Goal: Obtain resource: Obtain resource

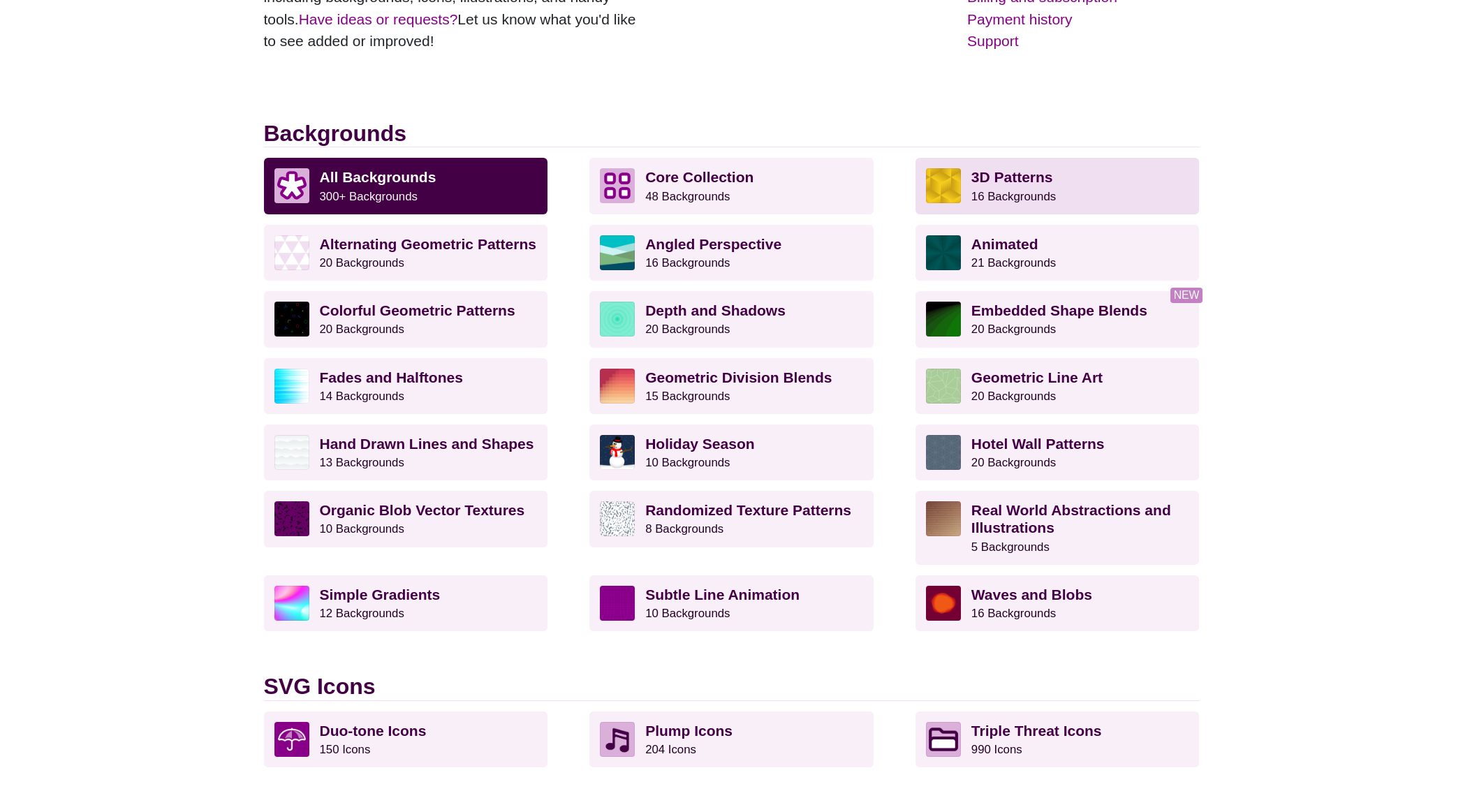
scroll to position [292, 0]
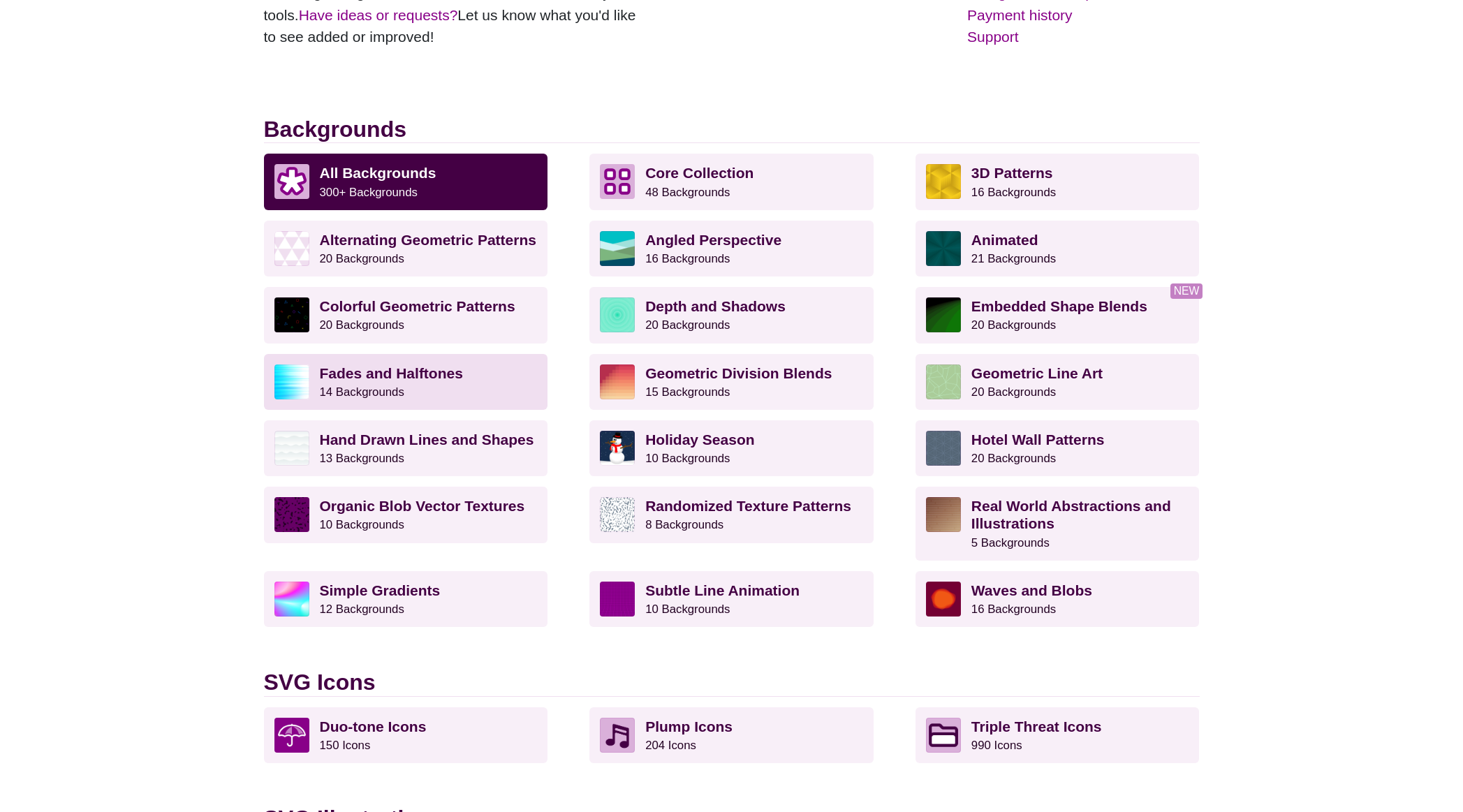
click at [382, 371] on strong "Fades and Halftones" at bounding box center [392, 373] width 144 height 16
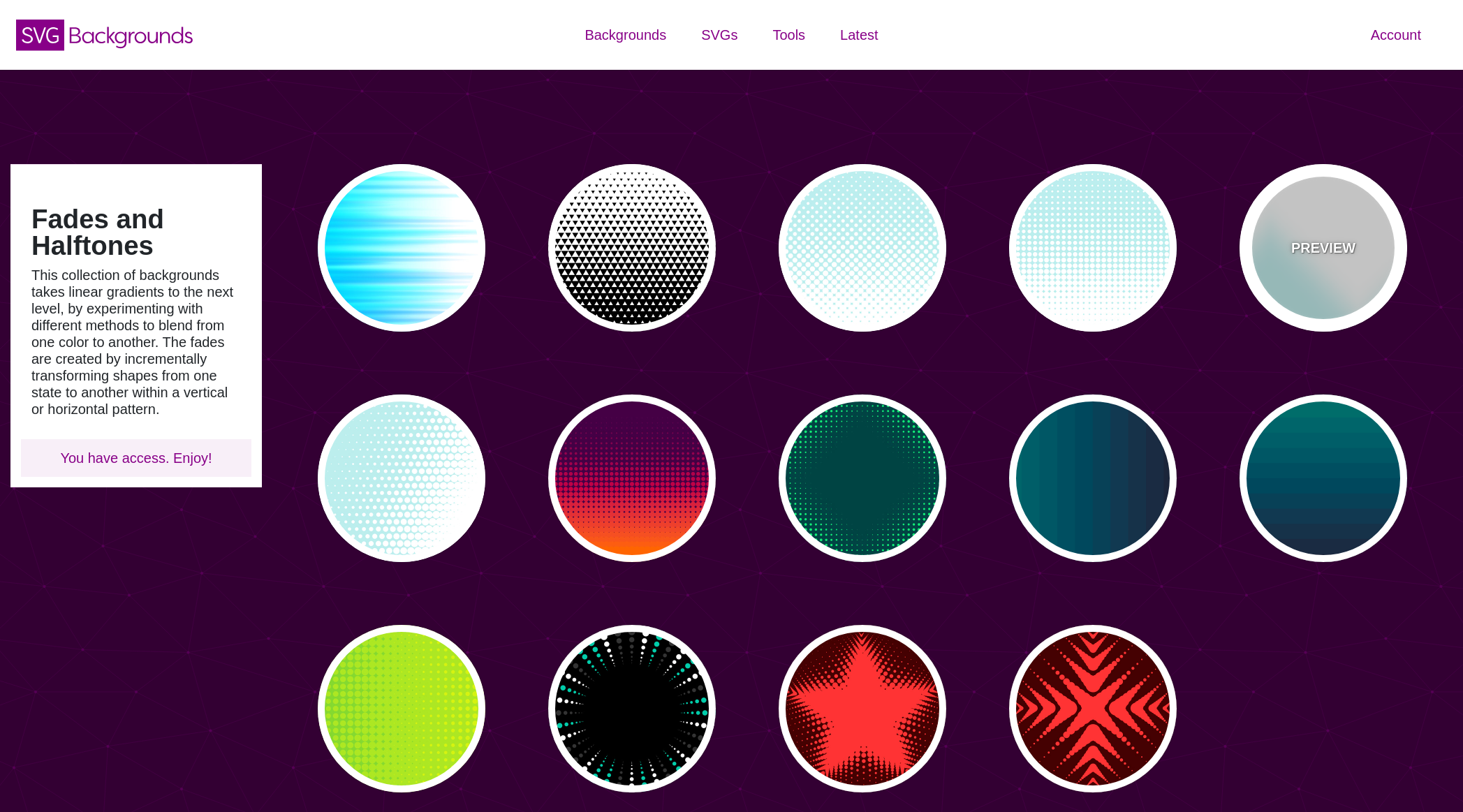
click at [1340, 277] on div "PREVIEW" at bounding box center [1323, 248] width 168 height 168
type input "#BBEEEE"
type input "0"
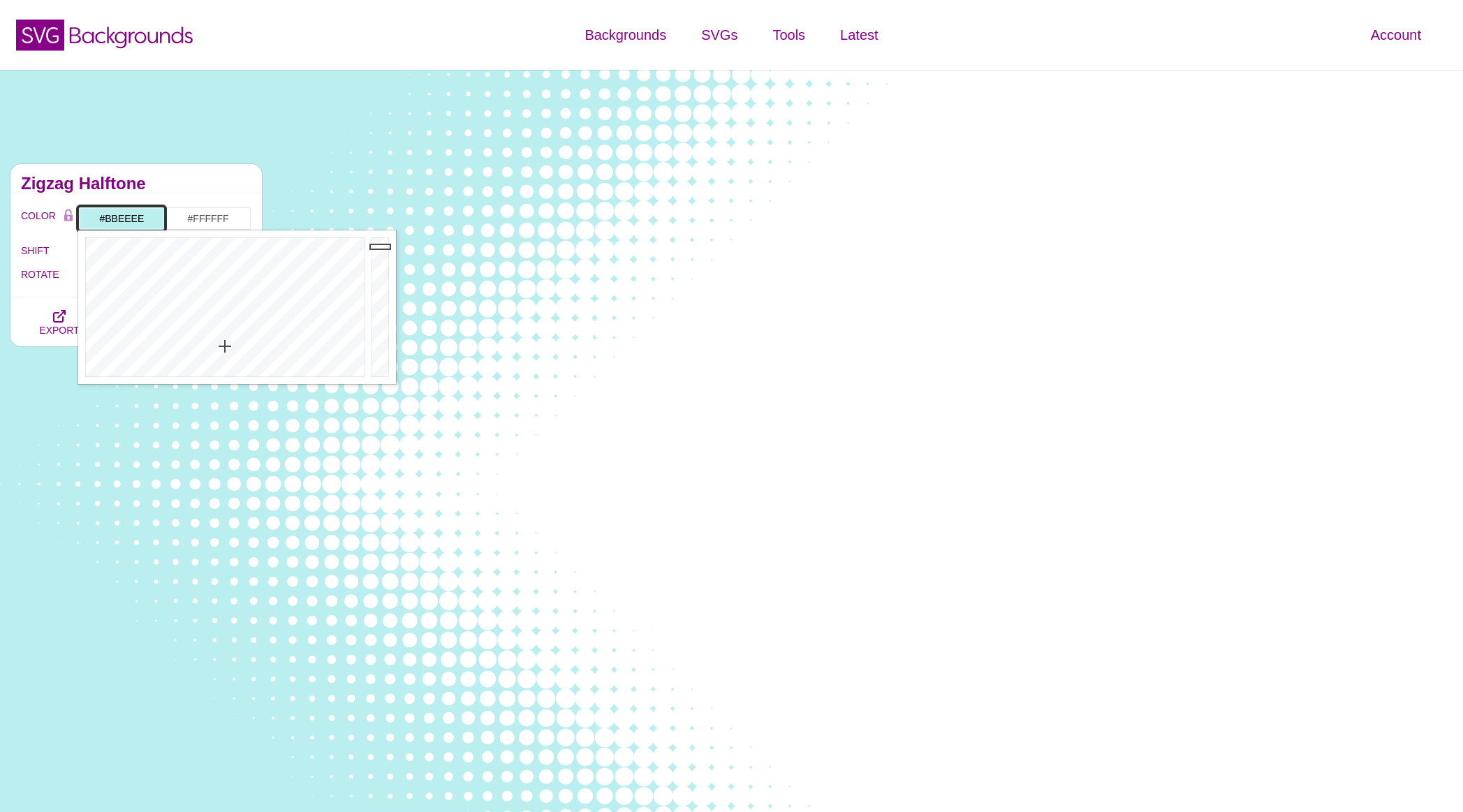
drag, startPoint x: 147, startPoint y: 217, endPoint x: 107, endPoint y: 220, distance: 40.1
click at [107, 220] on input "#BBEEEE" at bounding box center [121, 218] width 87 height 24
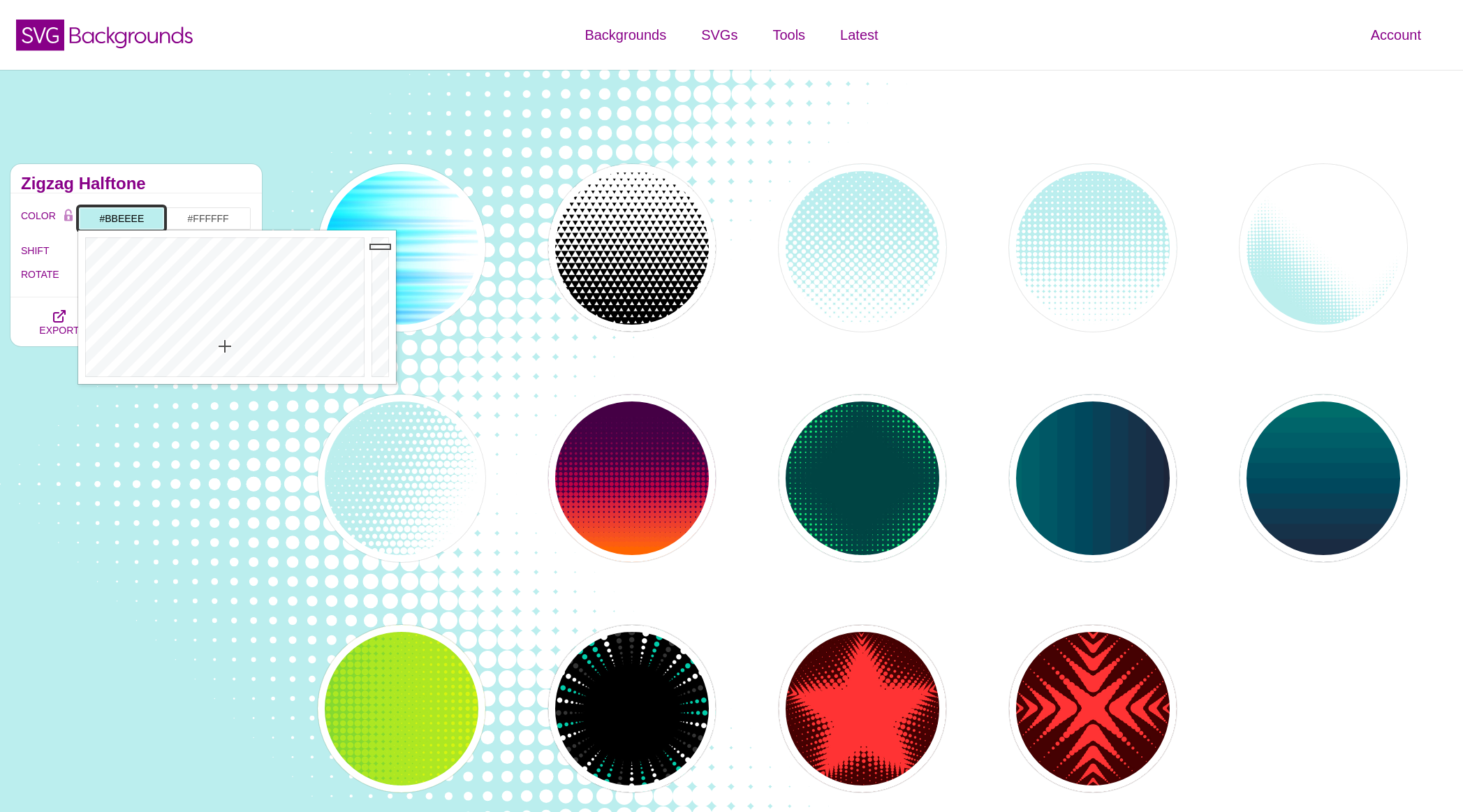
type input "#"
paste input "#821F1D"
type input "#821F1D"
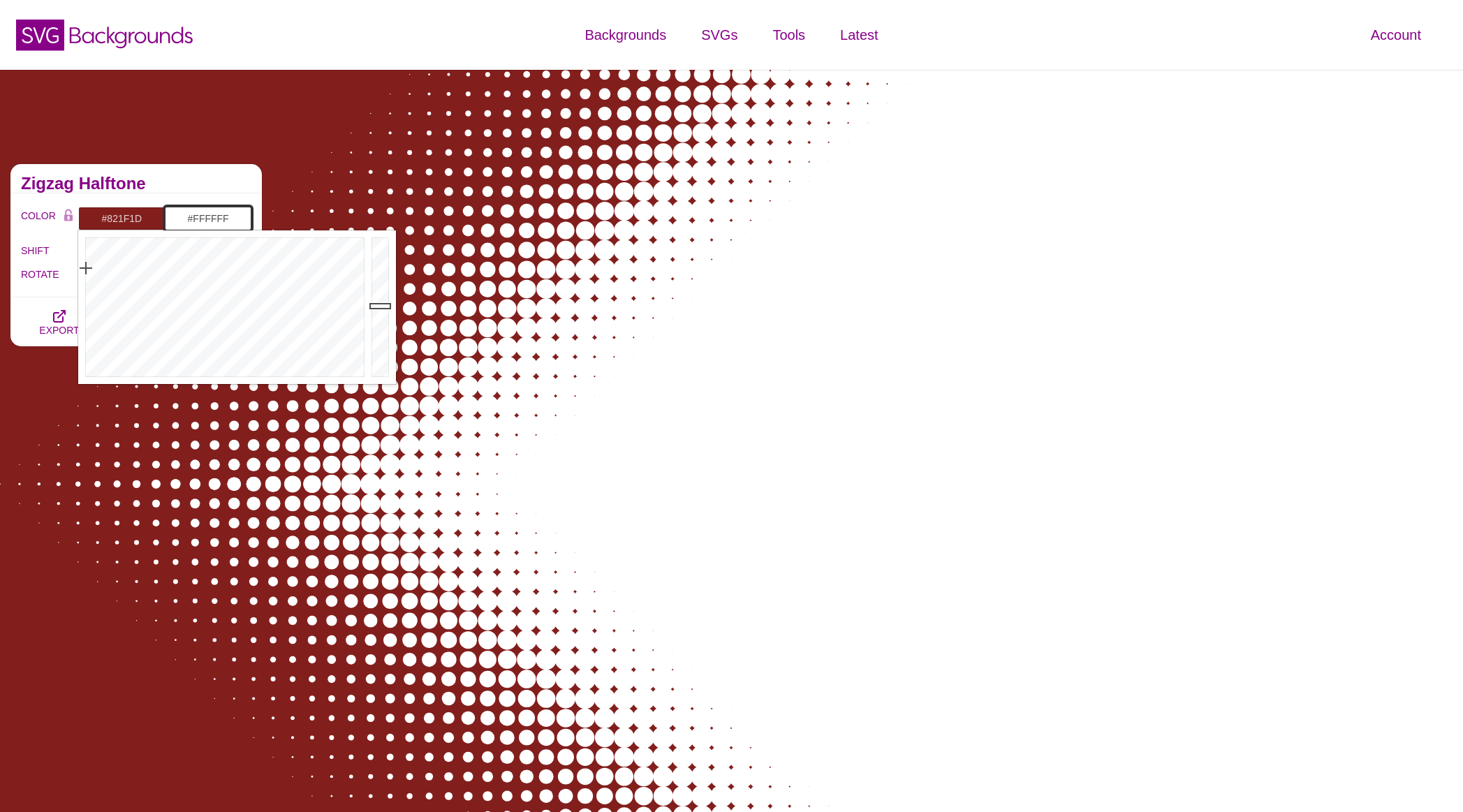
click at [192, 214] on input "#FFFFFF" at bounding box center [208, 218] width 87 height 24
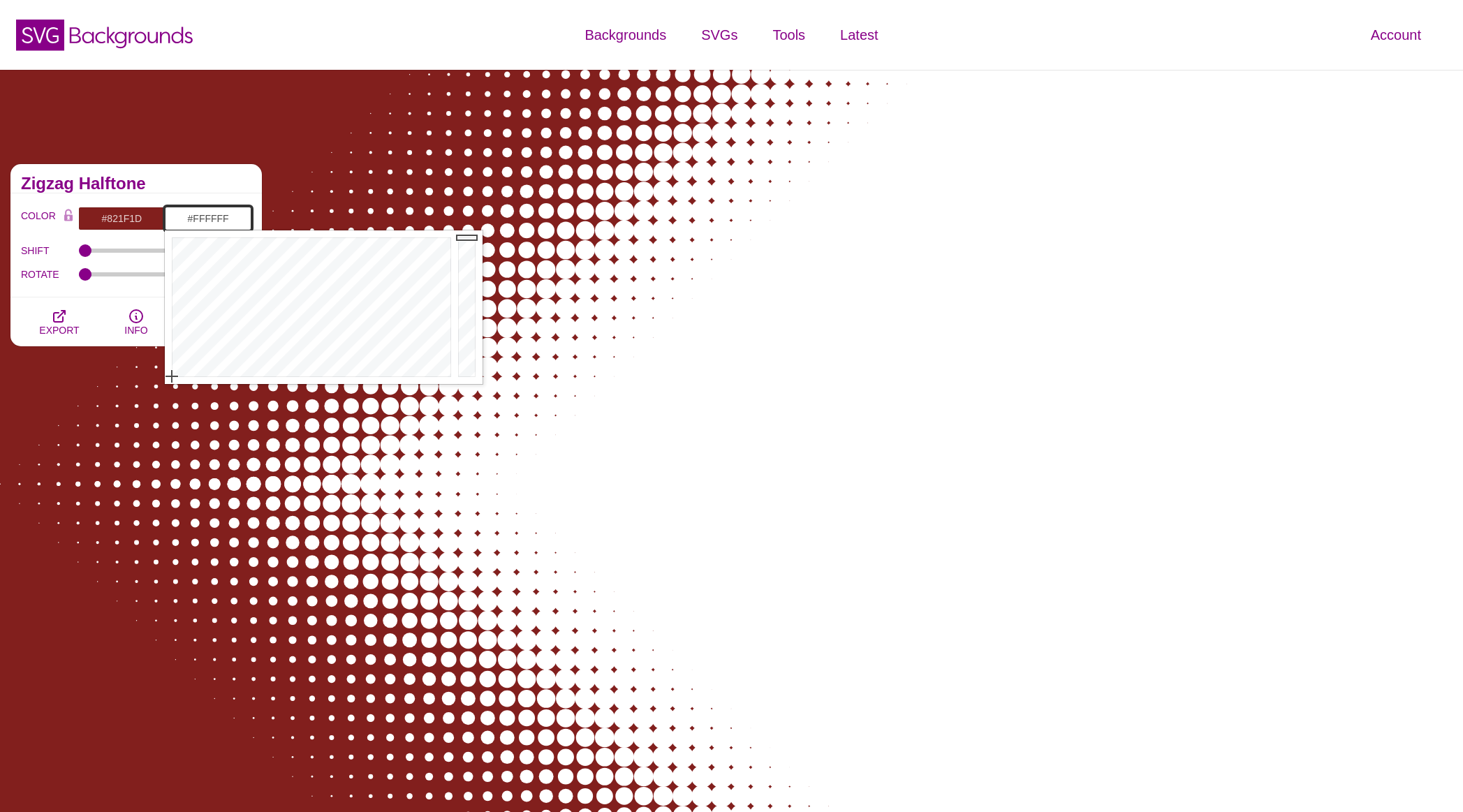
drag, startPoint x: 192, startPoint y: 214, endPoint x: 254, endPoint y: 215, distance: 62.0
click at [254, 215] on div "COLOR #821F1D #FFFFFF #000000 #444444 #555555 #666666 #777777 #888888 #999999 B…" at bounding box center [136, 245] width 252 height 104
paste input "3F3F3"
type input "#3F3F3F"
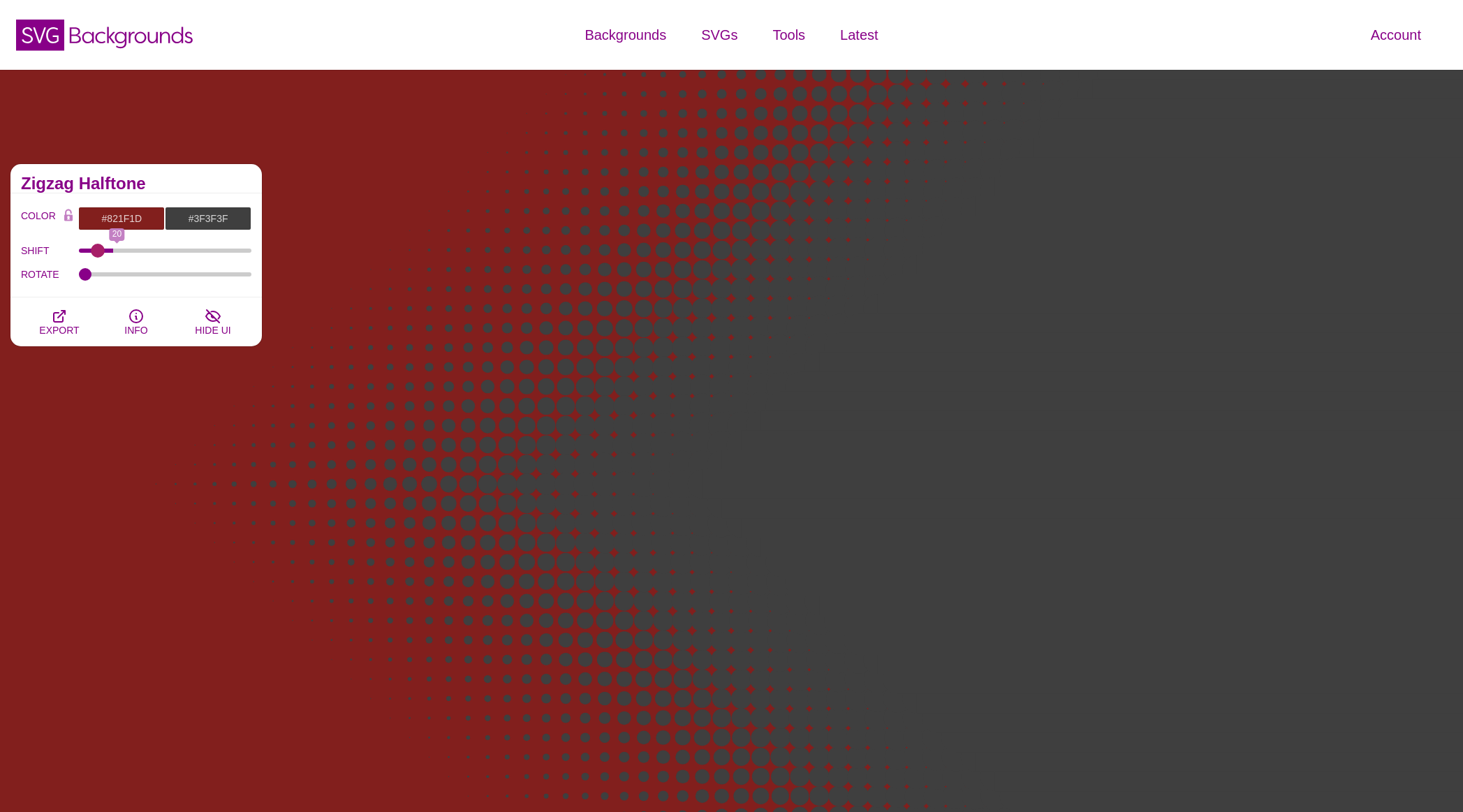
type input "0"
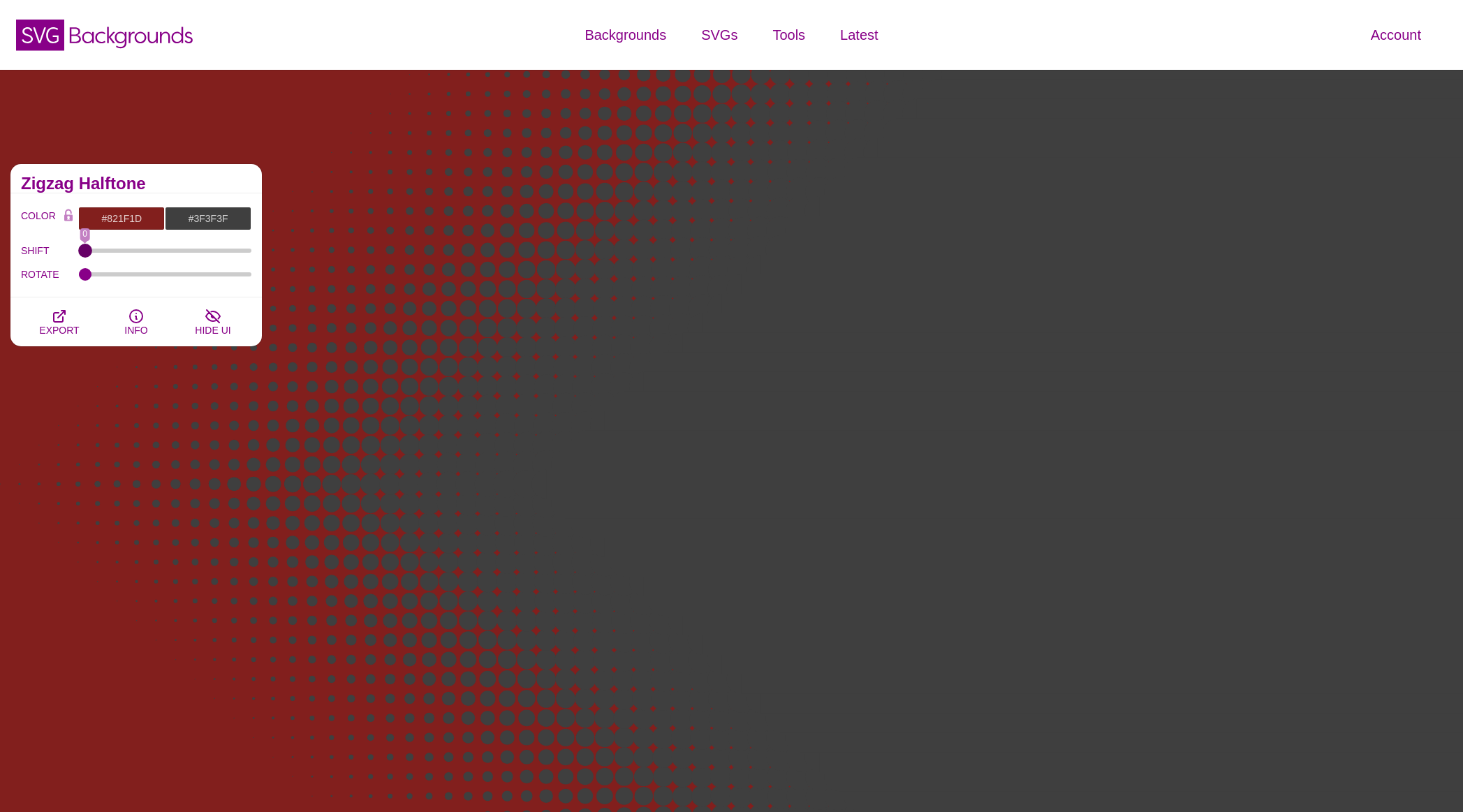
drag, startPoint x: 86, startPoint y: 248, endPoint x: 54, endPoint y: 255, distance: 32.8
click at [79, 253] on input "SHIFT" at bounding box center [166, 250] width 174 height 6
drag, startPoint x: 82, startPoint y: 274, endPoint x: 71, endPoint y: 286, distance: 16.3
click at [79, 277] on input "ROTATE" at bounding box center [166, 274] width 174 height 6
click at [64, 320] on icon "button" at bounding box center [59, 316] width 17 height 17
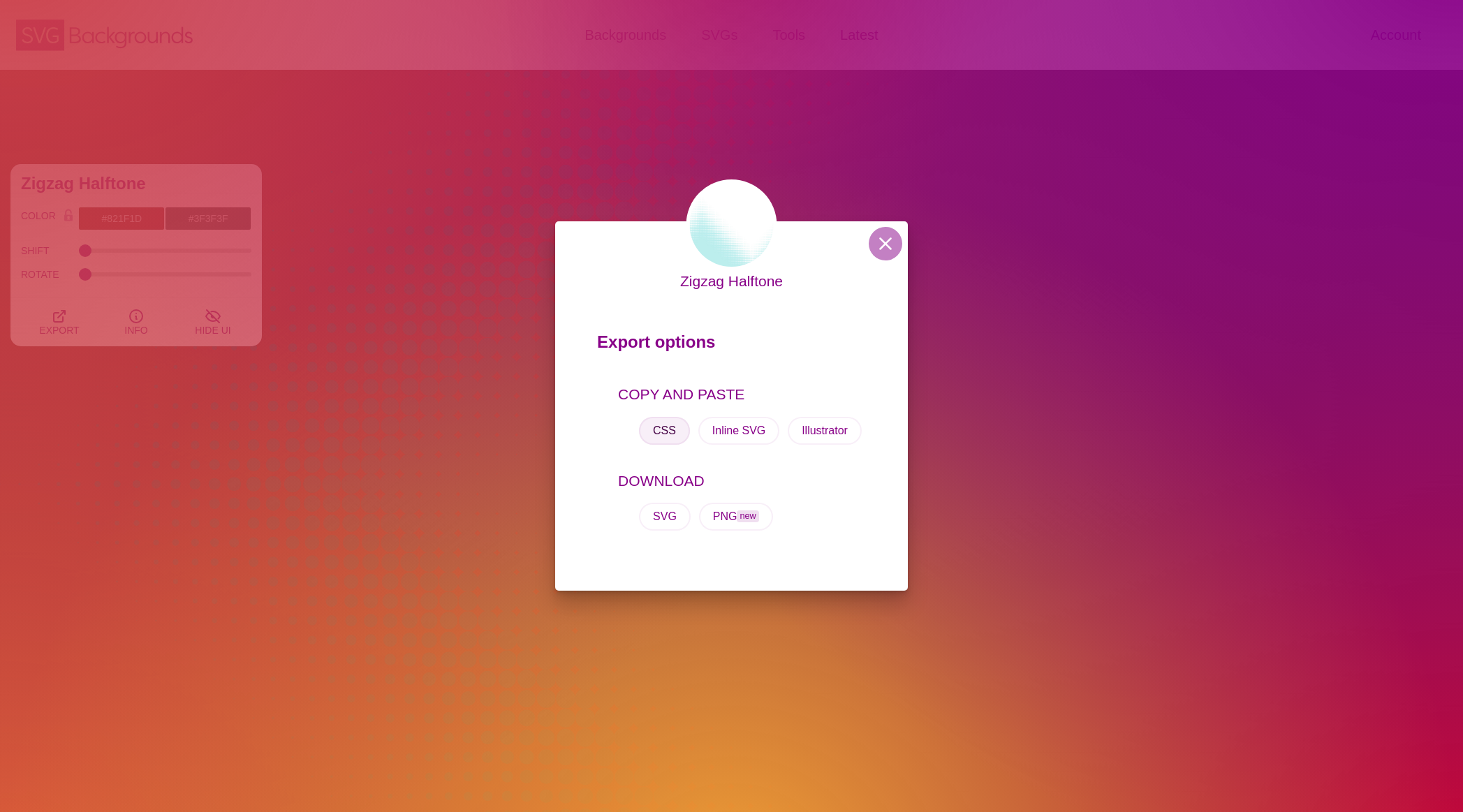
click at [662, 433] on button "CSS" at bounding box center [664, 430] width 51 height 28
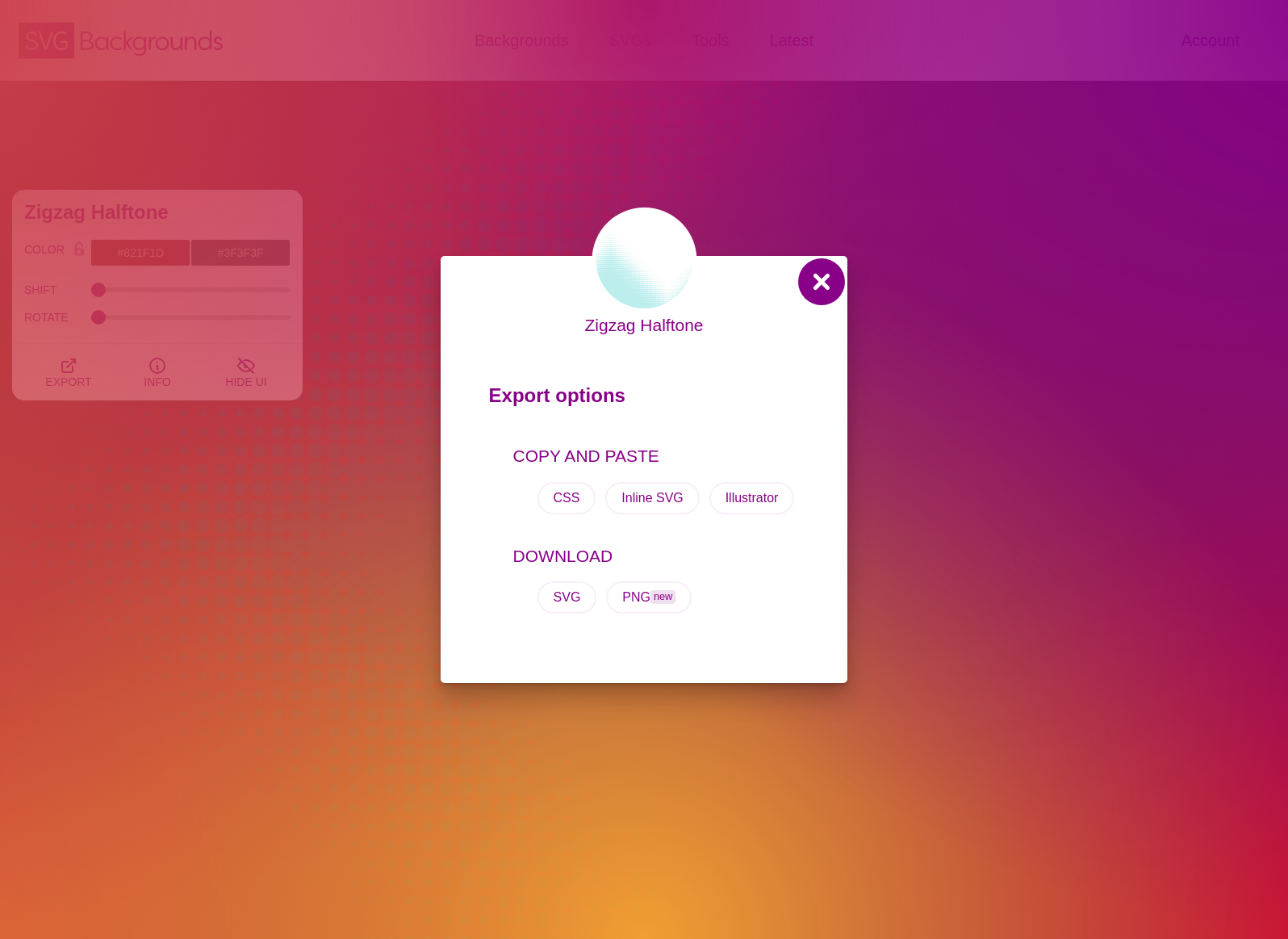
click at [825, 274] on button at bounding box center [821, 282] width 39 height 39
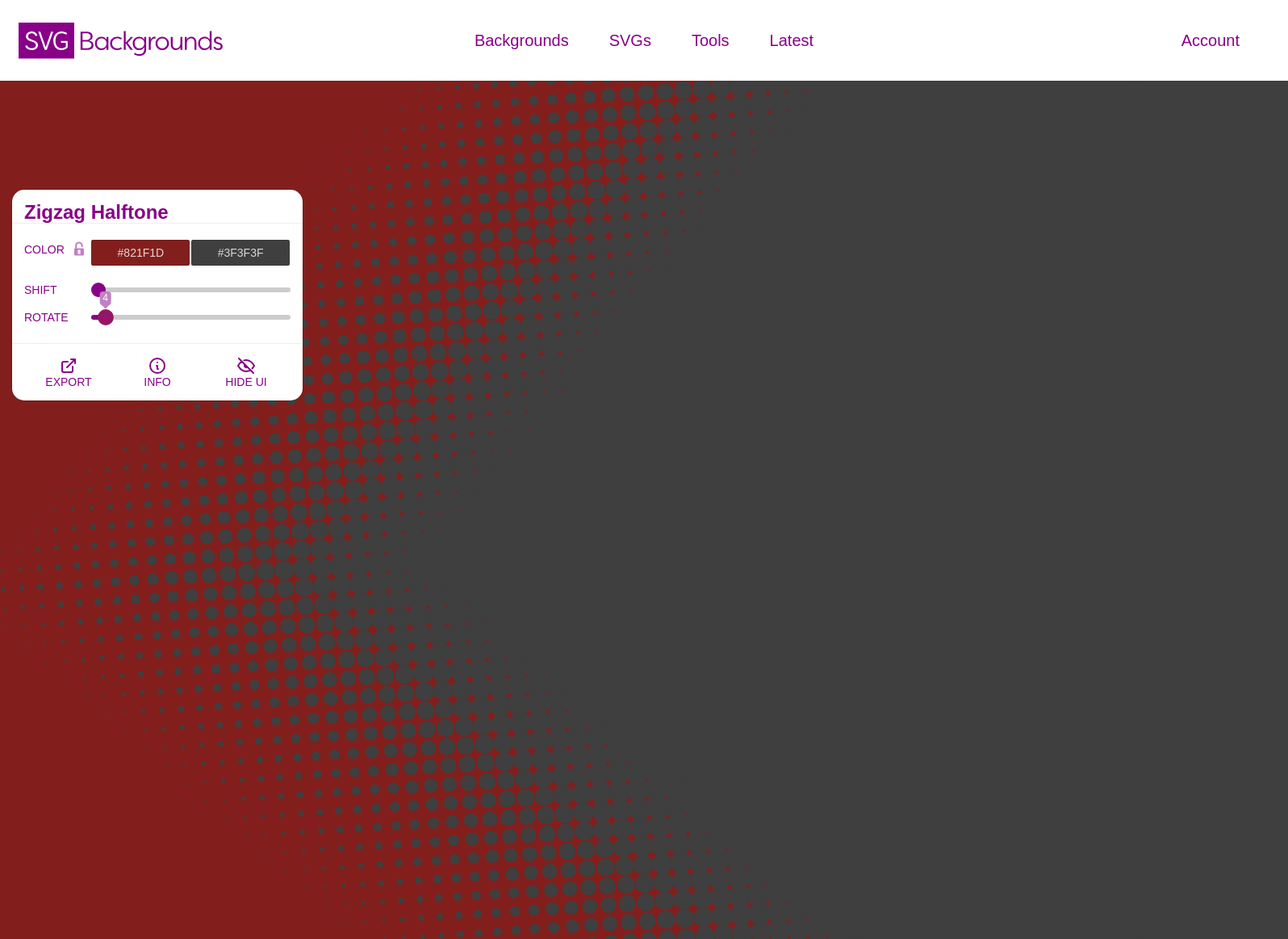
type input "0"
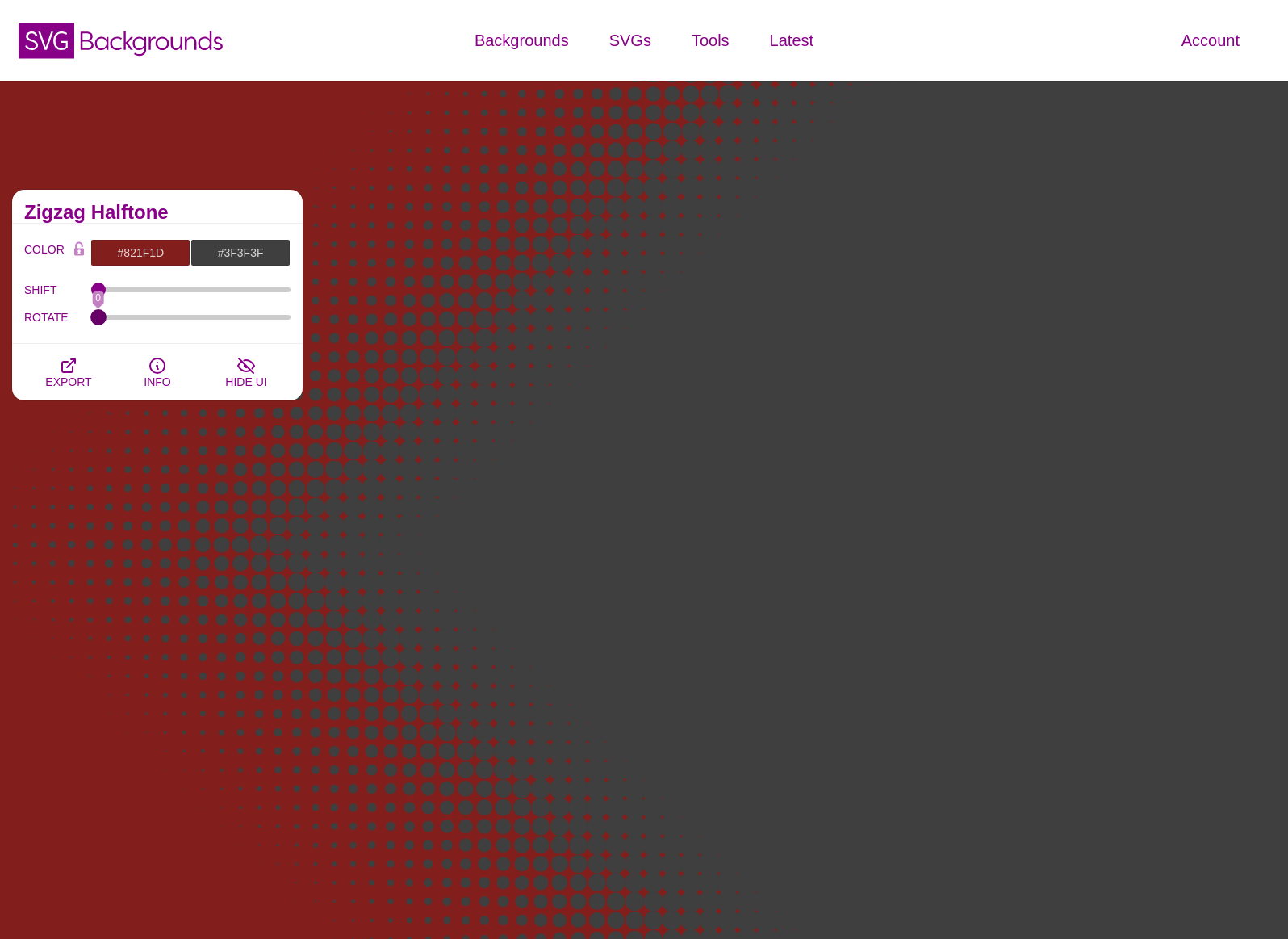
drag, startPoint x: 98, startPoint y: 317, endPoint x: 82, endPoint y: 298, distance: 24.8
click at [91, 321] on input "ROTATE" at bounding box center [191, 316] width 201 height 6
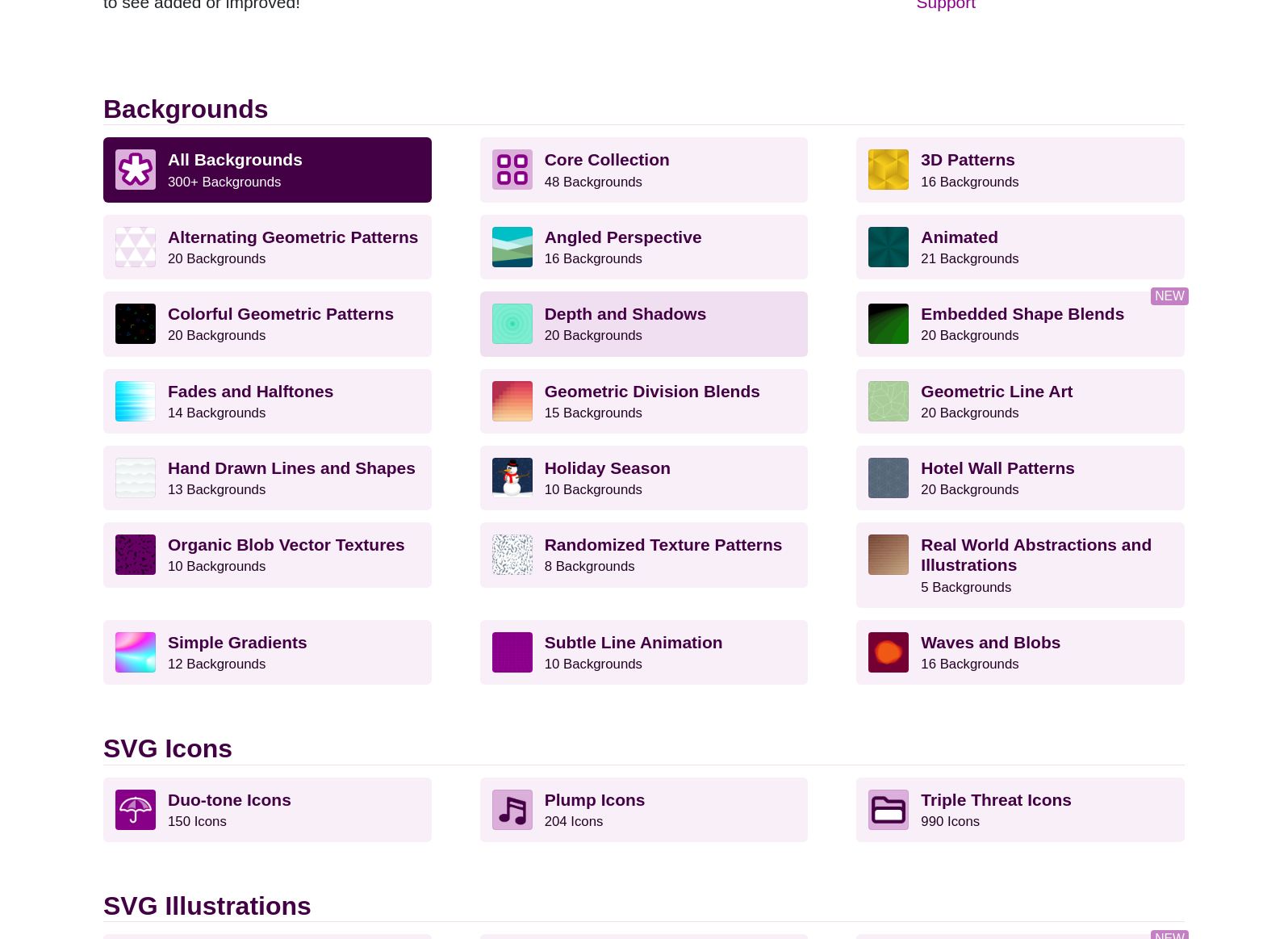
scroll to position [385, 0]
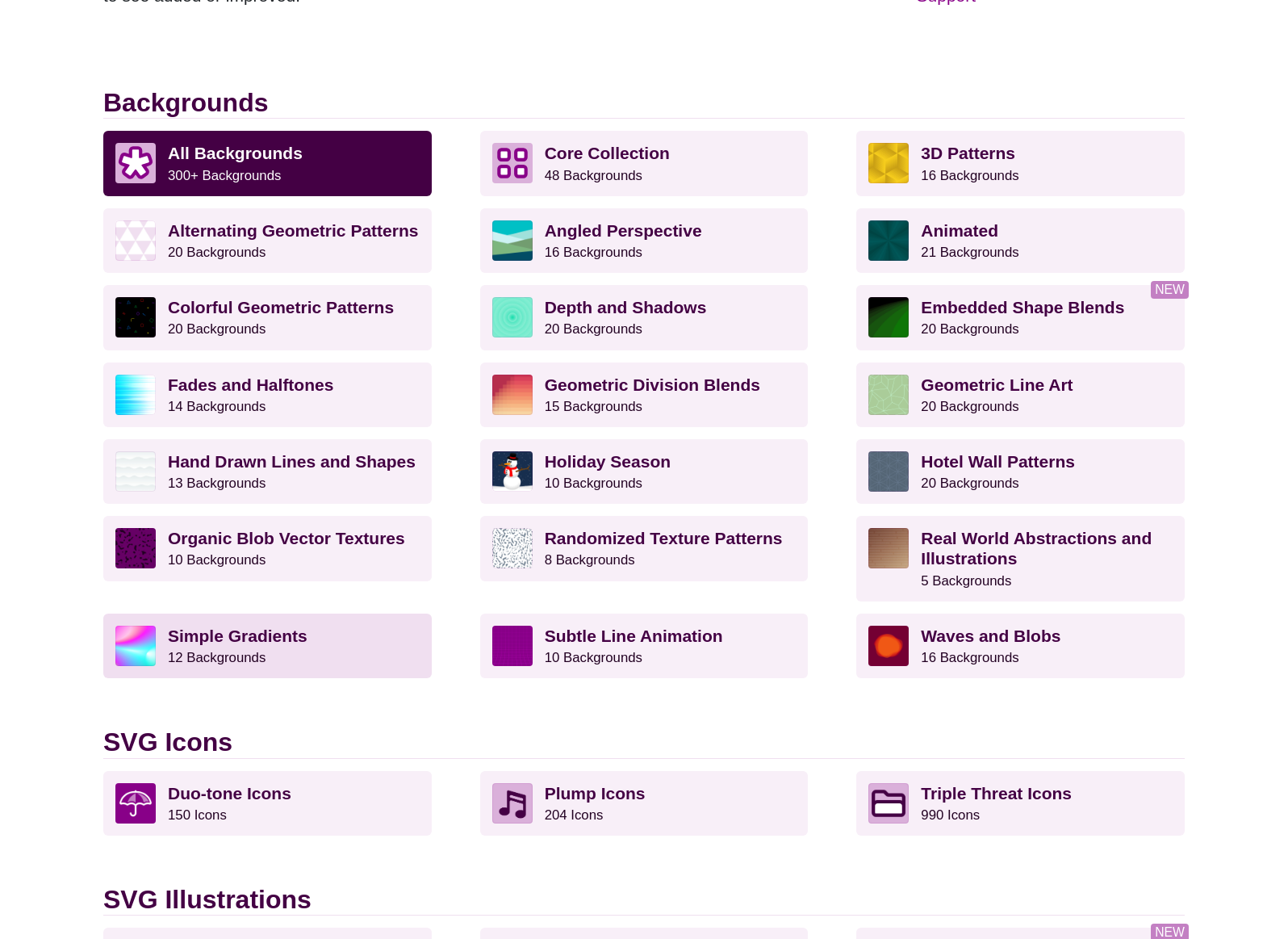
click at [317, 643] on p "Simple Gradients 12 Backgrounds" at bounding box center [294, 645] width 252 height 40
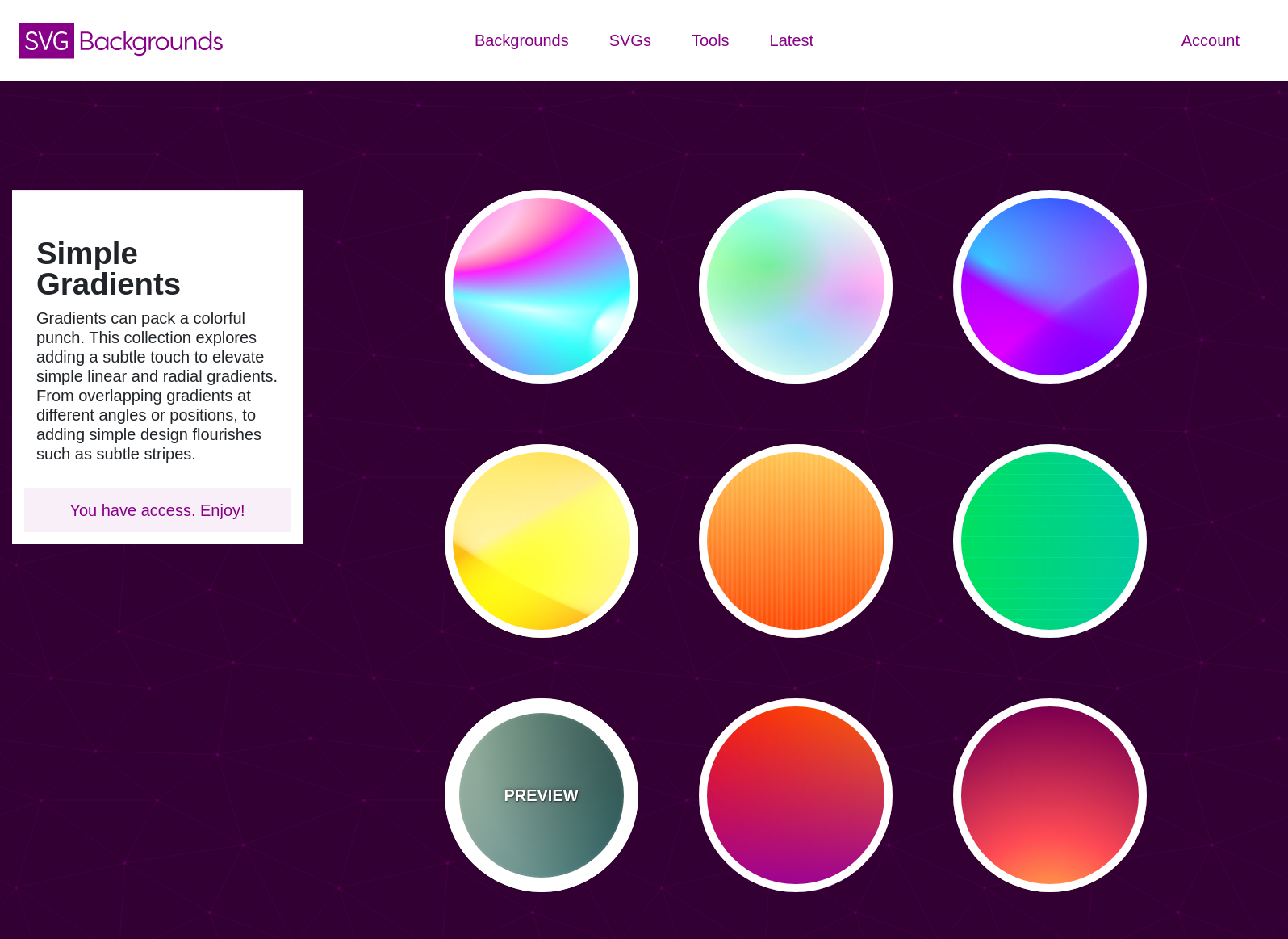
click at [537, 774] on div "PREVIEW" at bounding box center [541, 795] width 194 height 194
type input "#DDFFCC"
type input "#006677"
type input "#000000"
type input "100"
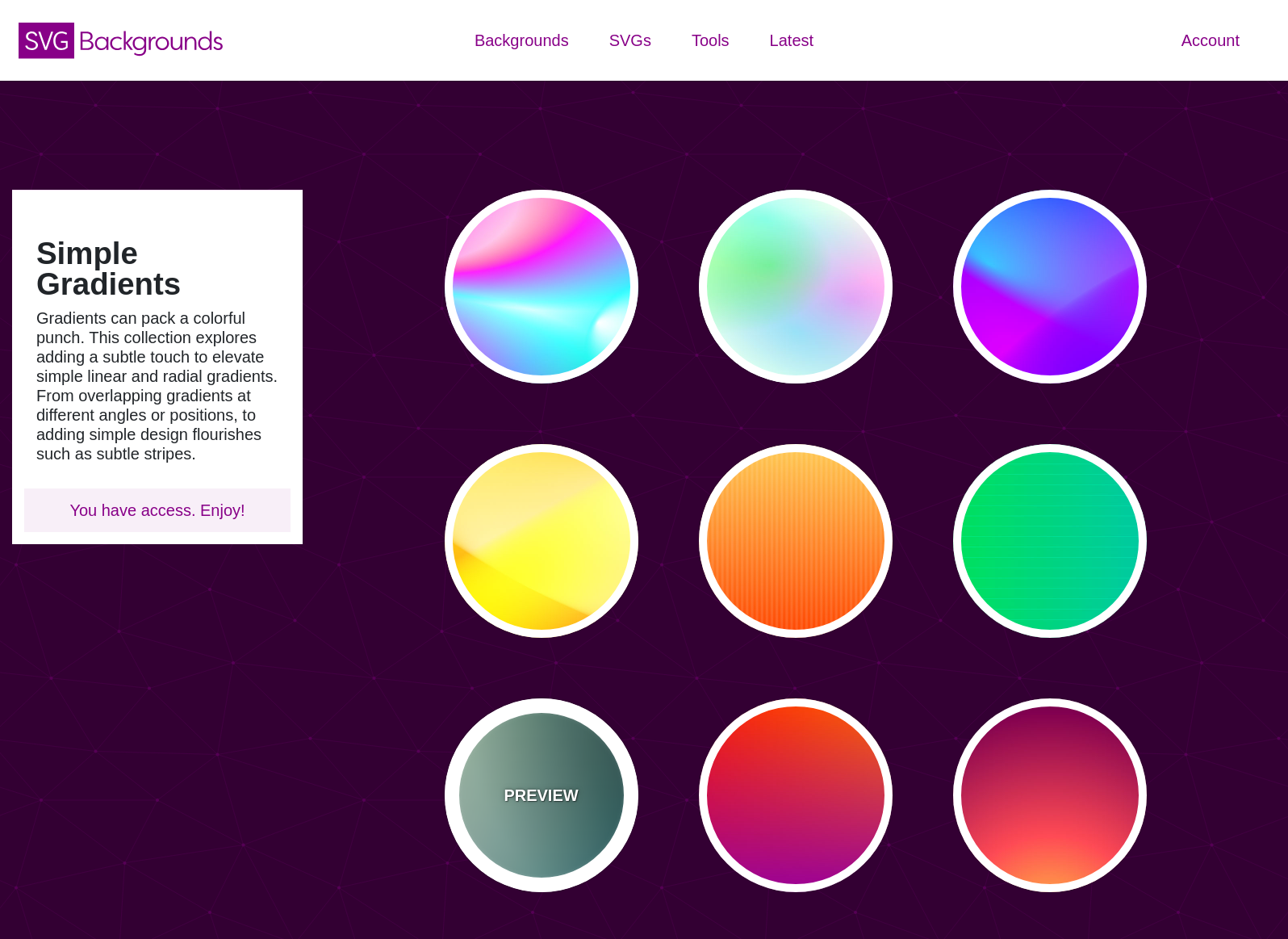
type input "100"
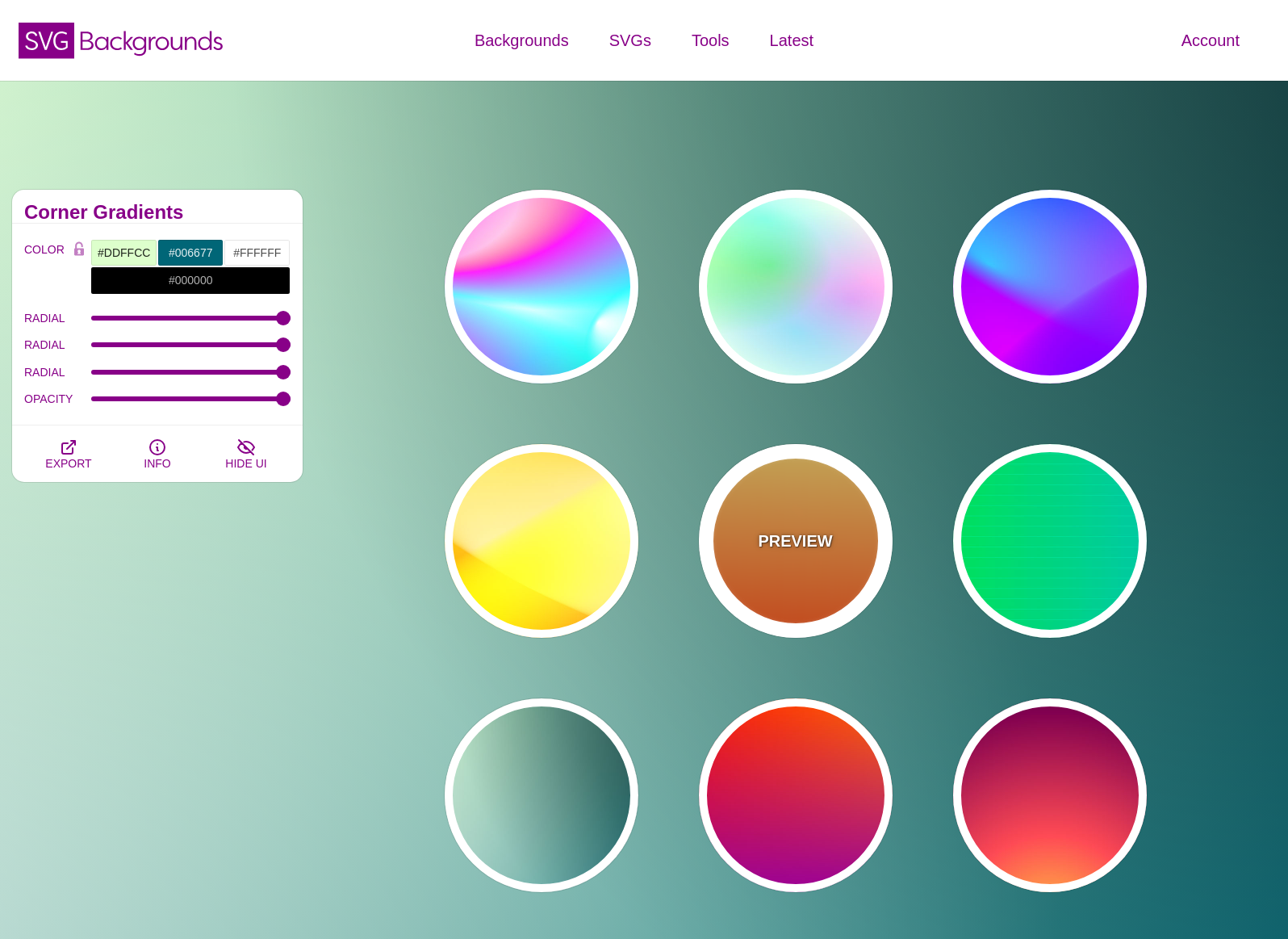
click at [768, 548] on p "PREVIEW" at bounding box center [795, 541] width 74 height 25
type input "#FFFFFF"
type input "#FFCC55"
type input "#FF4400"
type input "0"
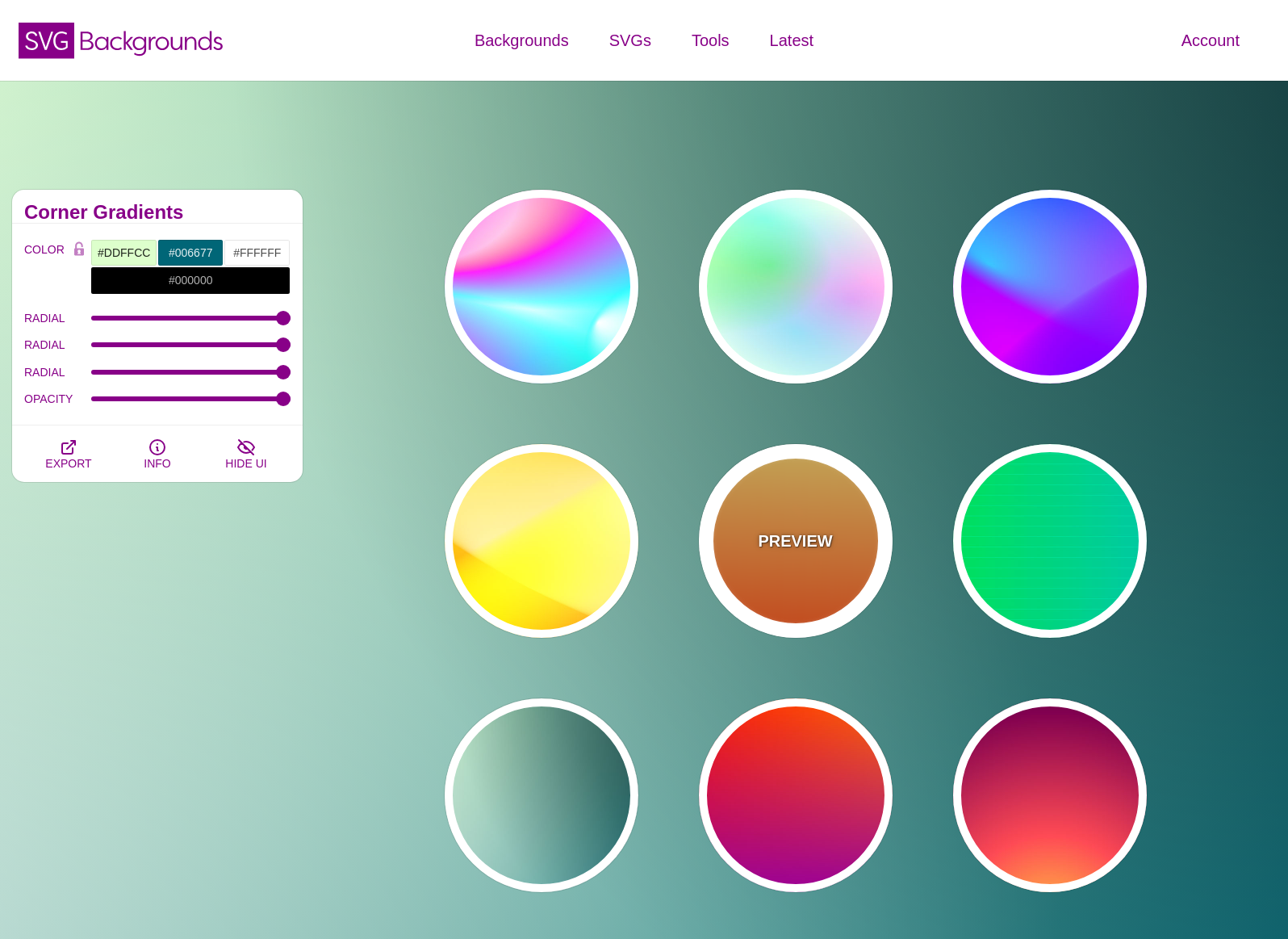
type input "1"
type input "10"
type input "0.1"
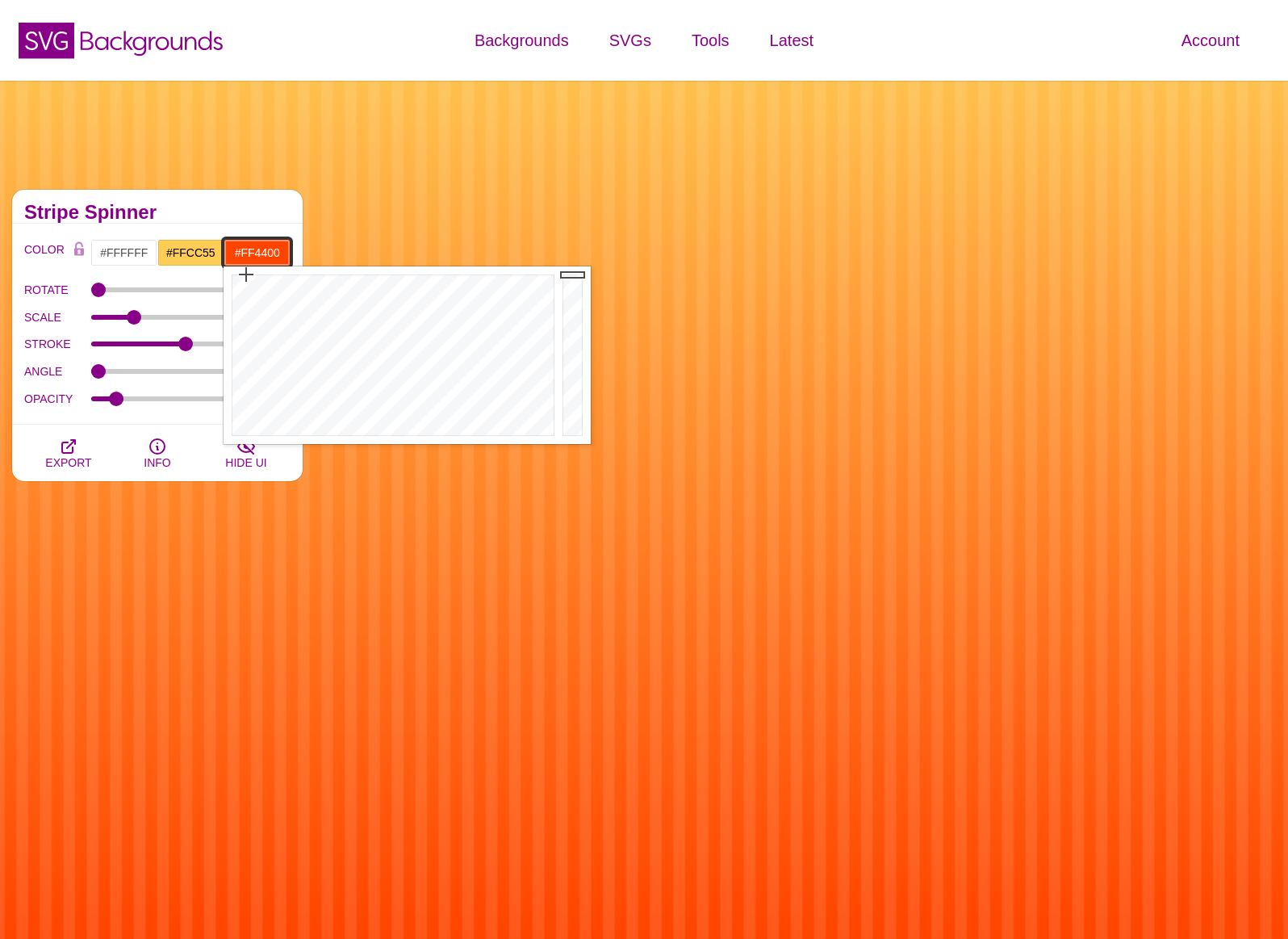
click at [232, 253] on input "#FF4400" at bounding box center [256, 253] width 67 height 27
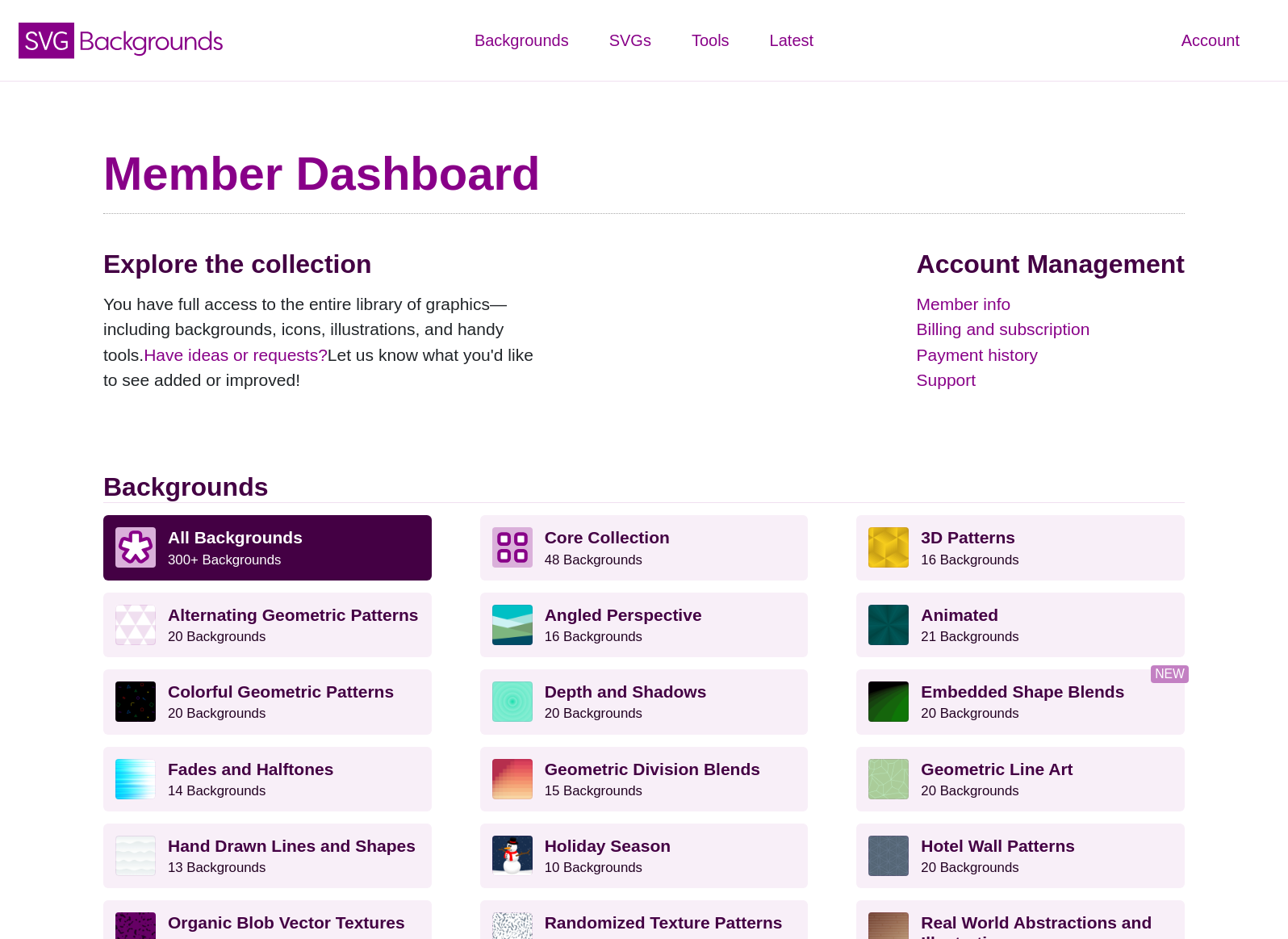
scroll to position [385, 0]
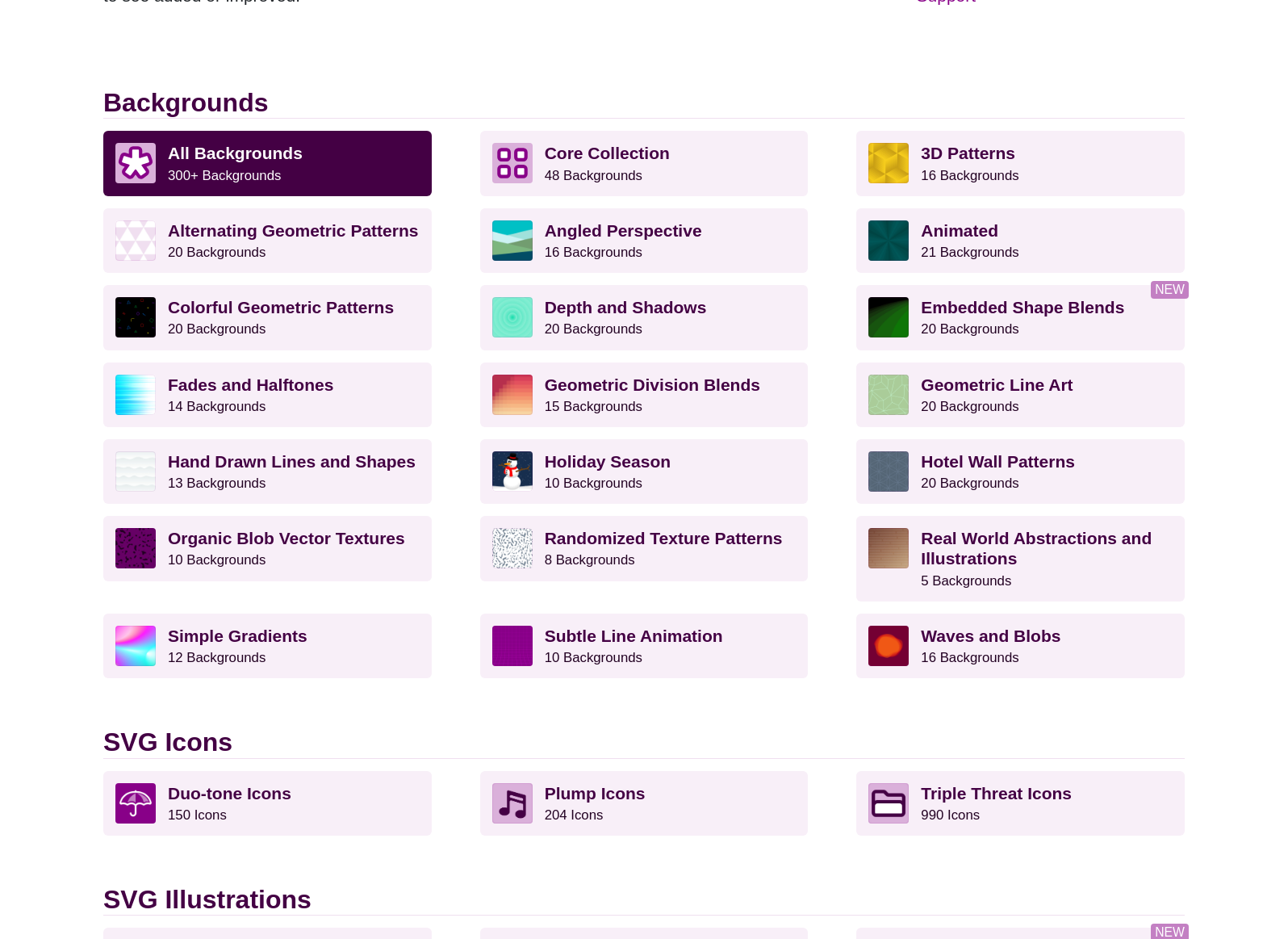
click at [187, 210] on link "Alternating Geometric Patterns 20 Backgrounds" at bounding box center [267, 240] width 328 height 65
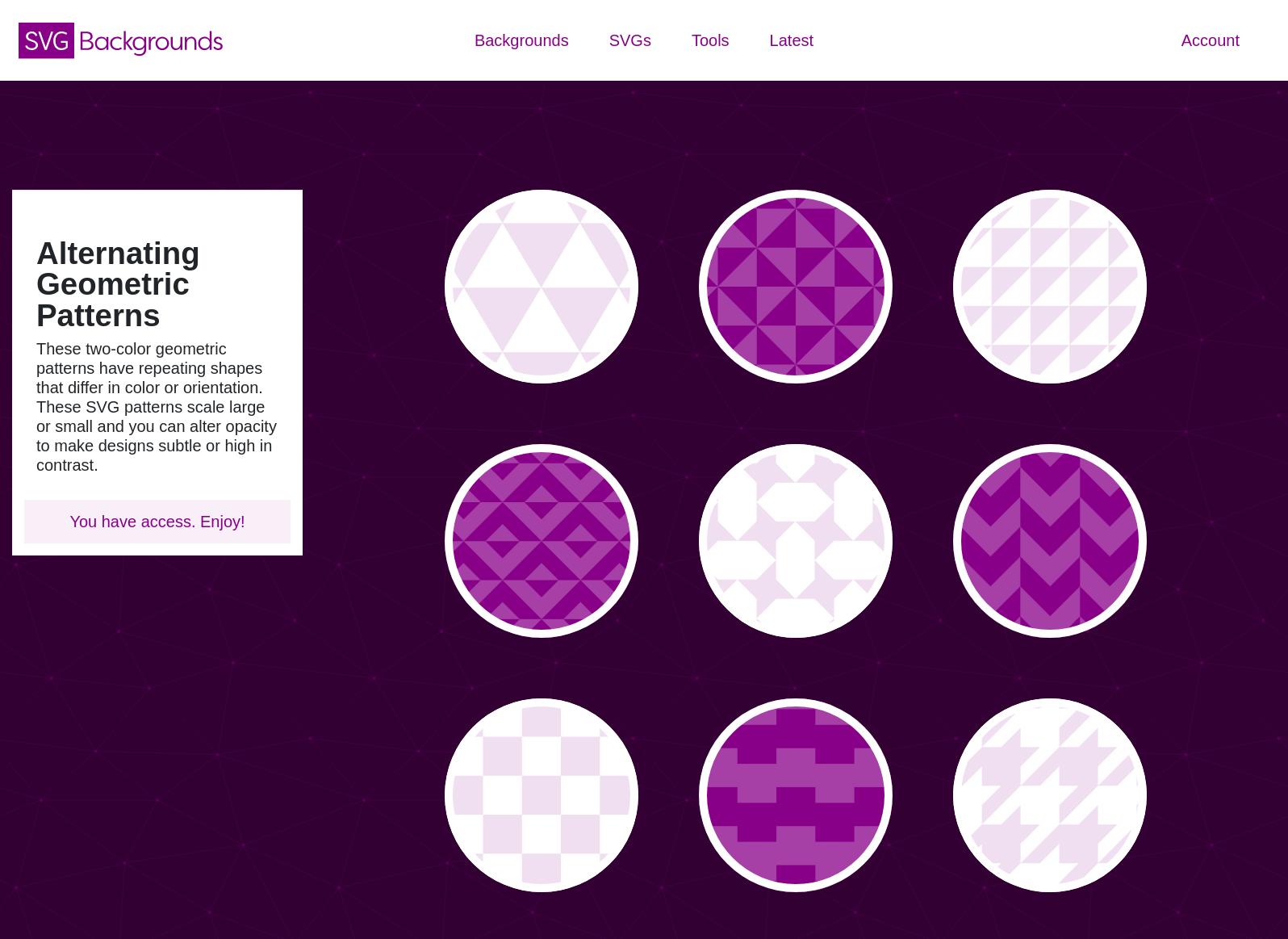
type input "#450057"
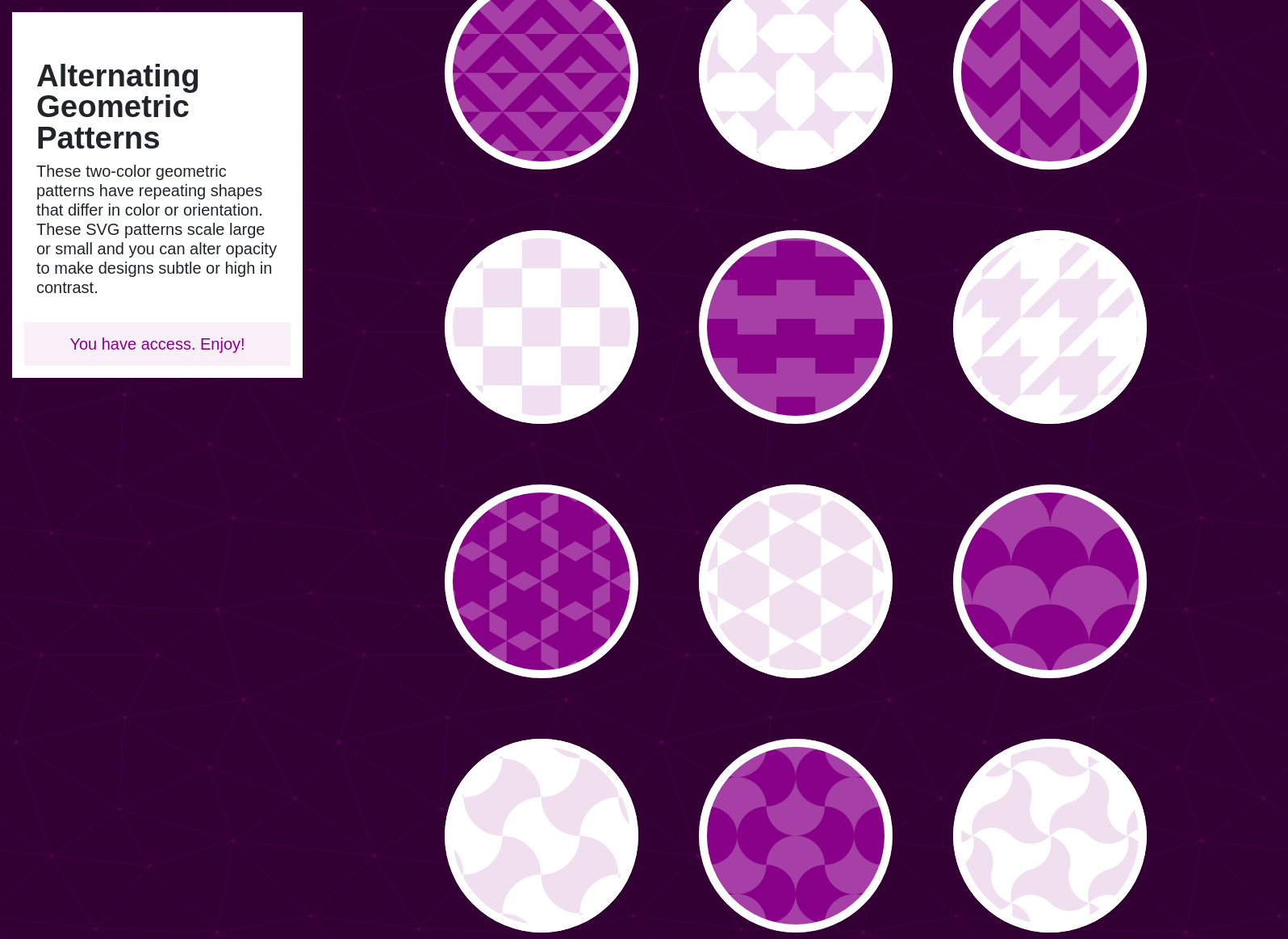
scroll to position [433, 0]
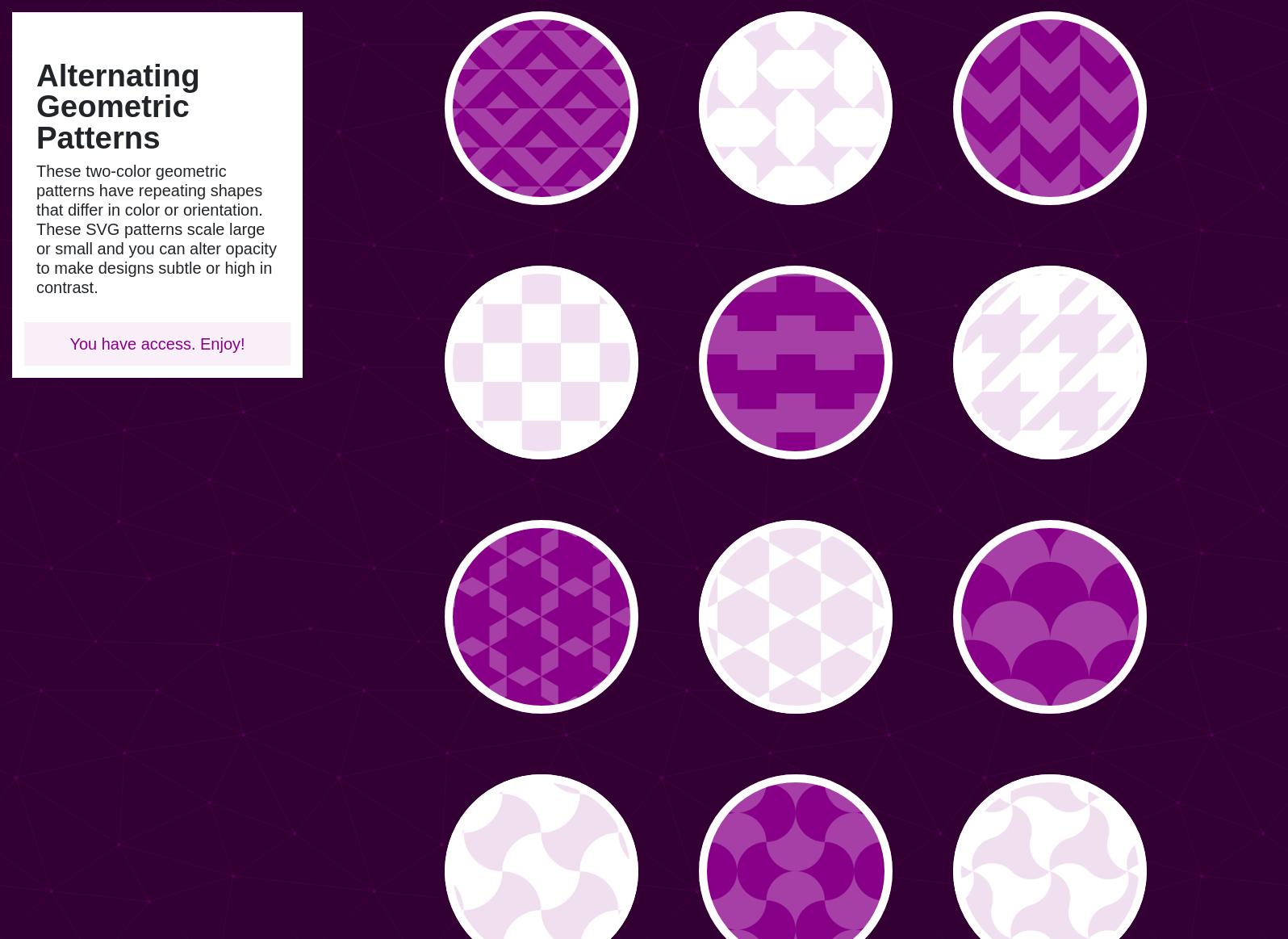
click at [191, 340] on div "Select a background COLOR #450057 #FFFFFF #FFFFFF #FFFFFF #FFFFFF #FFFFFF #FFFF…" at bounding box center [157, 329] width 291 height 26
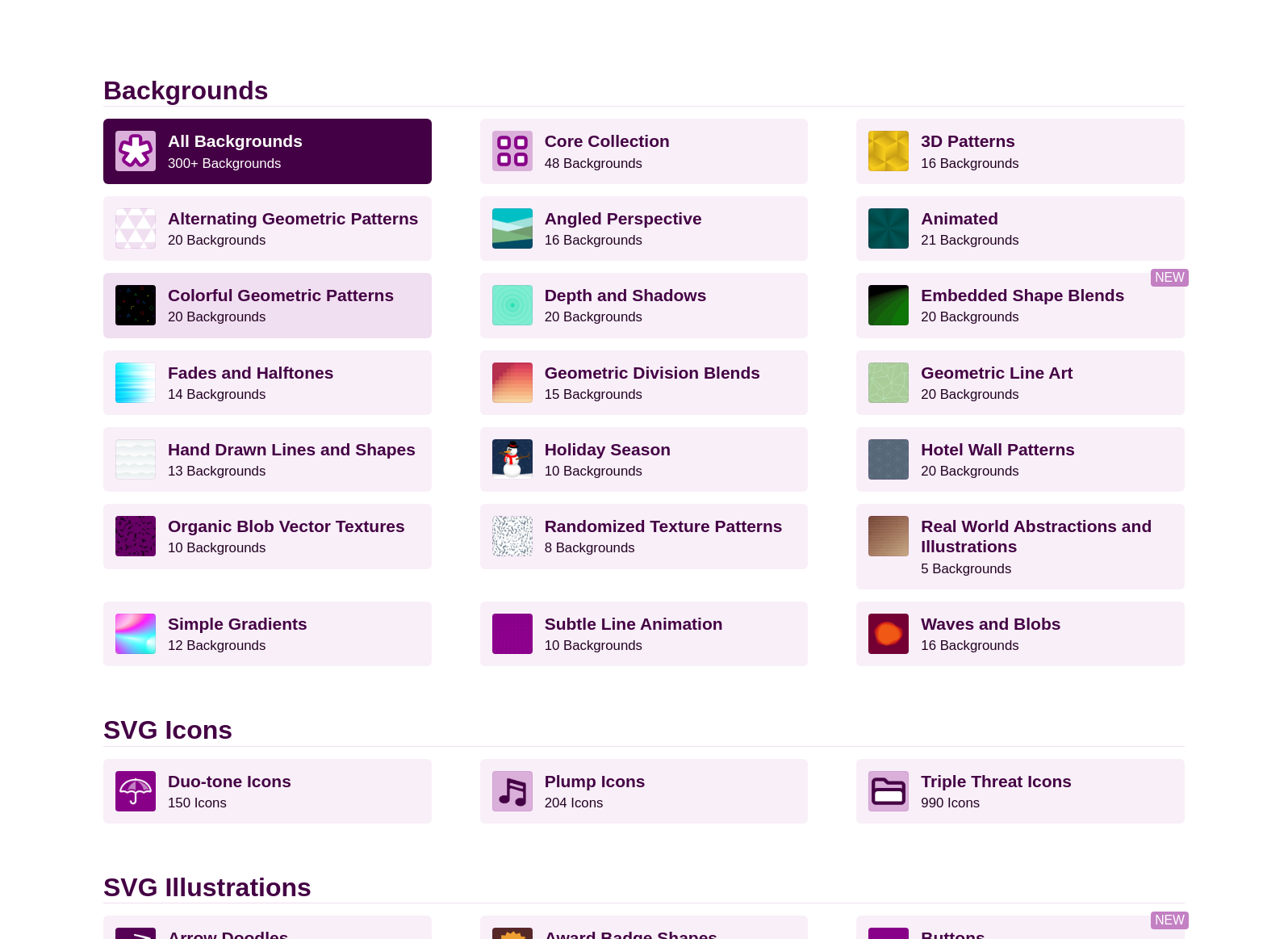
scroll to position [397, 0]
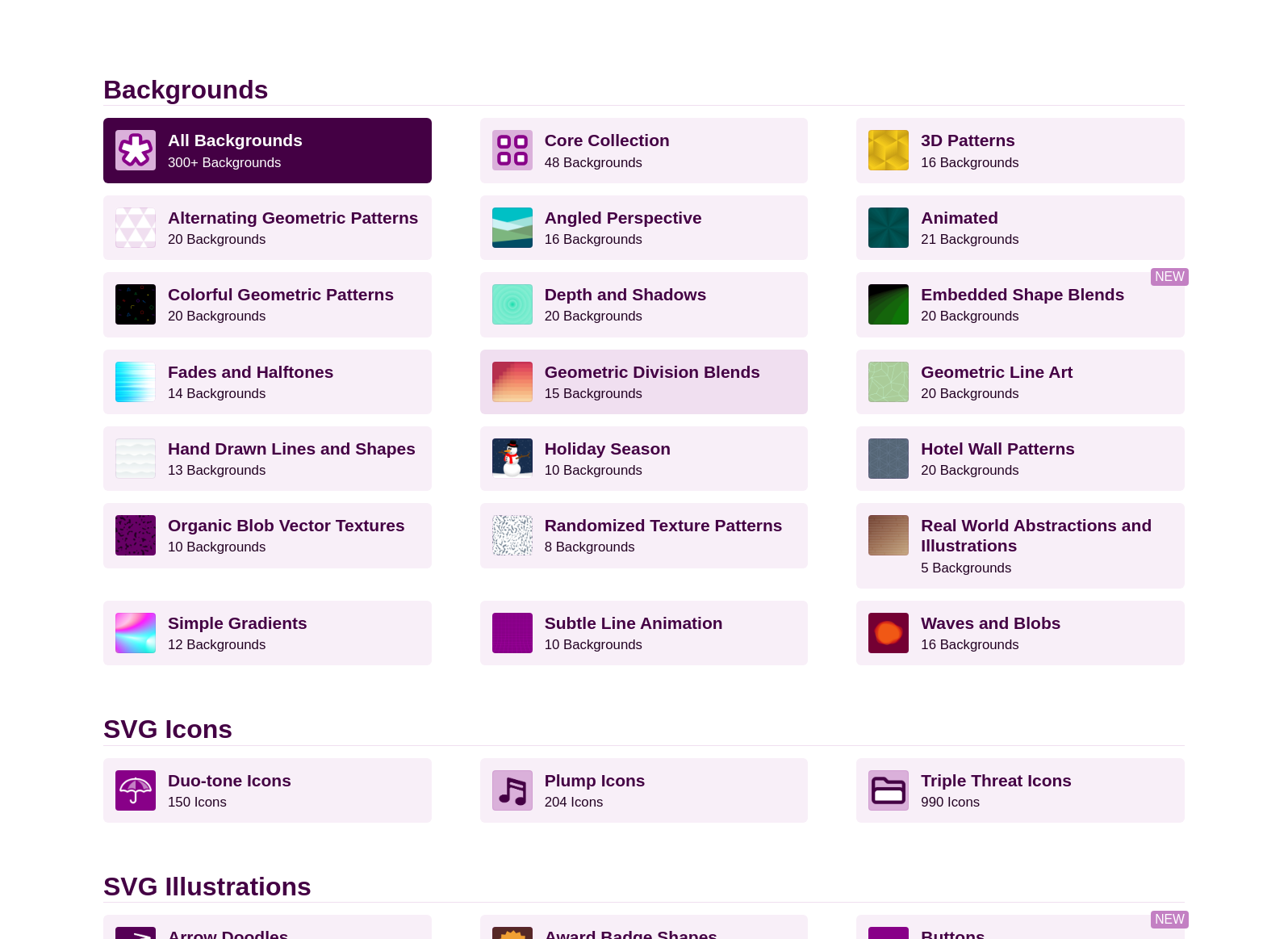
click at [626, 370] on strong "Geometric Division Blends" at bounding box center [653, 372] width 215 height 18
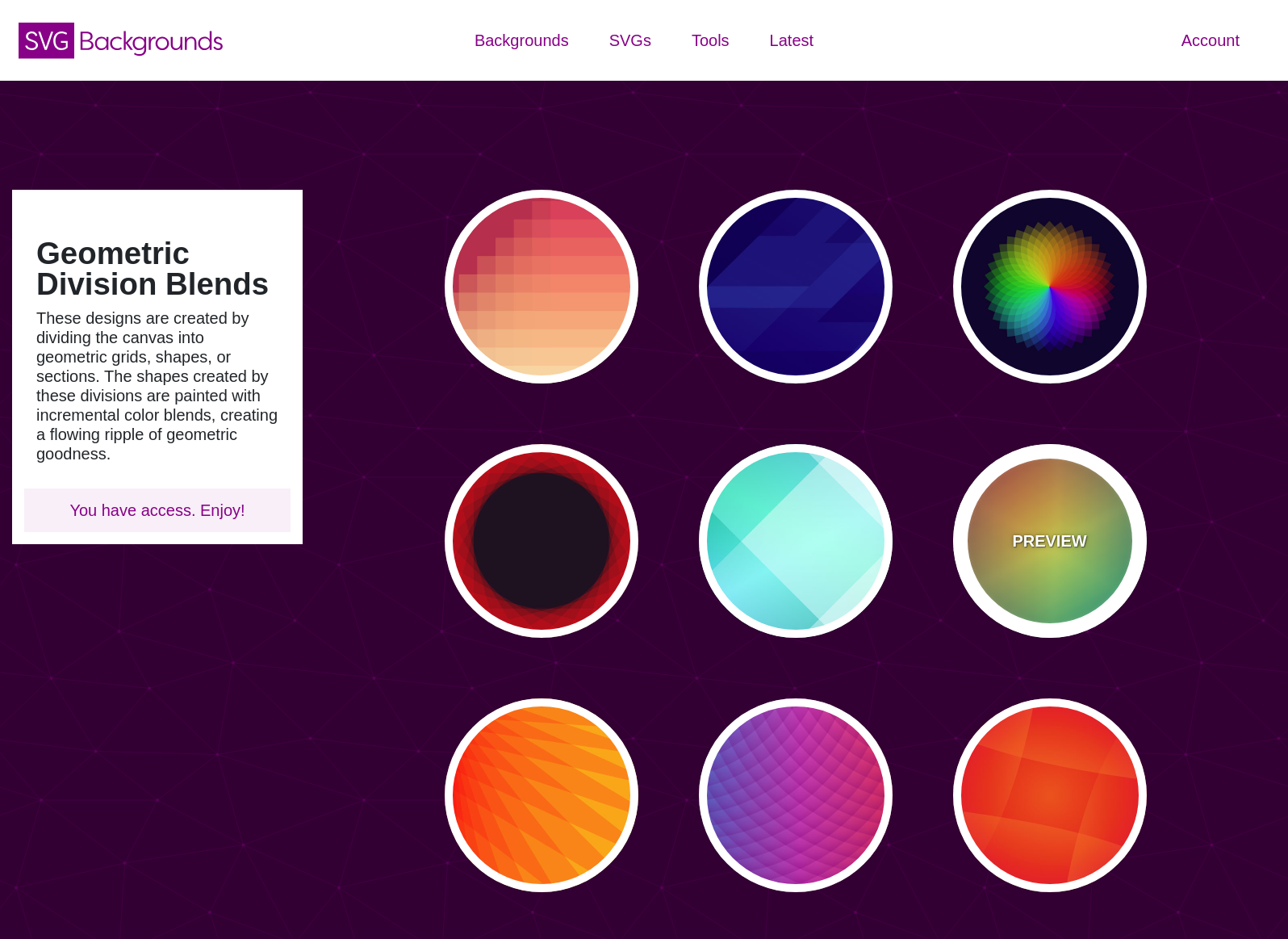
click at [1098, 582] on div "PREVIEW" at bounding box center [1050, 541] width 194 height 194
type input "#226677"
type input "#FFFF55"
type input "#27002E"
type input "0"
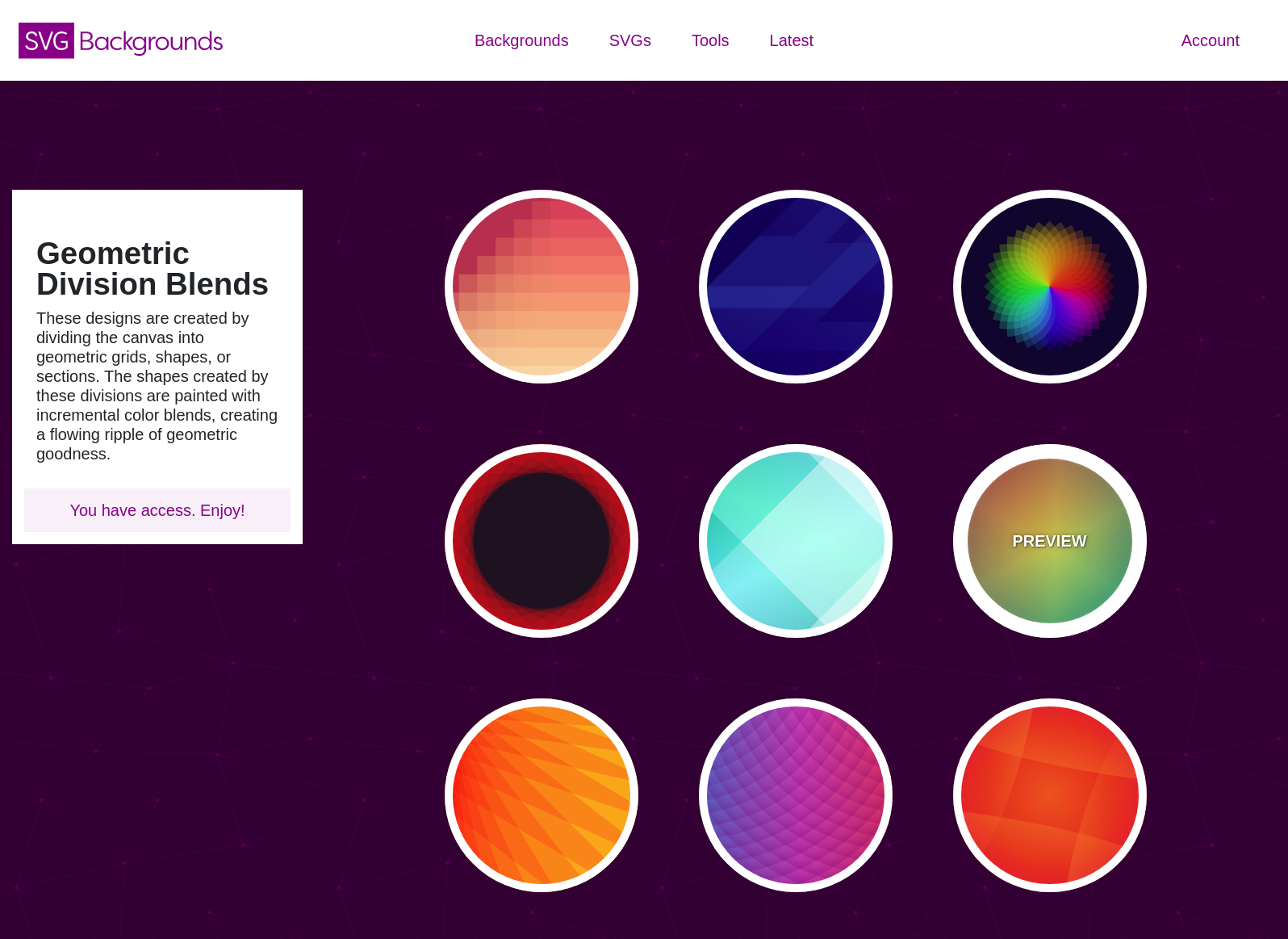
type input "0"
type input "100"
type input "0.5"
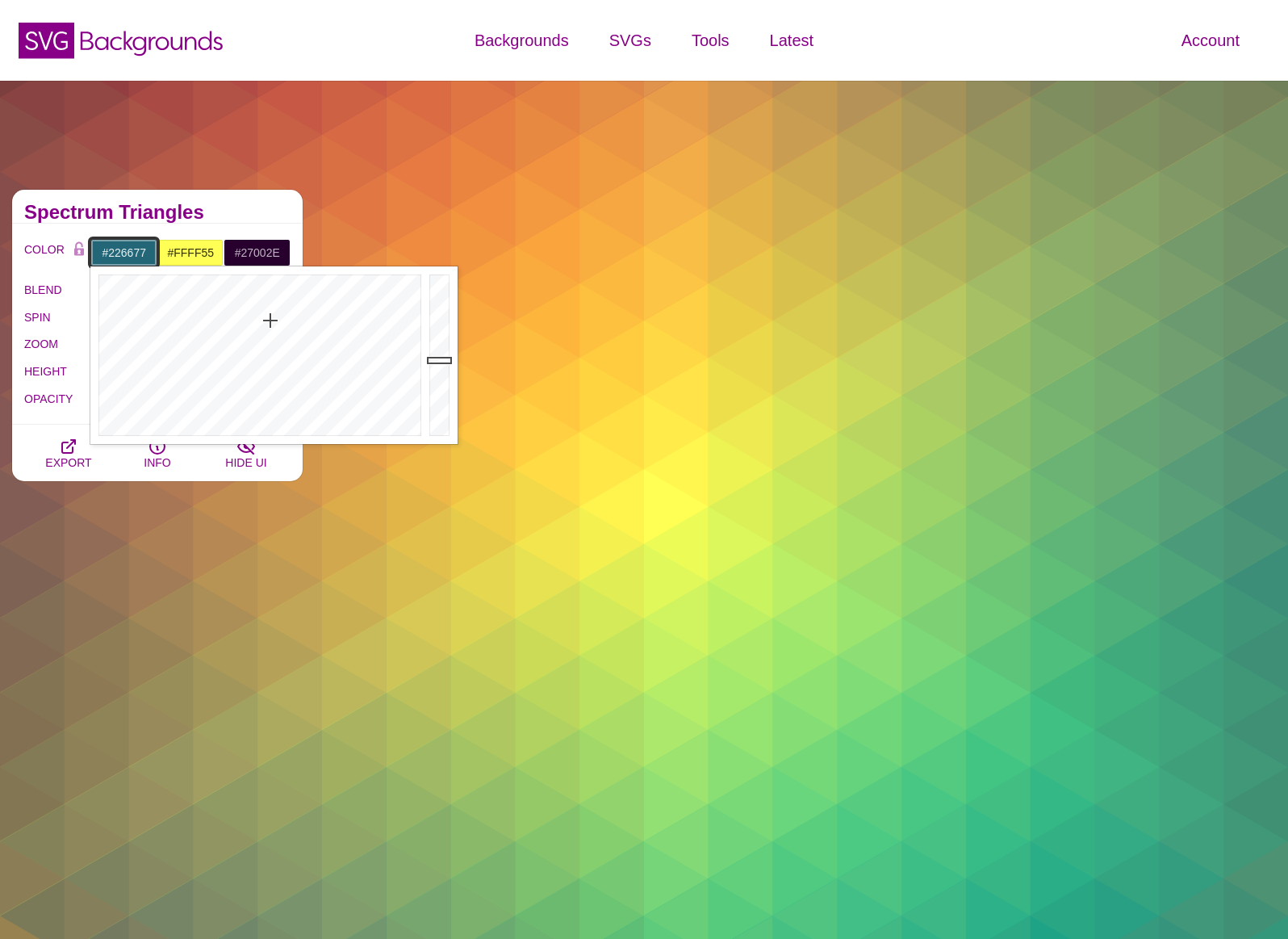
drag, startPoint x: 98, startPoint y: 253, endPoint x: 157, endPoint y: 252, distance: 59.0
click at [165, 253] on div "#226677 #FFFF55 #27002E #444444 #555555 #666666 #777777 #888888 #999999" at bounding box center [191, 253] width 201 height 27
type input "#FFFFFF"
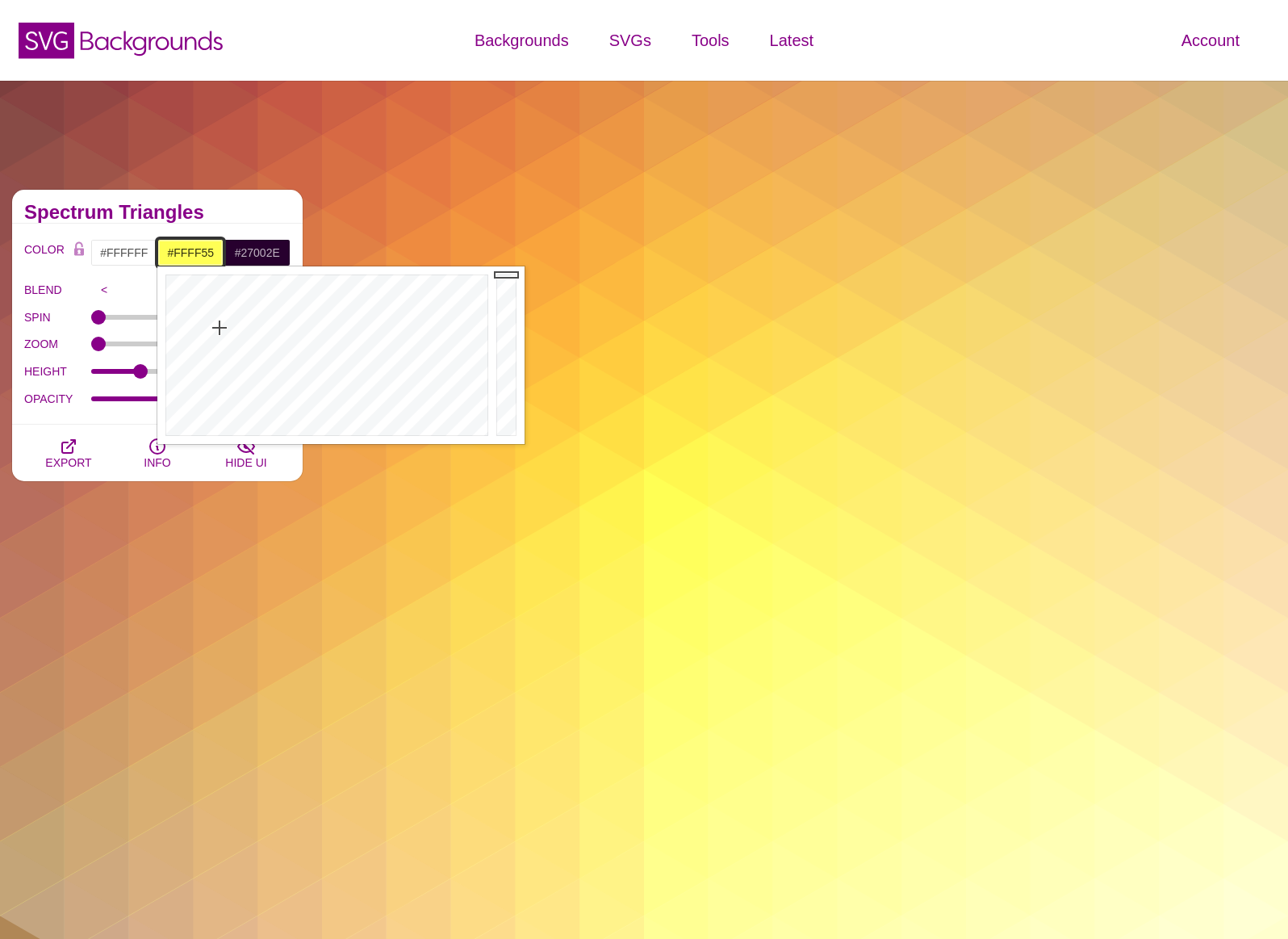
drag, startPoint x: 170, startPoint y: 253, endPoint x: 219, endPoint y: 252, distance: 49.0
click at [222, 252] on input "#FFFF55" at bounding box center [191, 253] width 67 height 27
type input "#3F3F3F"
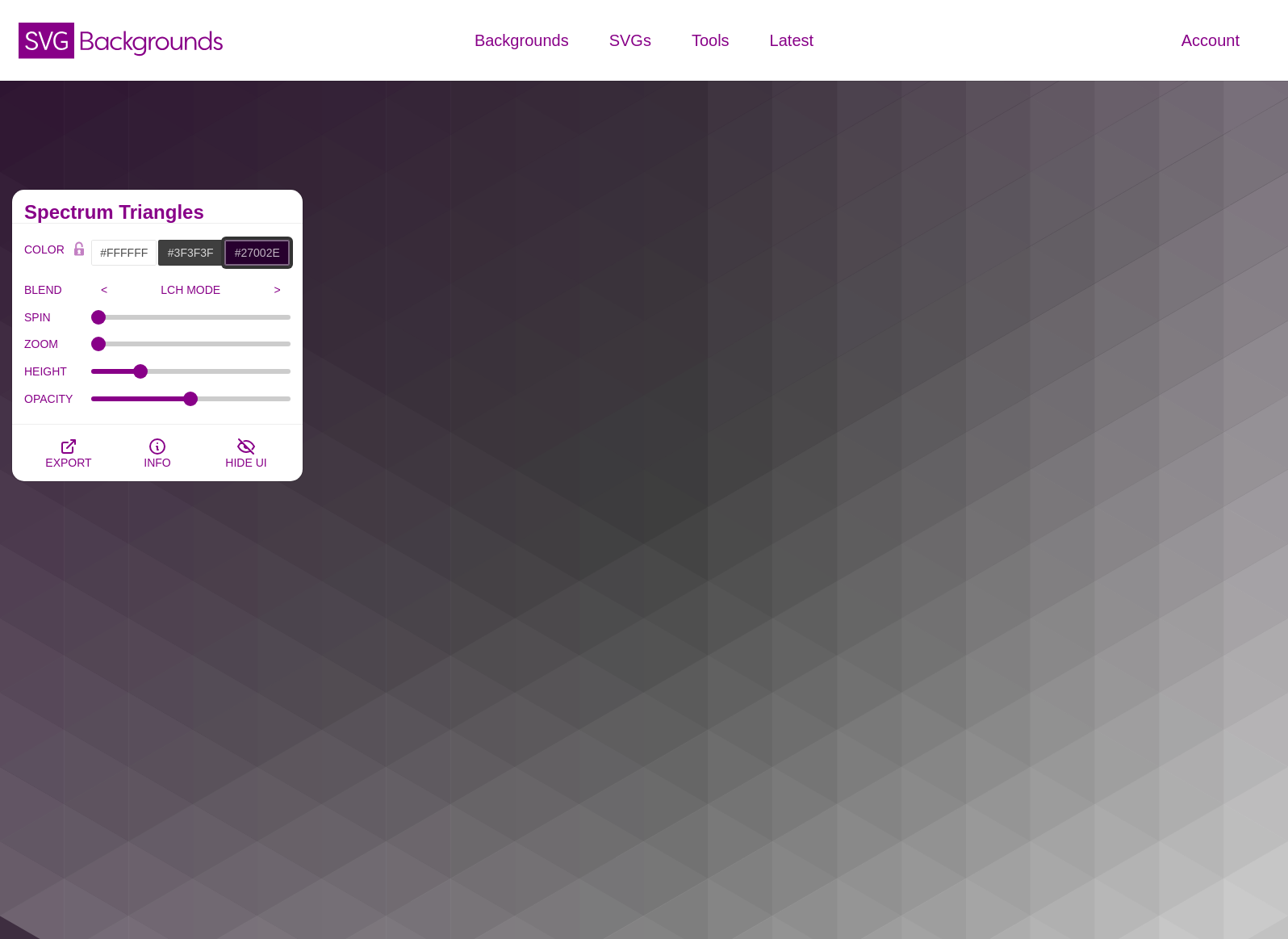
click at [251, 263] on input "#27002E" at bounding box center [256, 253] width 67 height 27
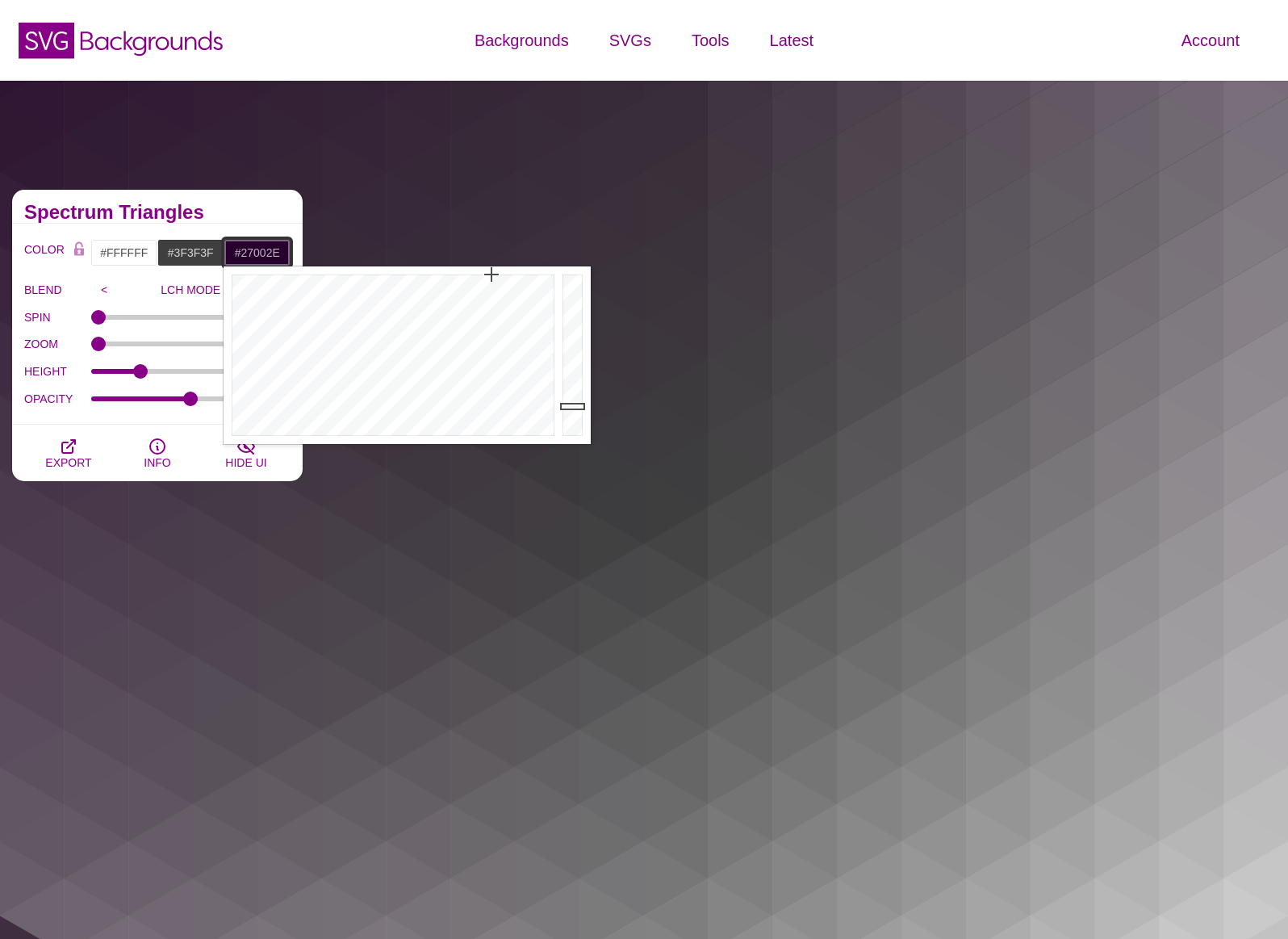
drag, startPoint x: 235, startPoint y: 253, endPoint x: 288, endPoint y: 254, distance: 53.0
click at [288, 254] on input "#27002E" at bounding box center [256, 253] width 67 height 27
paste input "821F1D"
type input "#821F1D"
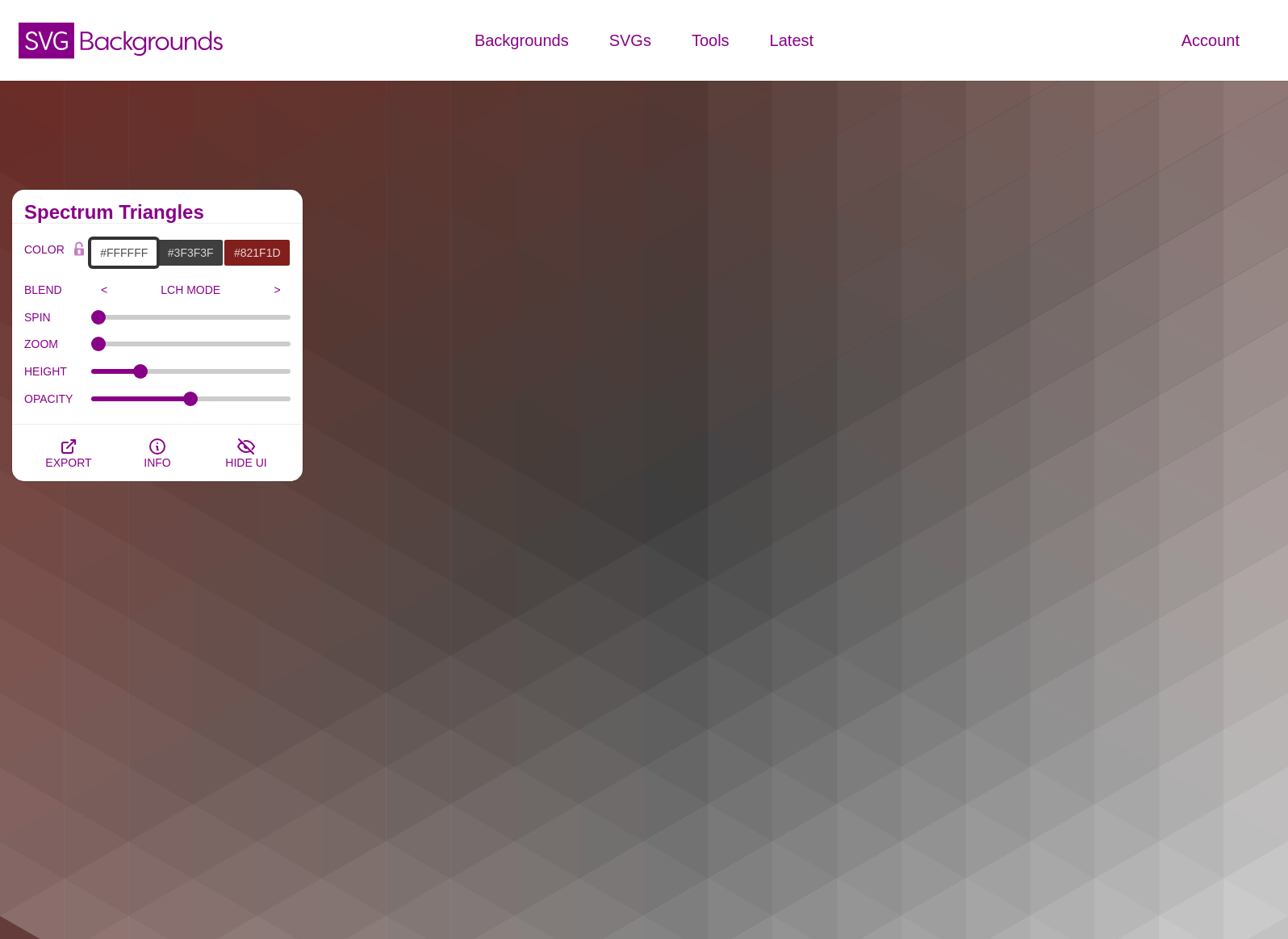
click at [145, 252] on input "#FFFFFF" at bounding box center [123, 253] width 67 height 27
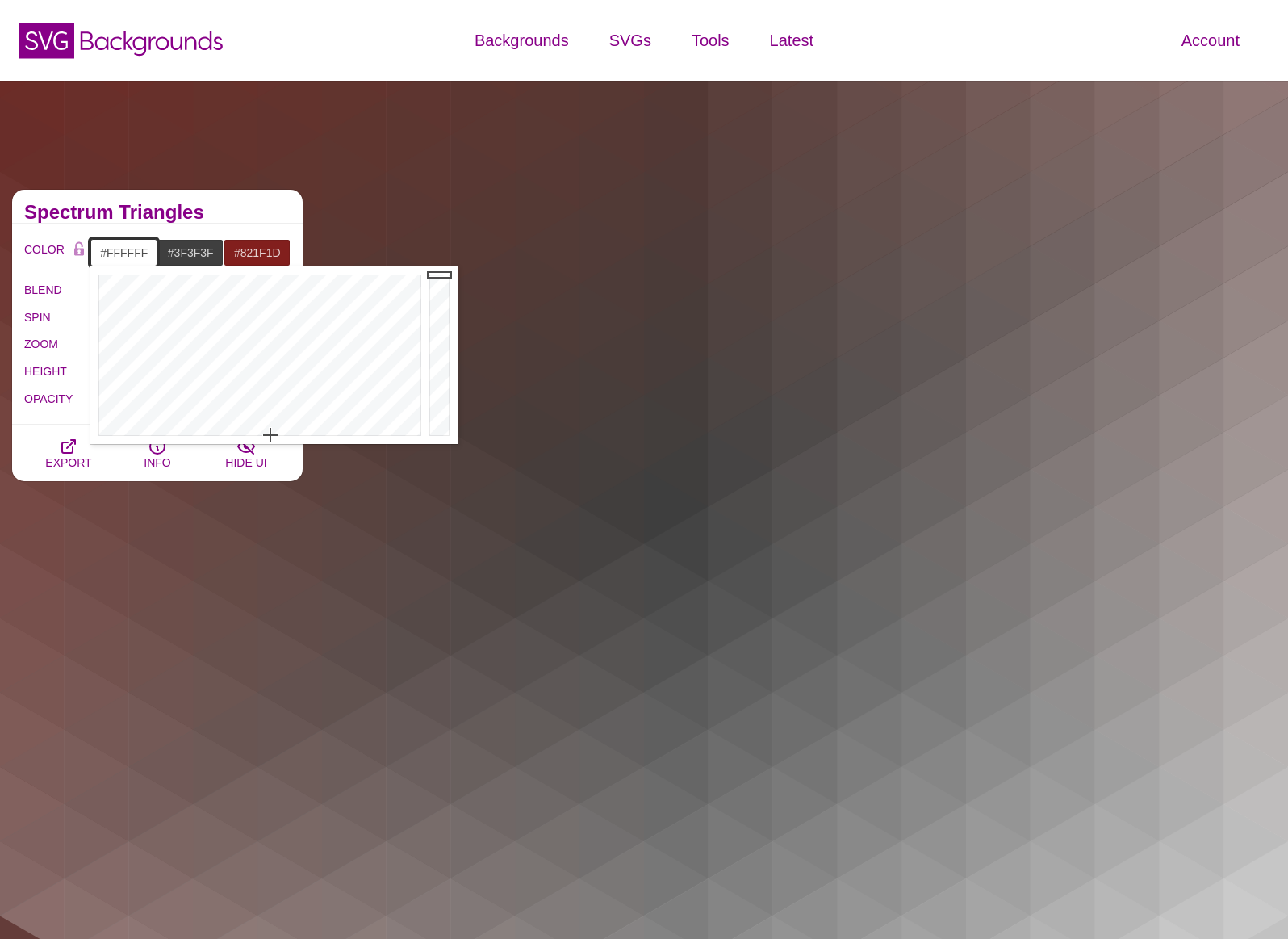
drag, startPoint x: 149, startPoint y: 253, endPoint x: 110, endPoint y: 256, distance: 39.1
click at [110, 256] on input "#FFFFFF" at bounding box center [123, 253] width 67 height 27
type input "#999999"
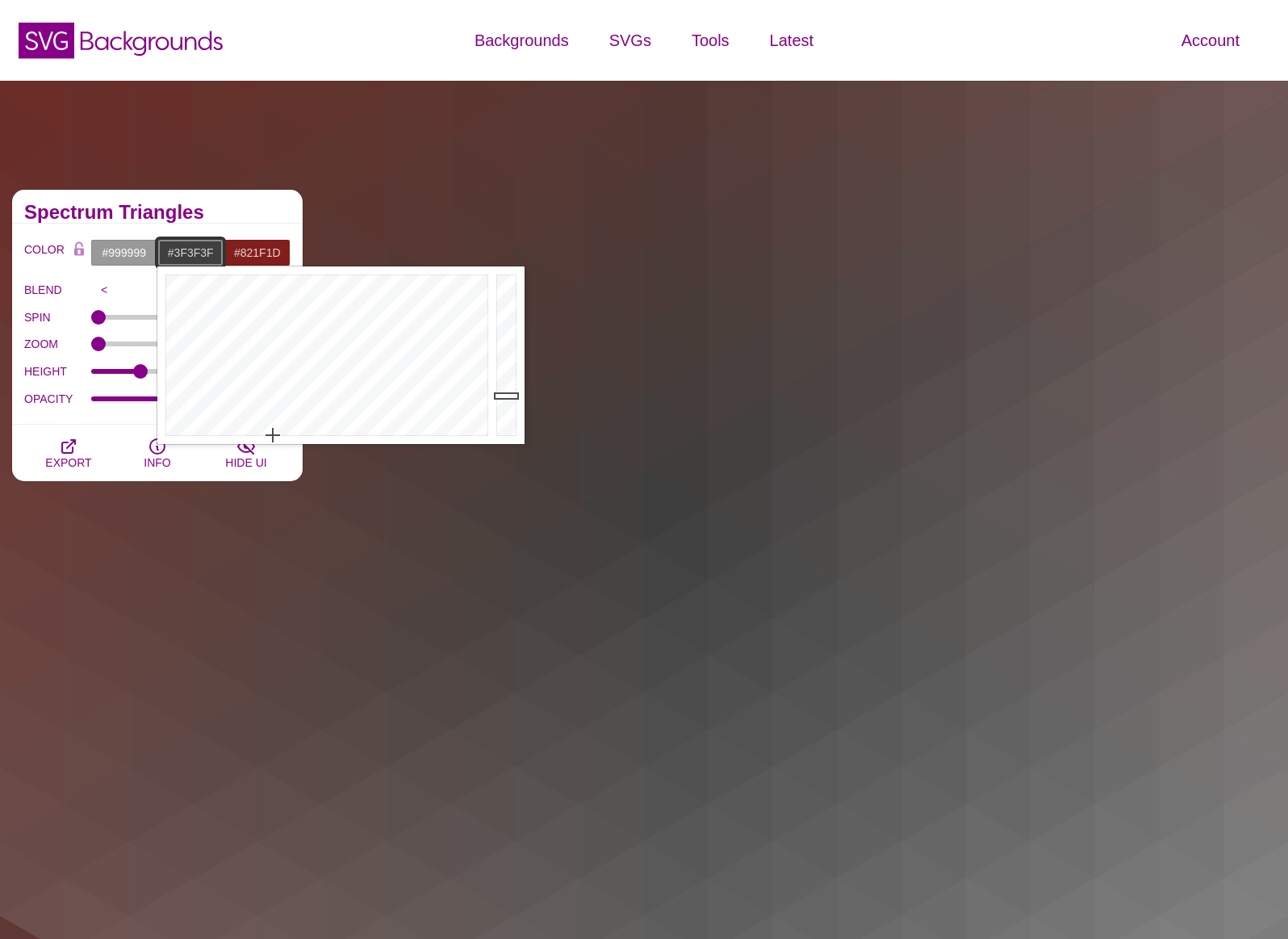
drag, startPoint x: 176, startPoint y: 257, endPoint x: 215, endPoint y: 255, distance: 39.1
click at [215, 255] on input "#3F3F3F" at bounding box center [191, 253] width 67 height 27
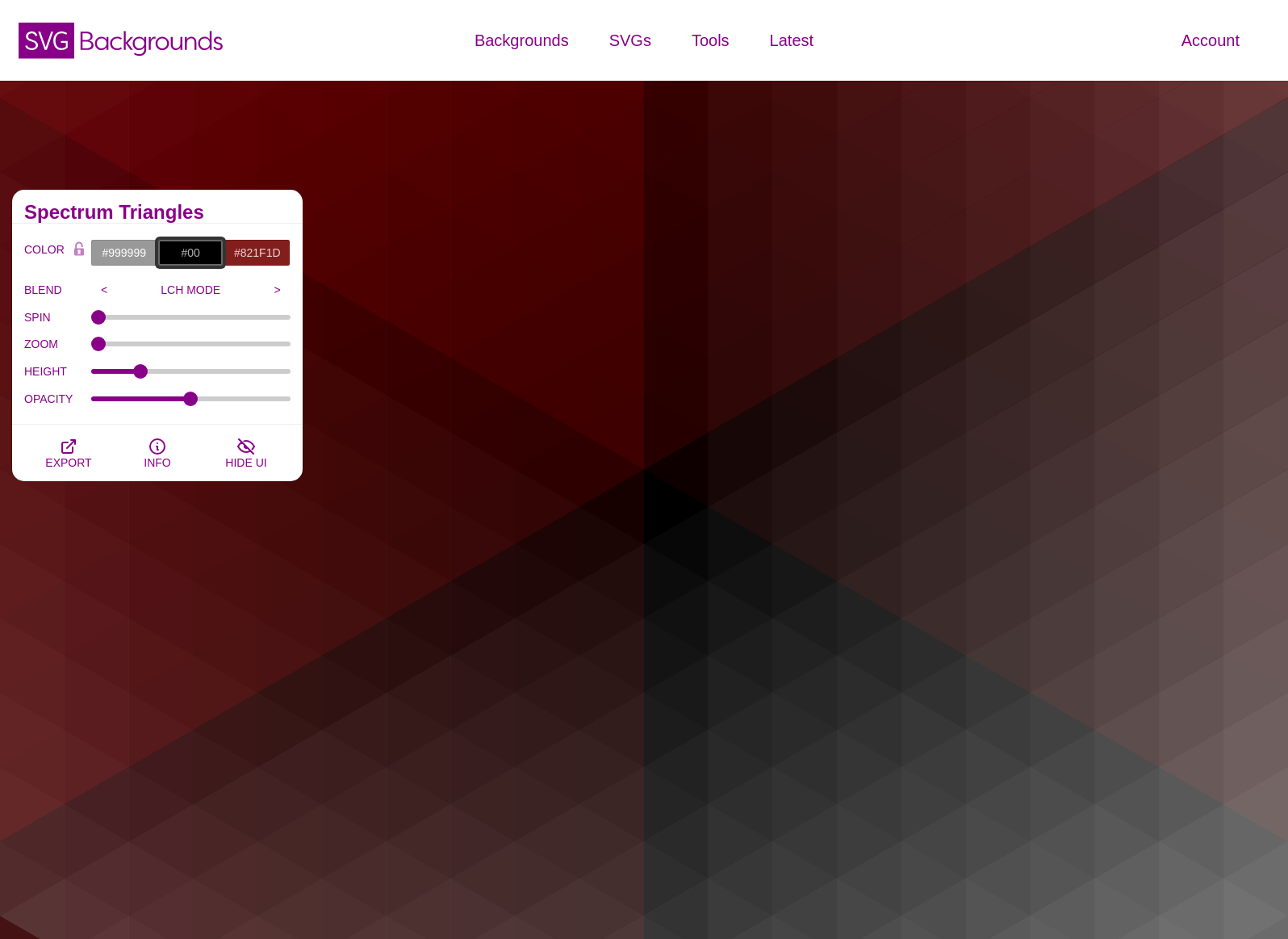
type input "#0"
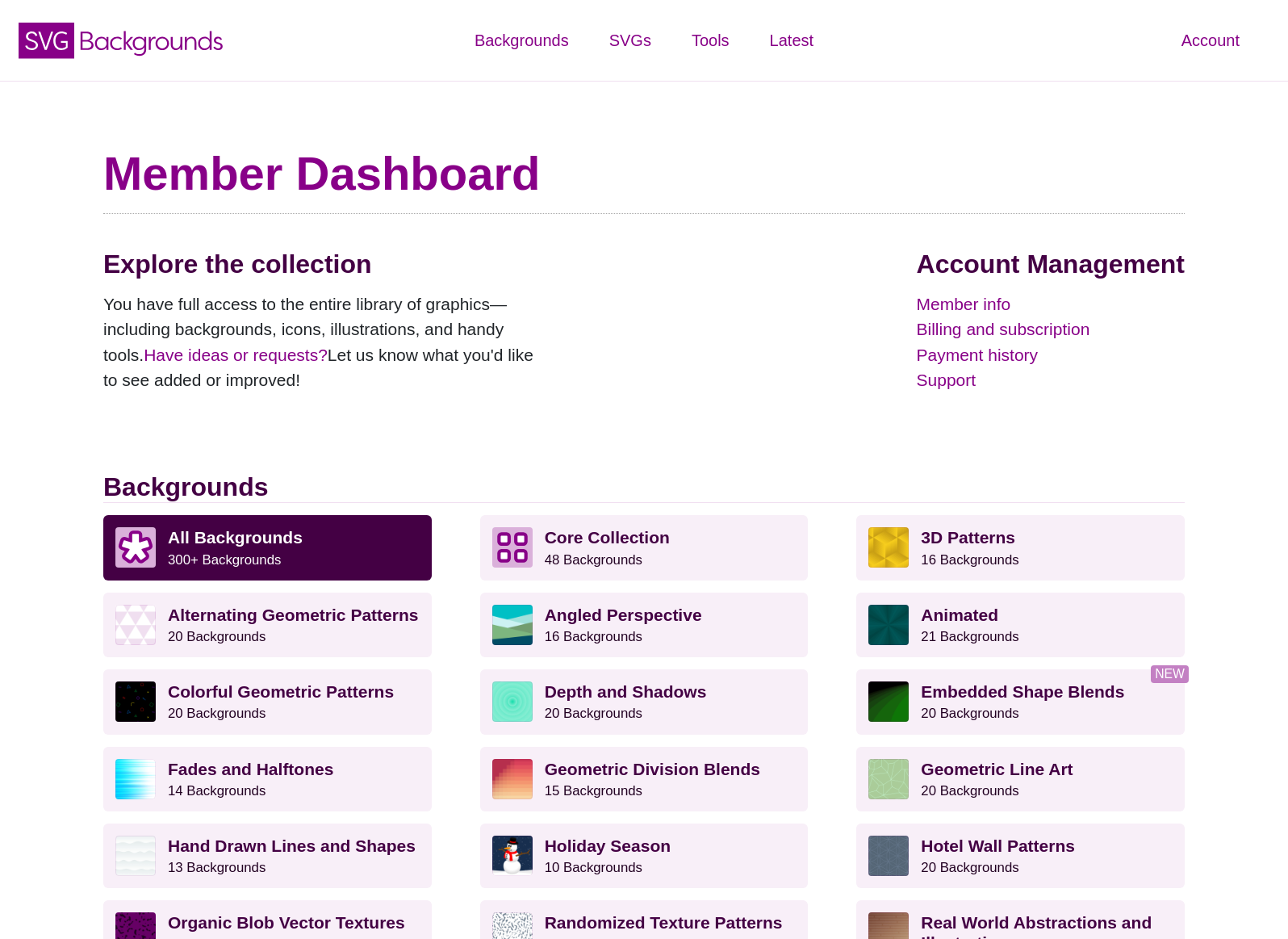
scroll to position [397, 0]
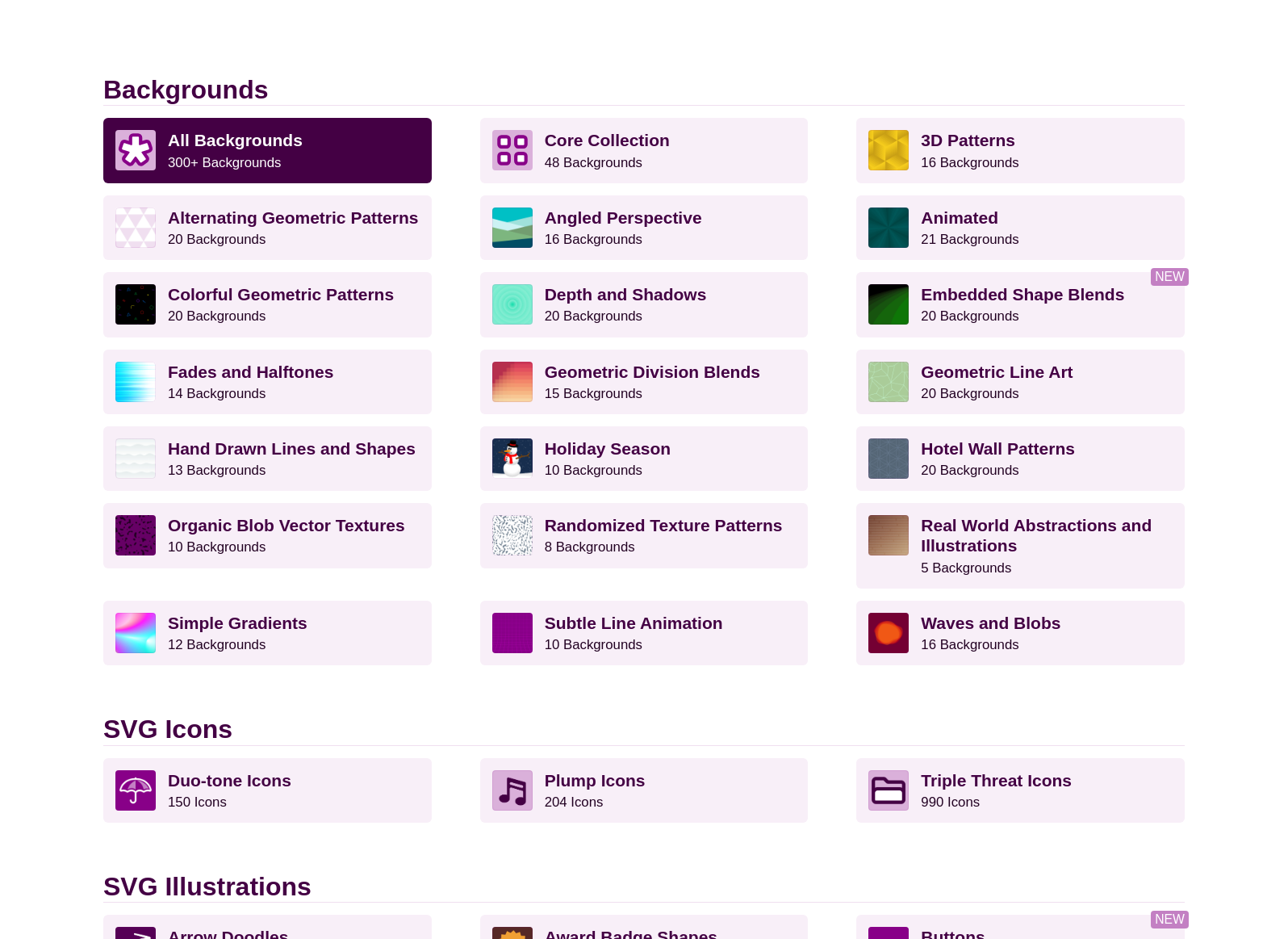
click at [553, 325] on link "Depth and Shadows 20 Backgrounds" at bounding box center [644, 304] width 328 height 65
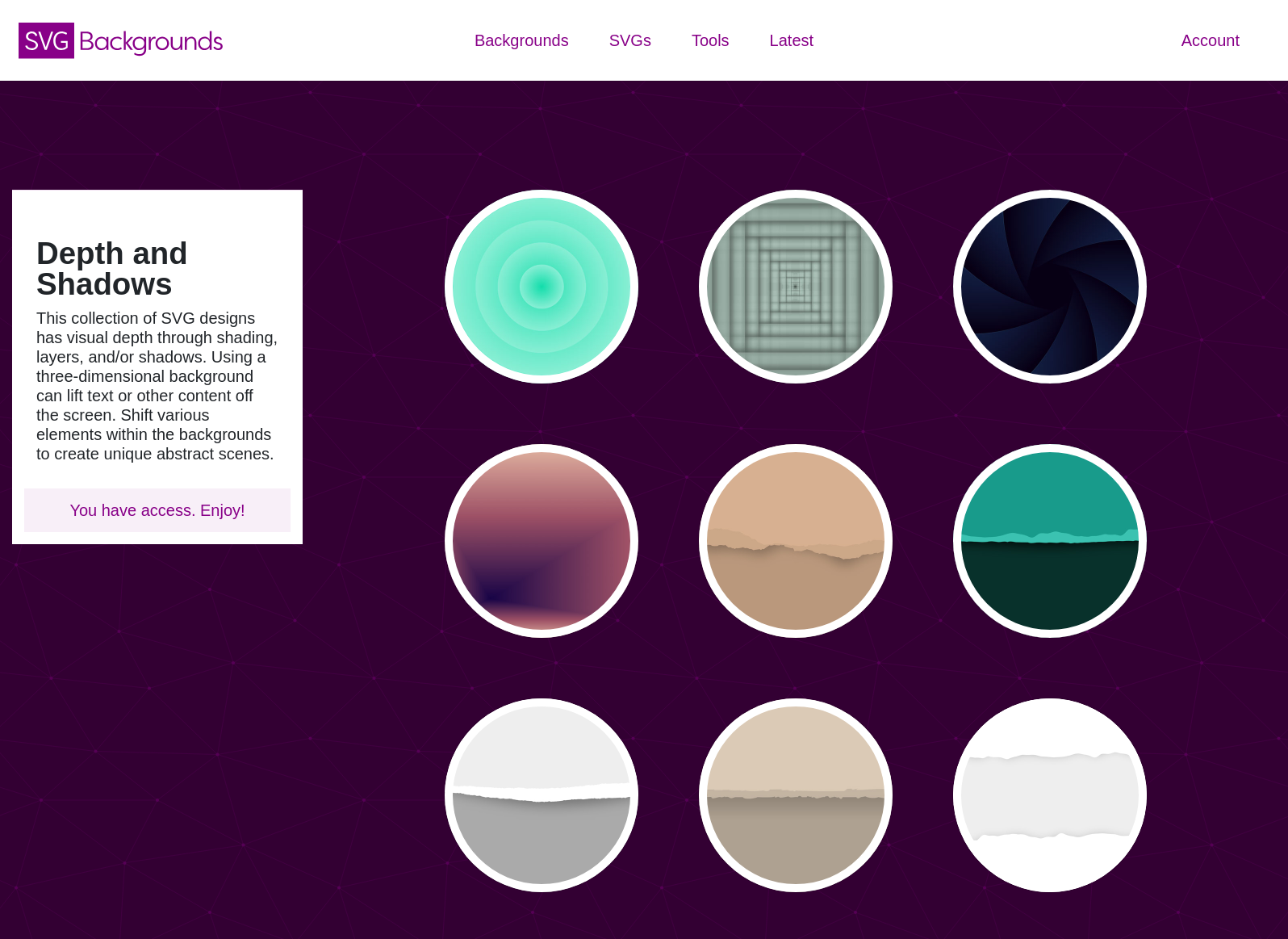
type input "#450057"
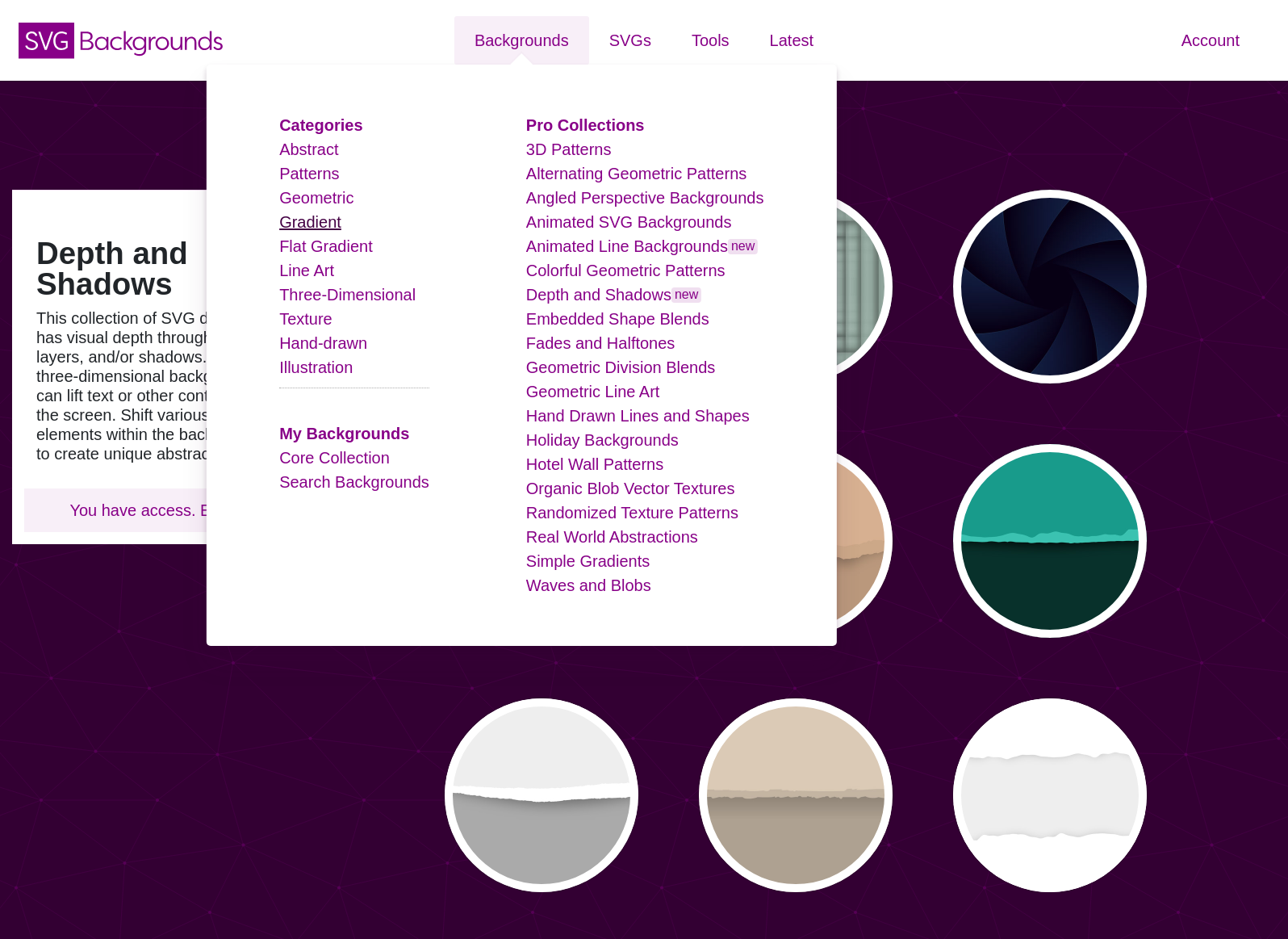
click at [335, 222] on link "Gradient" at bounding box center [310, 222] width 62 height 17
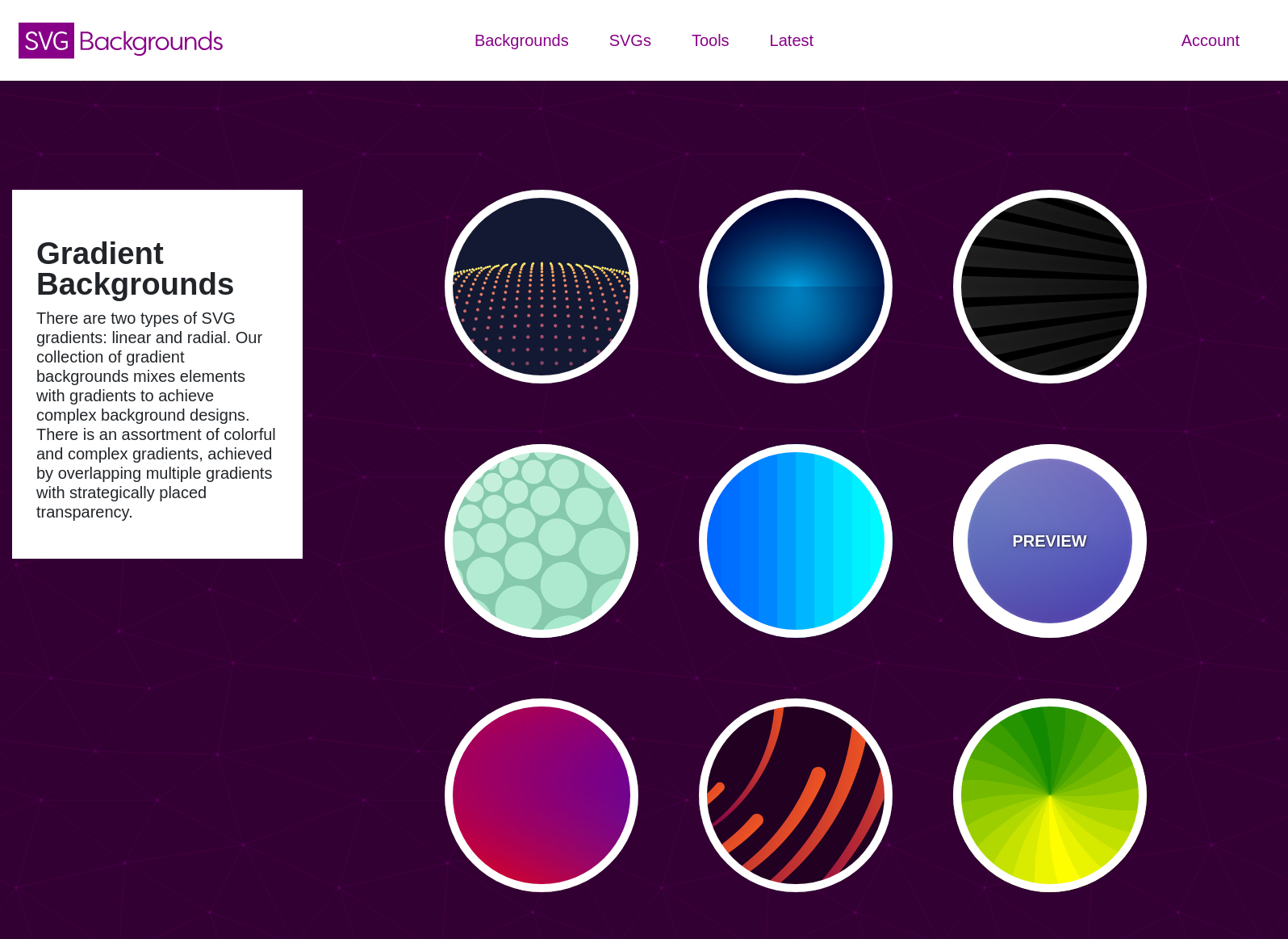
click at [1057, 591] on div "PREVIEW" at bounding box center [1050, 541] width 194 height 194
type input "#0000FF"
type input "#0099FF"
type input "#FF99FF"
type input "#880088"
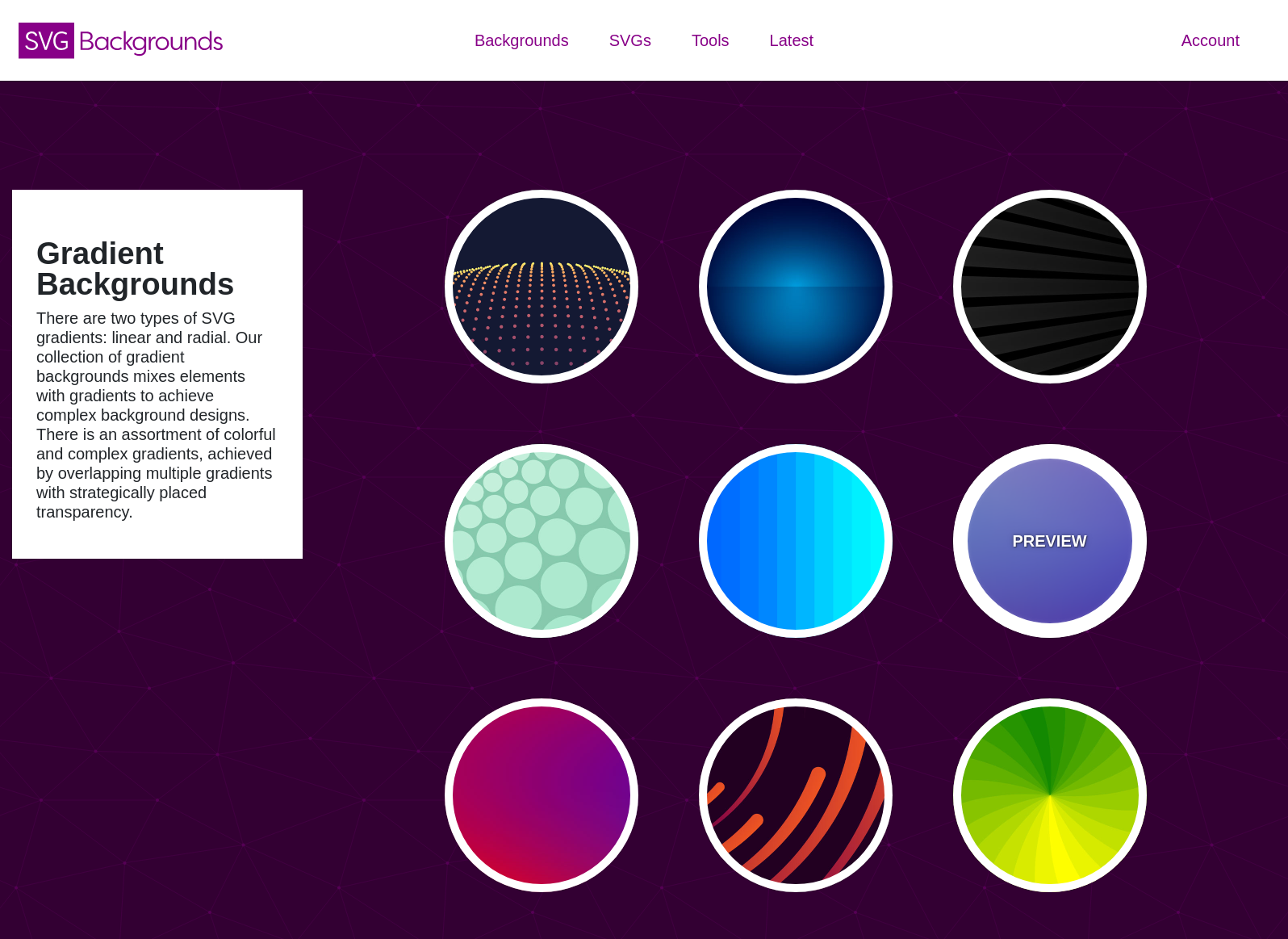
type input "#666666"
type input "12"
type input "0"
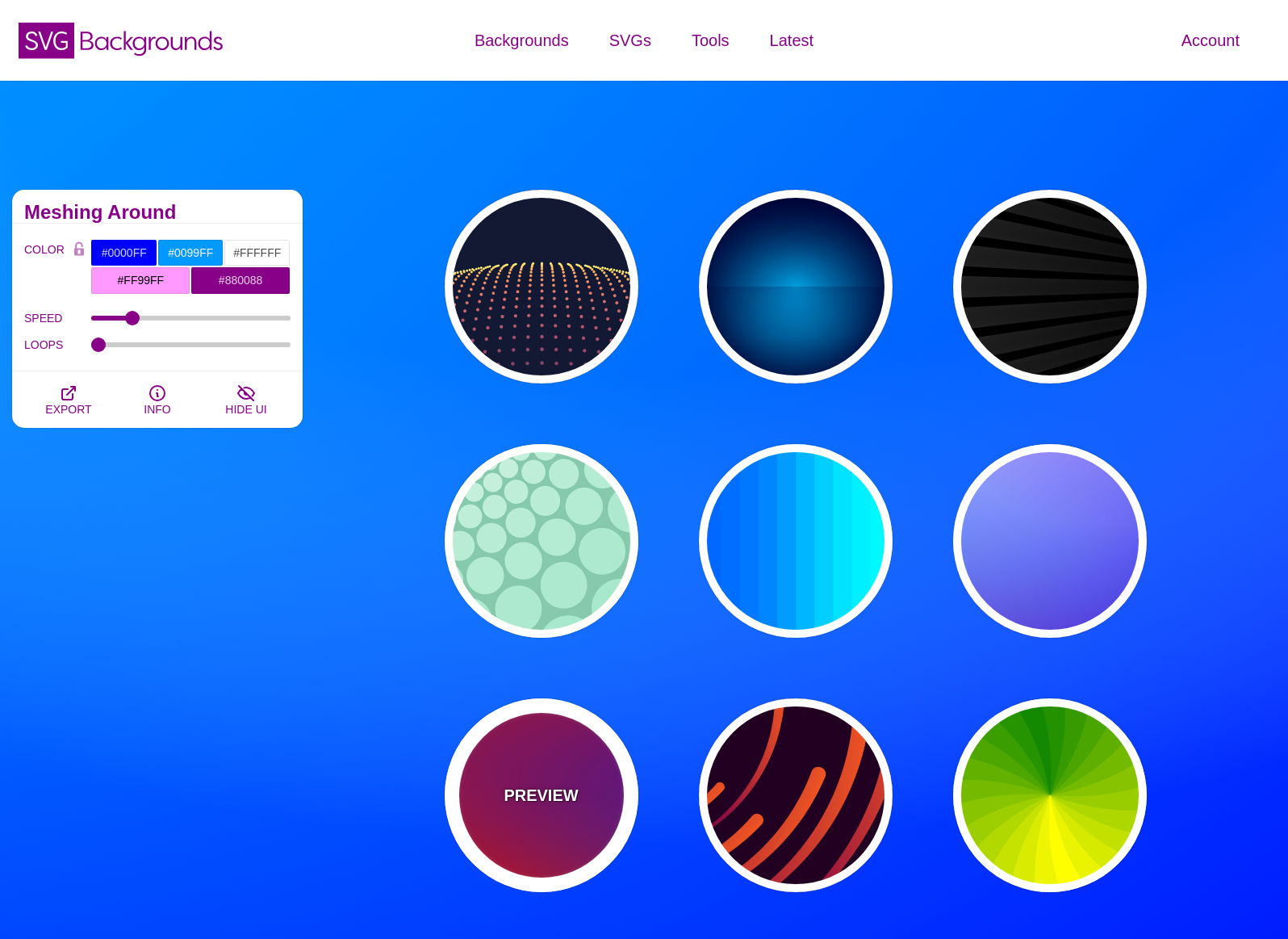
click at [515, 758] on div "PREVIEW" at bounding box center [541, 795] width 194 height 194
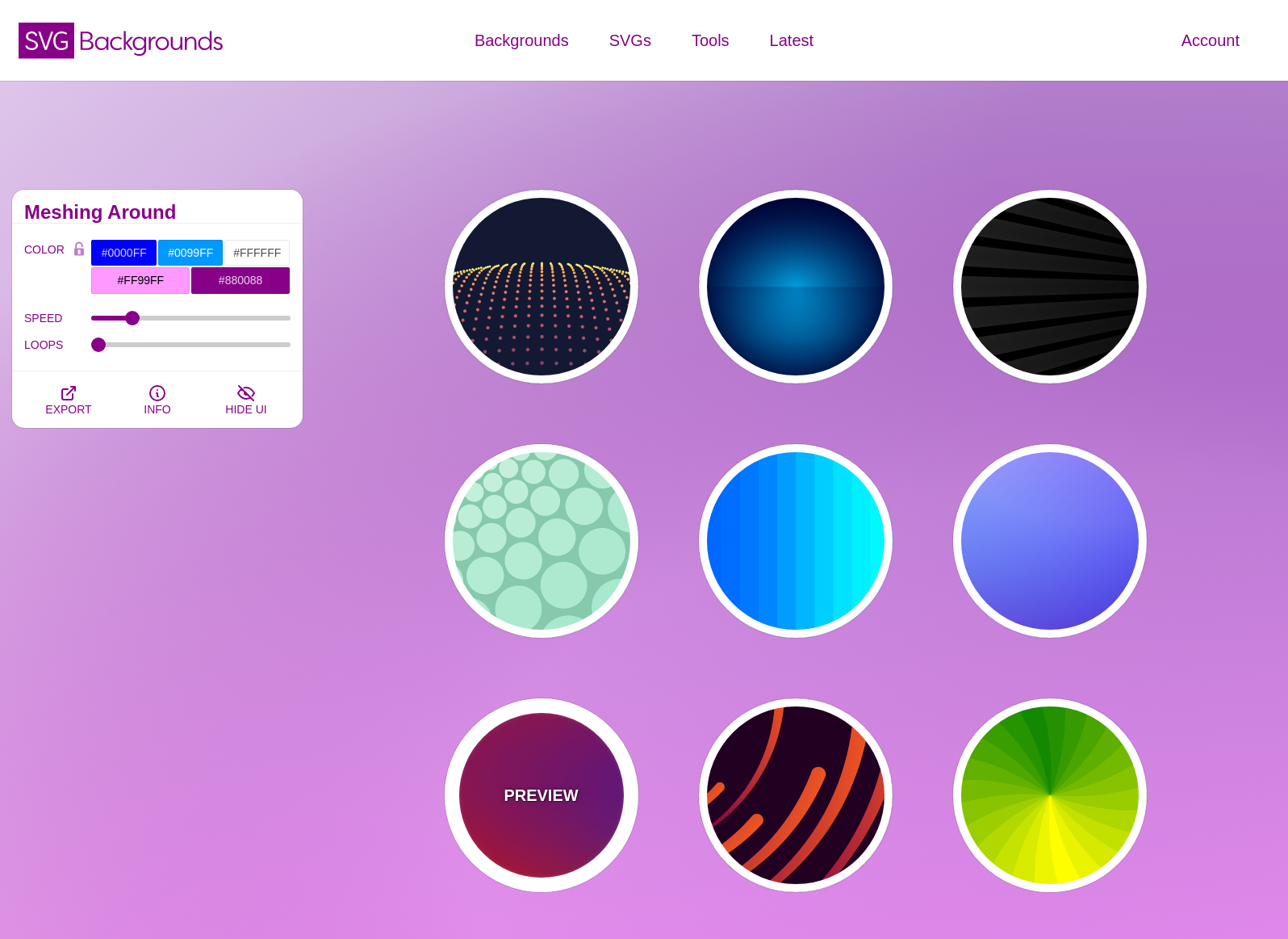
type input "#FF0000"
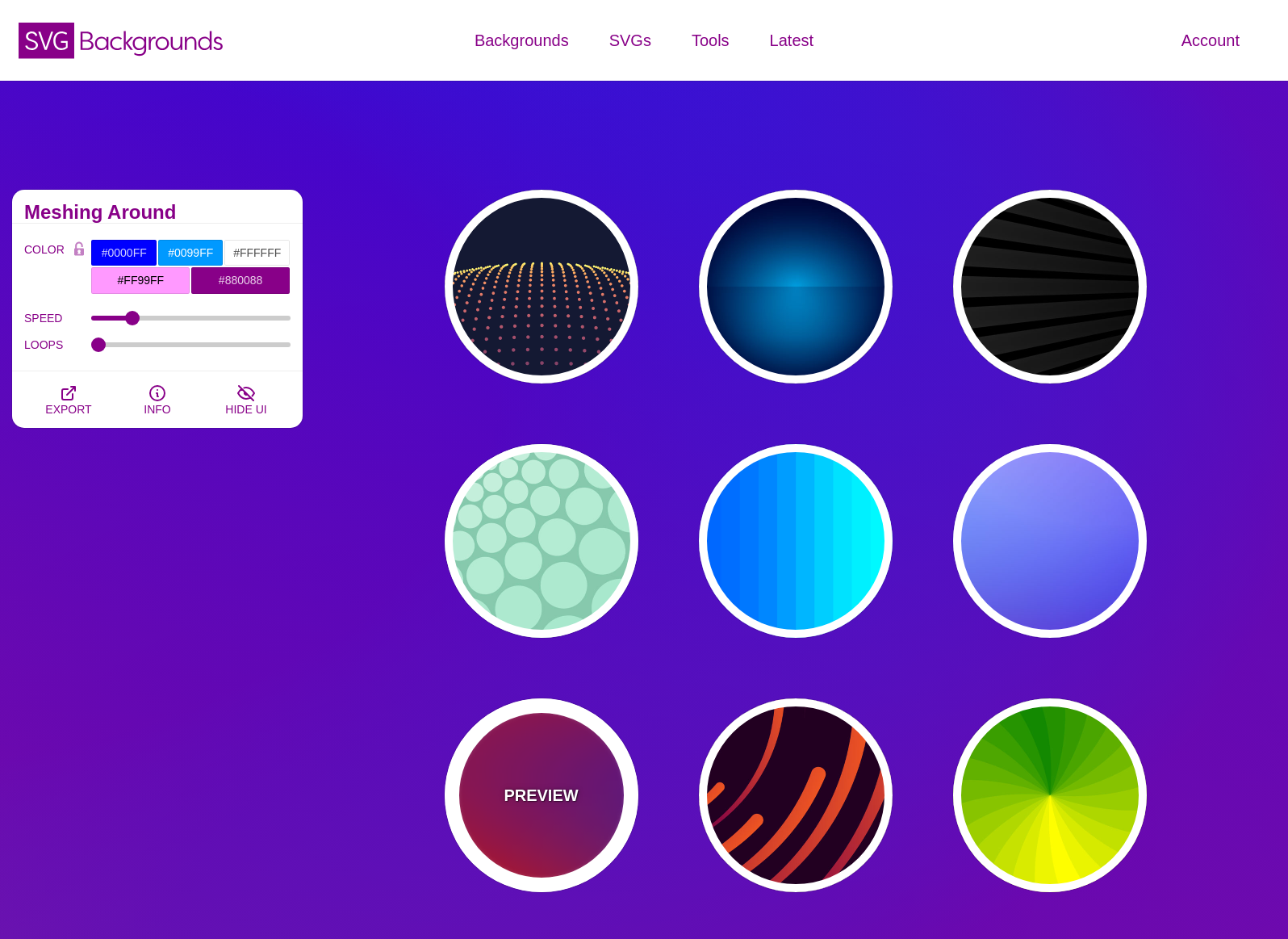
type input "#800080"
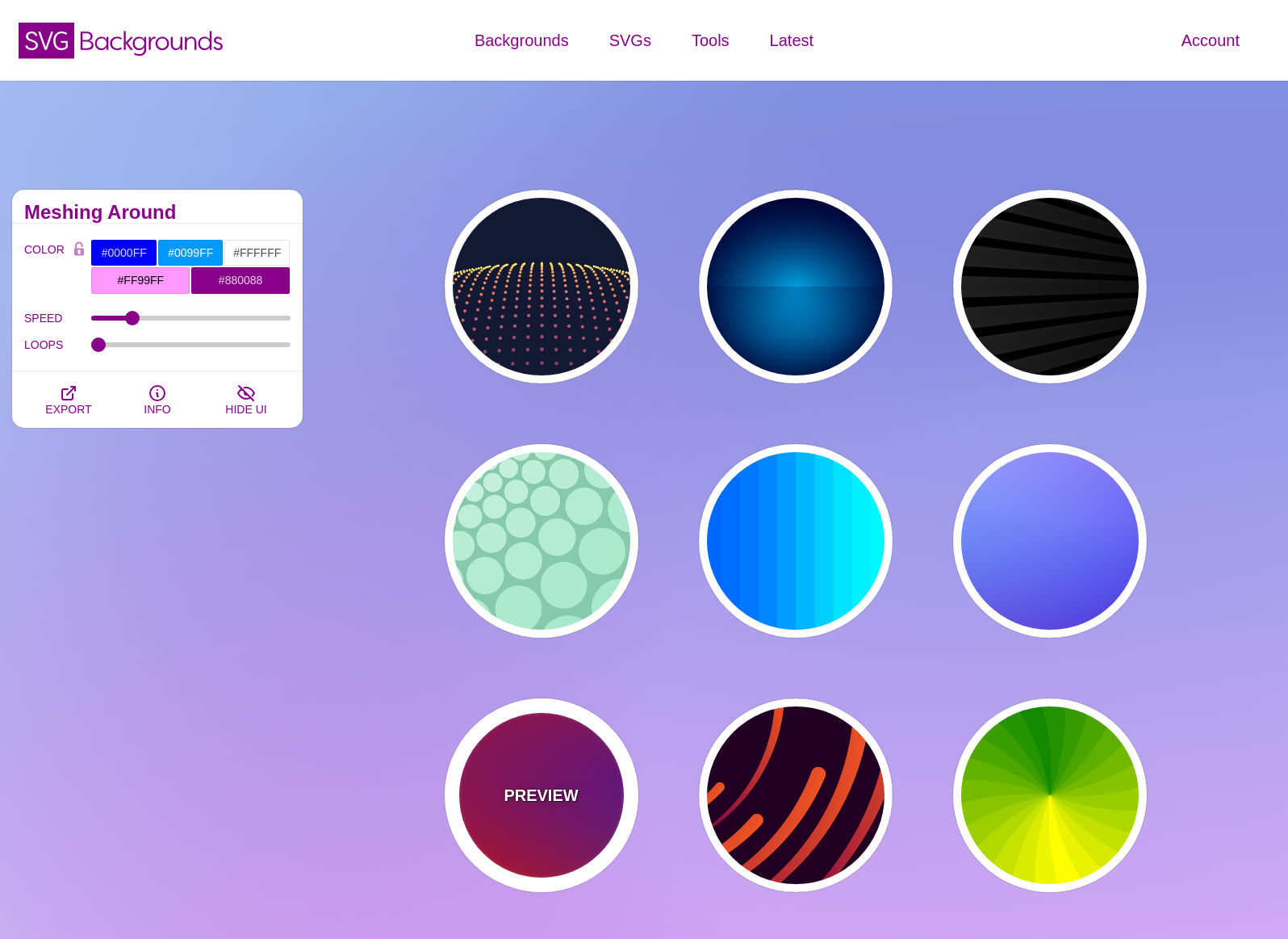
type input "#0000FF"
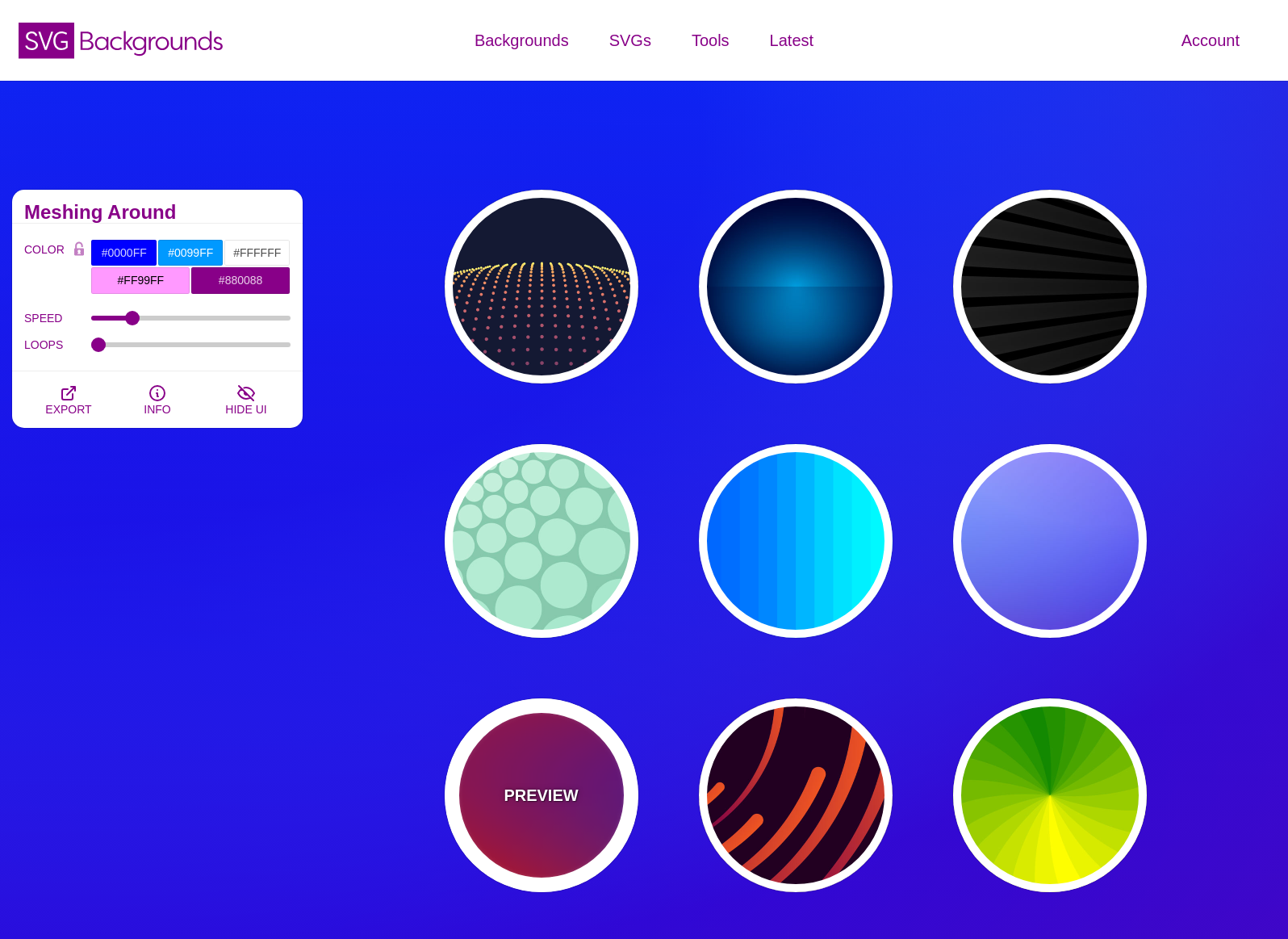
type input "#00EEBB"
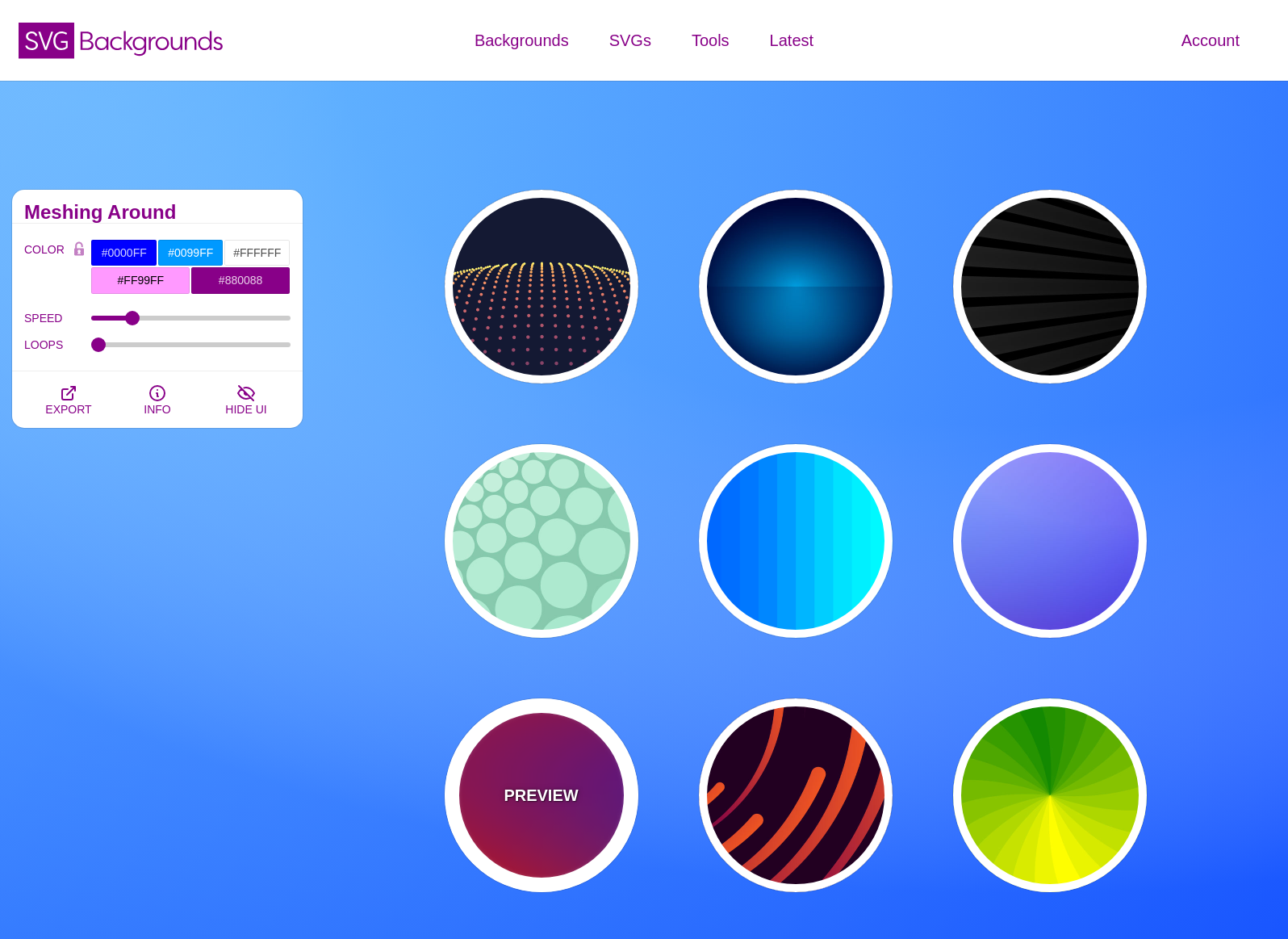
type input "#FFFF00"
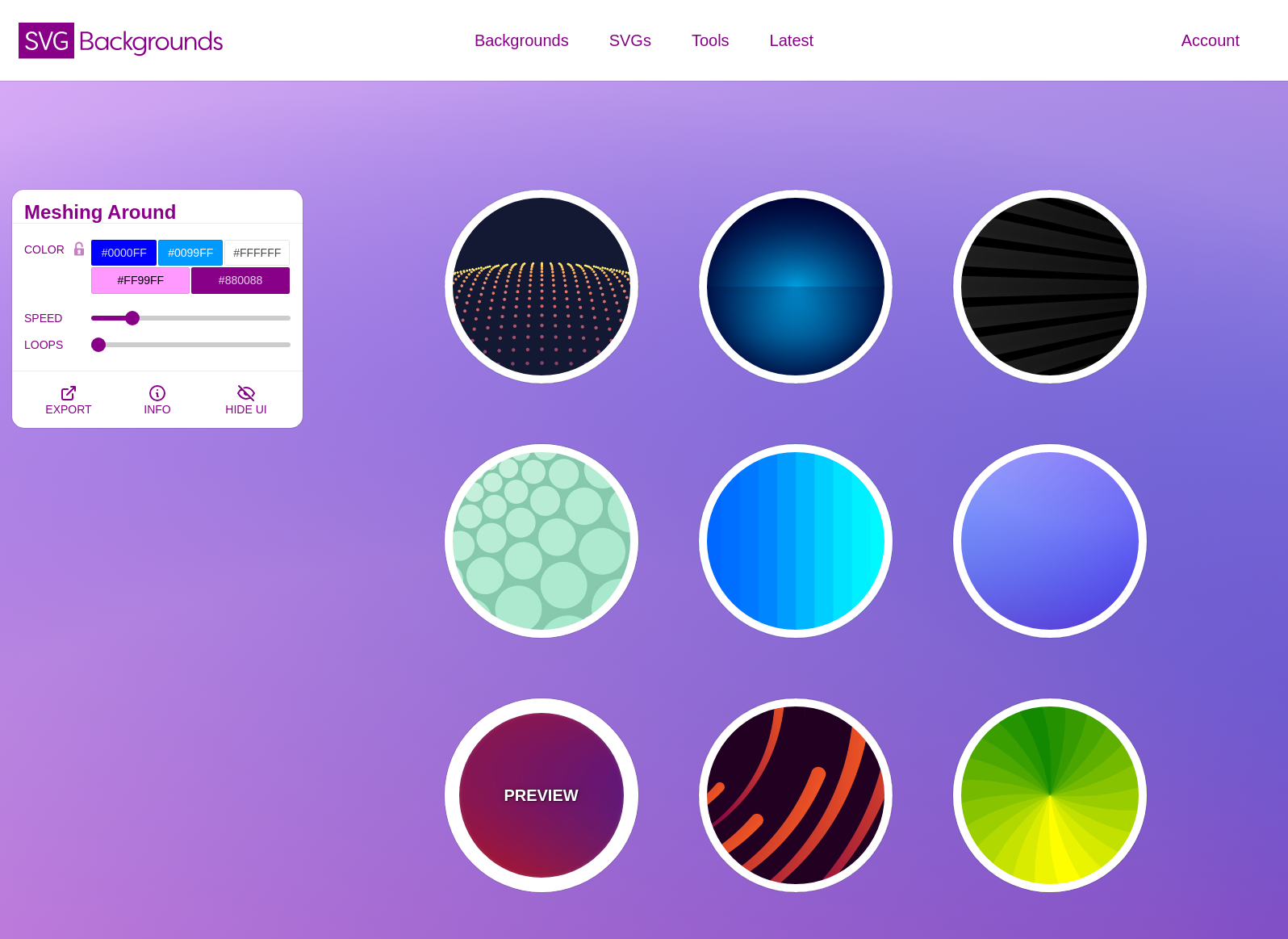
type input "#FFA500"
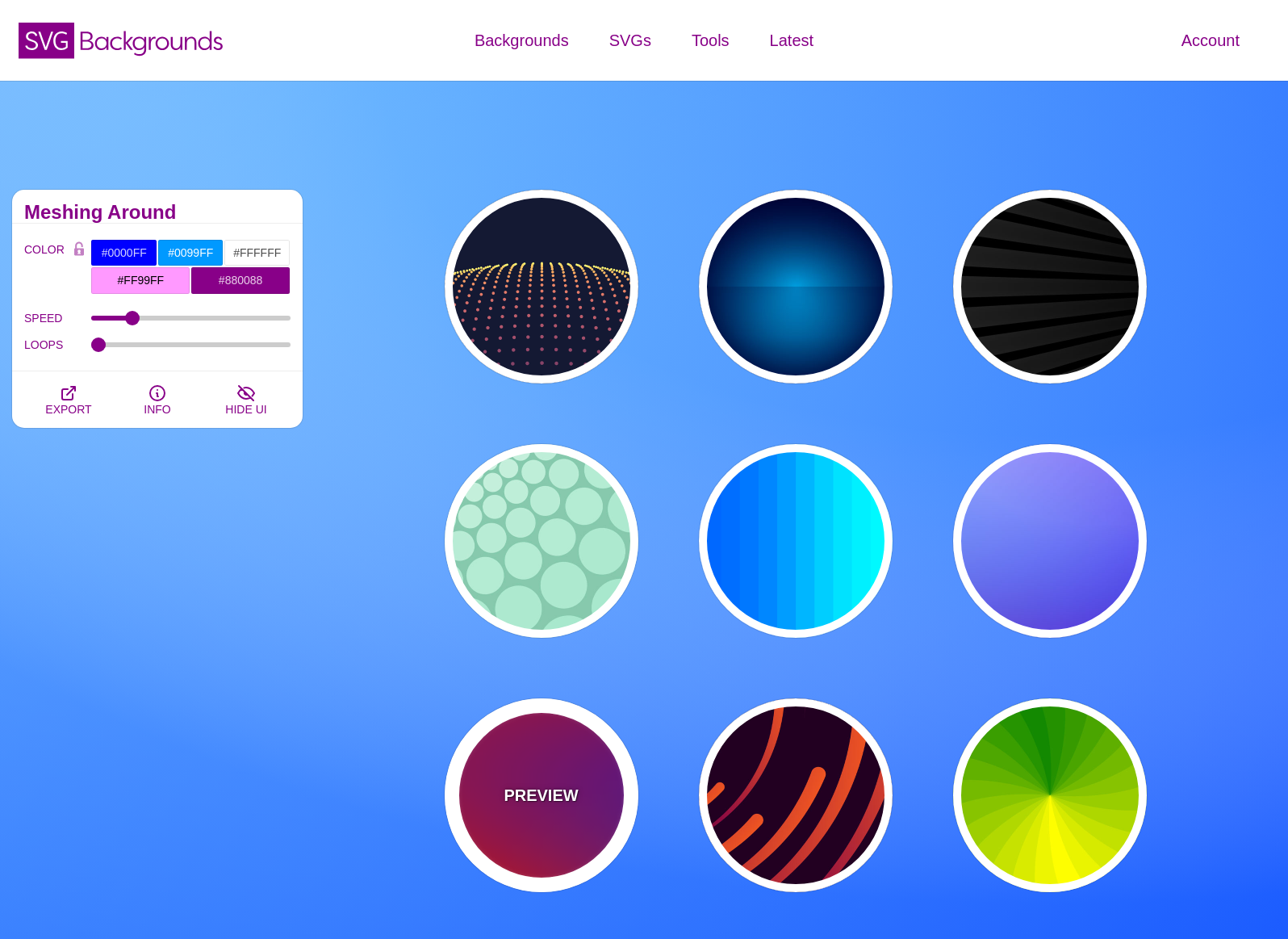
type input "1"
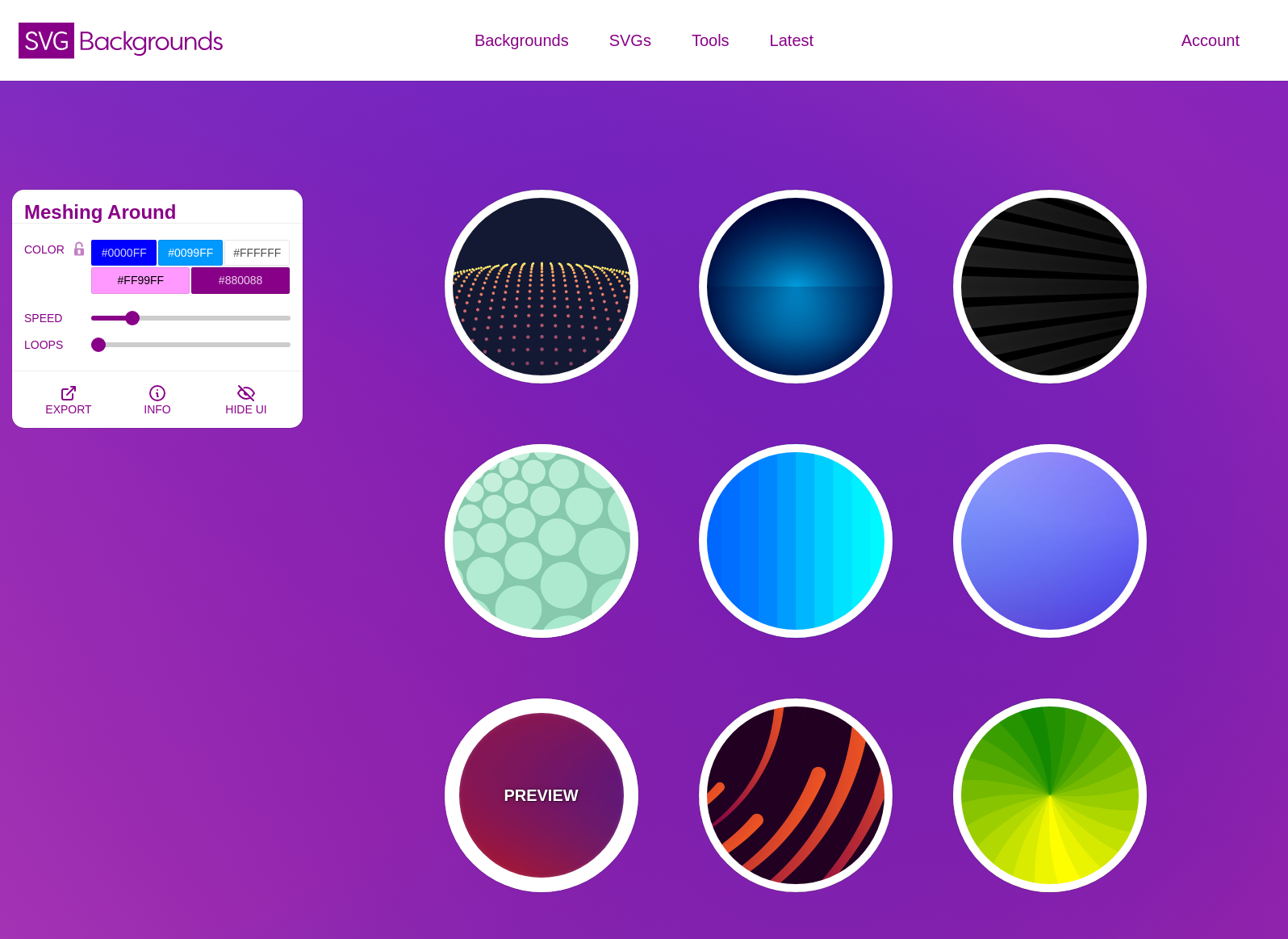
type input "20"
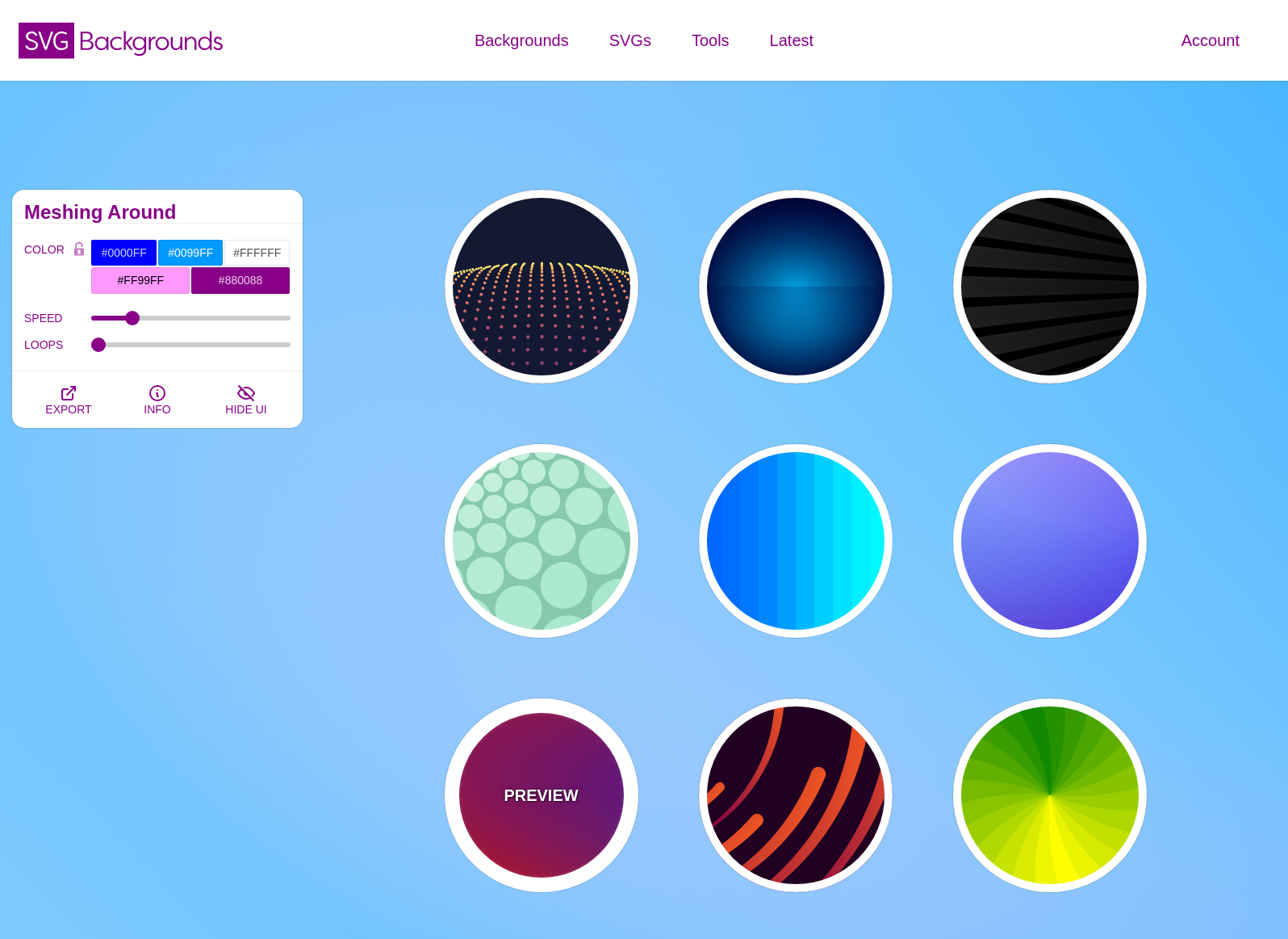
type input "0"
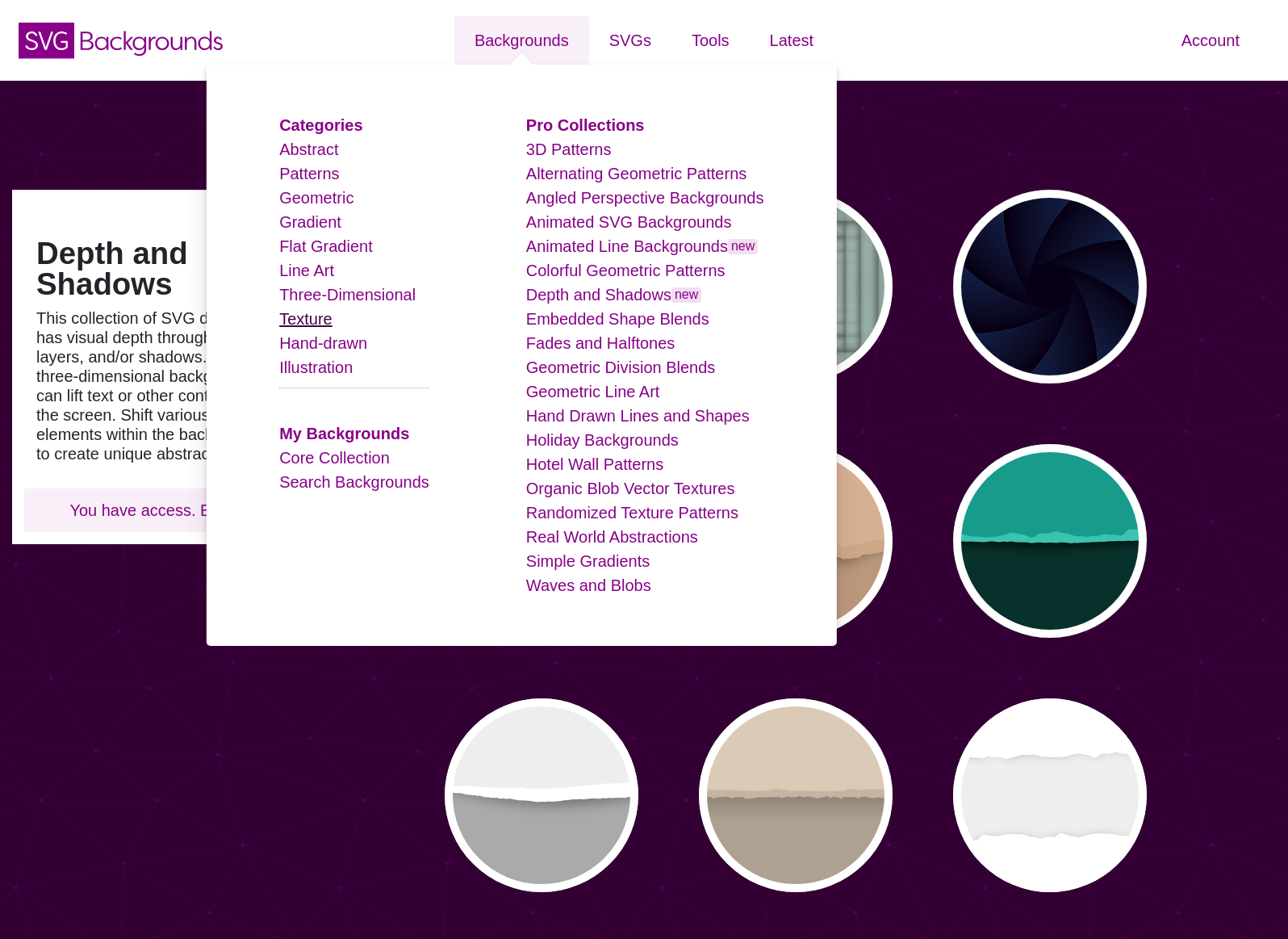
click at [321, 313] on link "Texture" at bounding box center [305, 318] width 53 height 17
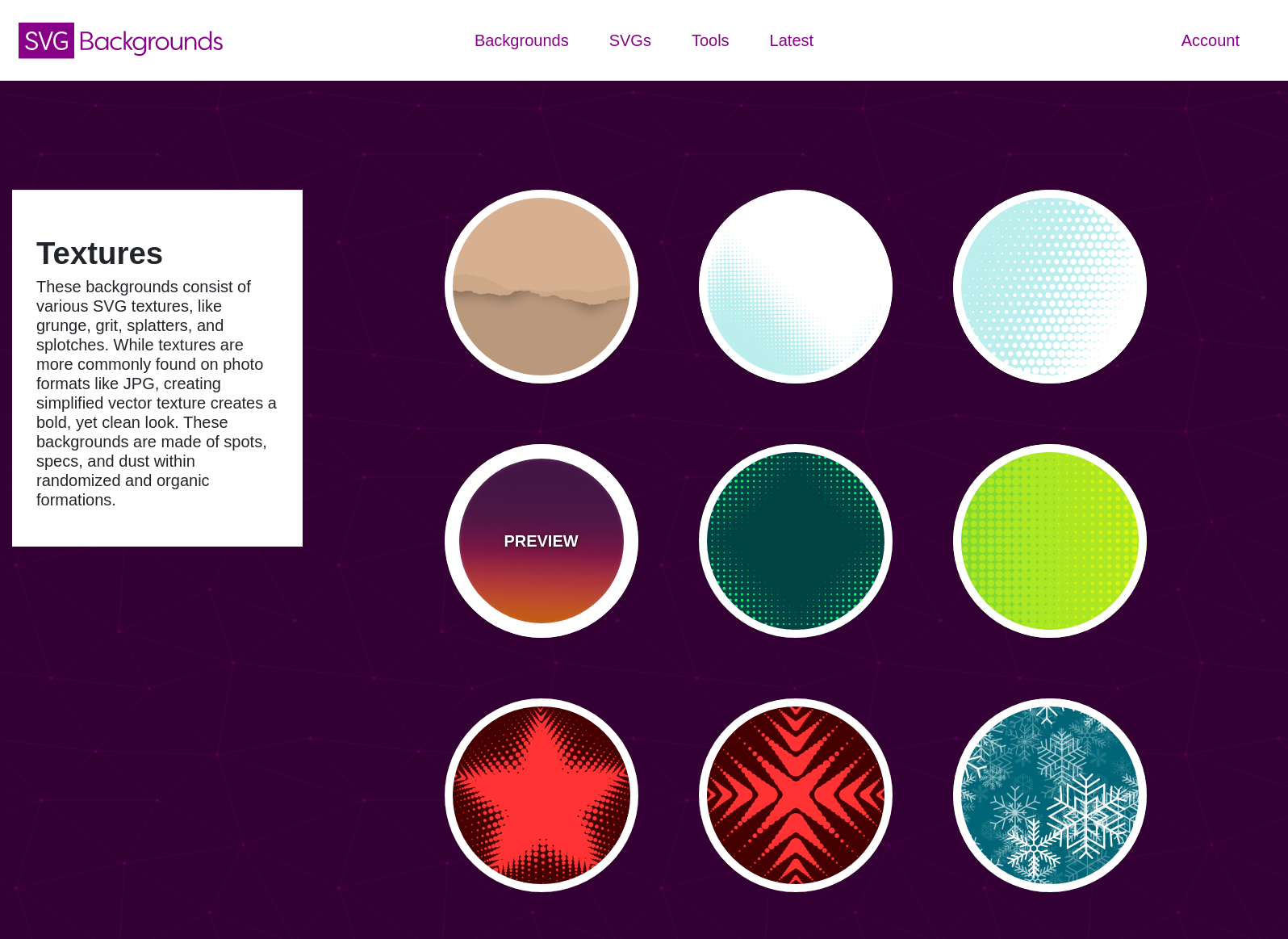
click at [562, 575] on div "PREVIEW" at bounding box center [541, 541] width 194 height 194
type input "#440044"
type input "#FF6600"
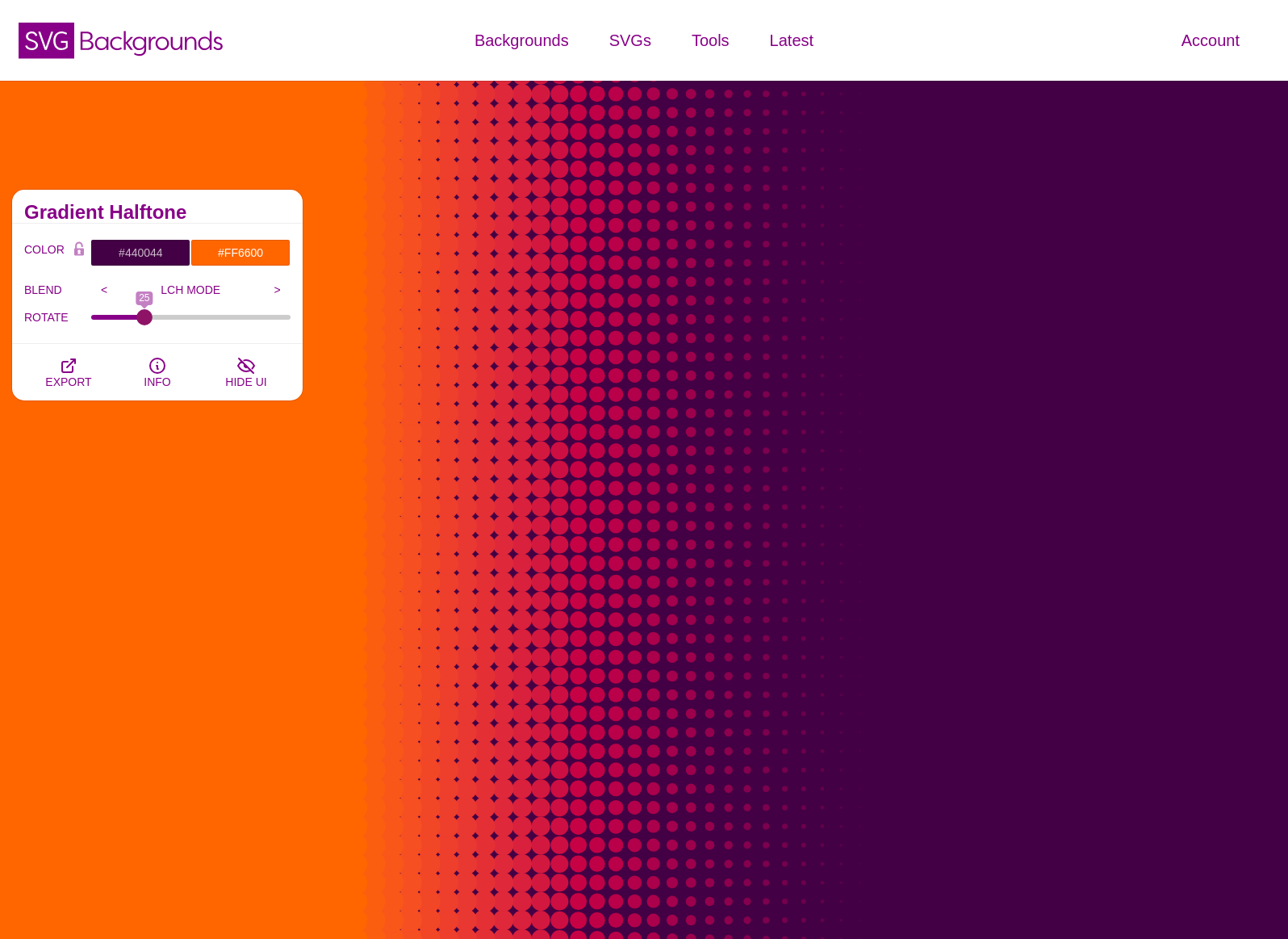
drag, startPoint x: 95, startPoint y: 316, endPoint x: 145, endPoint y: 439, distance: 132.8
type input "25"
click at [145, 321] on input "ROTATE" at bounding box center [191, 316] width 201 height 6
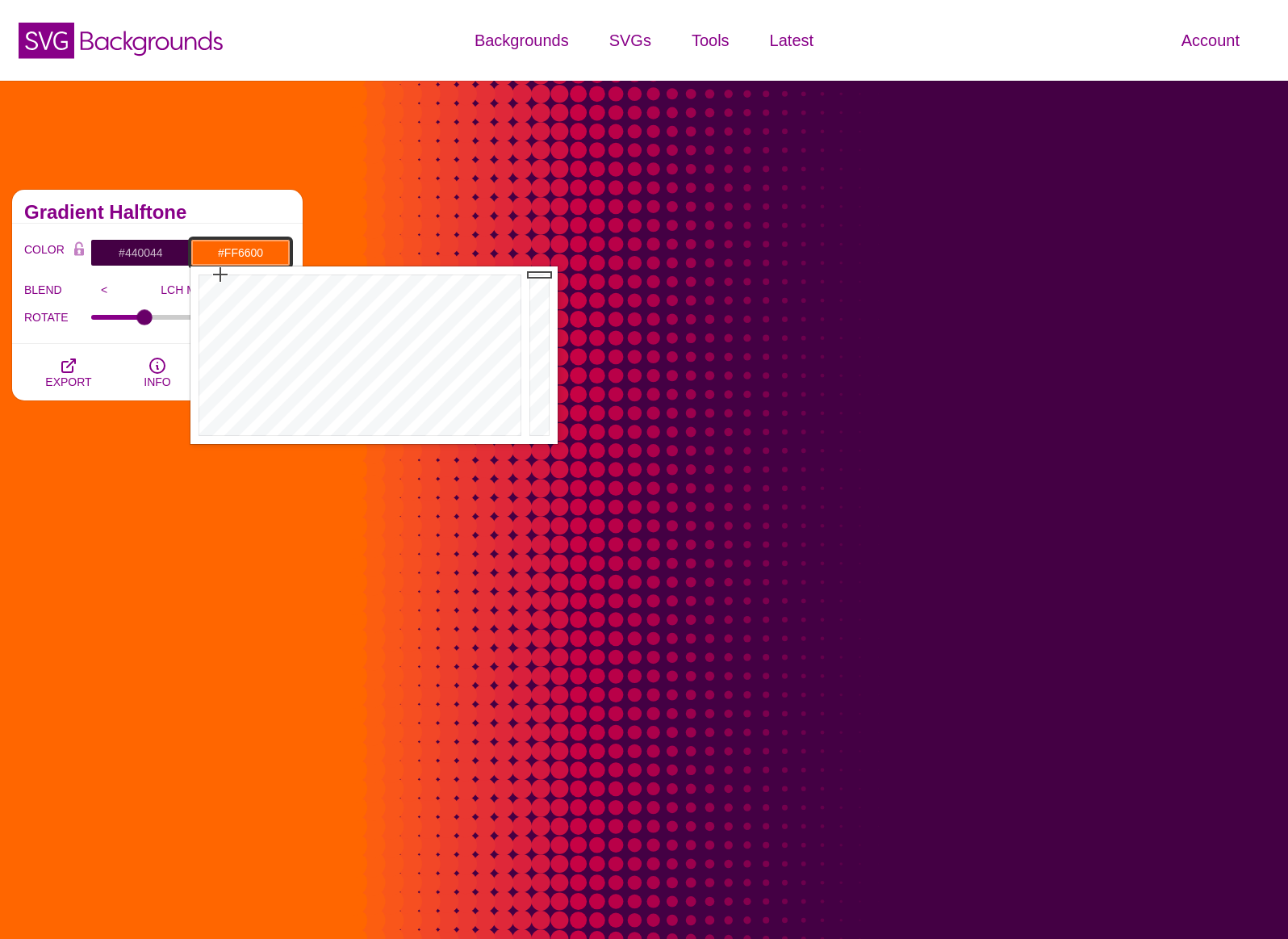
drag, startPoint x: 222, startPoint y: 253, endPoint x: 286, endPoint y: 255, distance: 64.0
click at [286, 255] on input "#FF6600" at bounding box center [241, 253] width 100 height 27
paste input "#821F1D"
click at [228, 255] on input "##821F1D" at bounding box center [241, 253] width 100 height 27
type input "#821F1D"
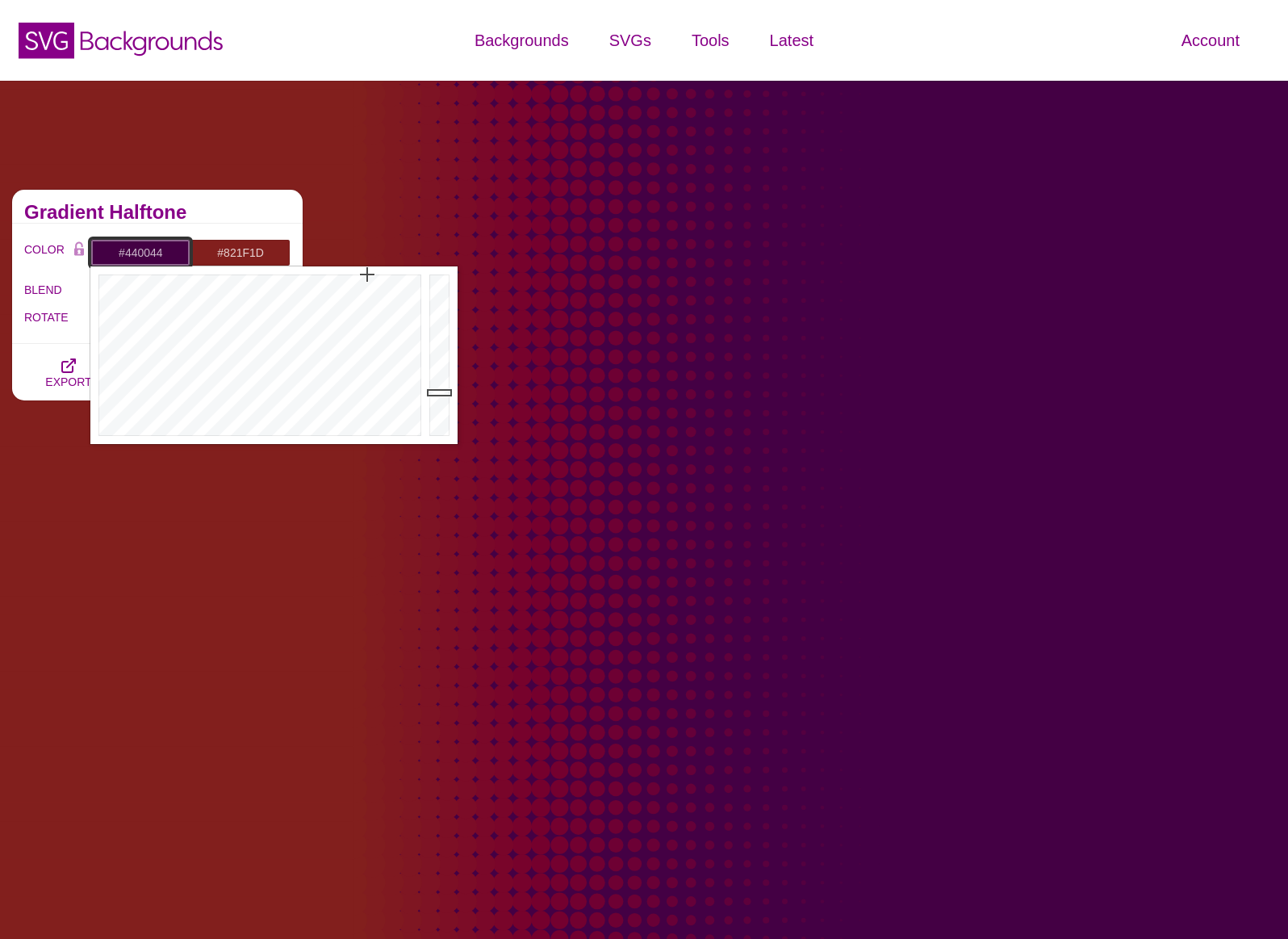
drag, startPoint x: 123, startPoint y: 256, endPoint x: 172, endPoint y: 255, distance: 49.0
click at [172, 255] on input "#440044" at bounding box center [140, 253] width 100 height 27
type input "#3F3F3F"
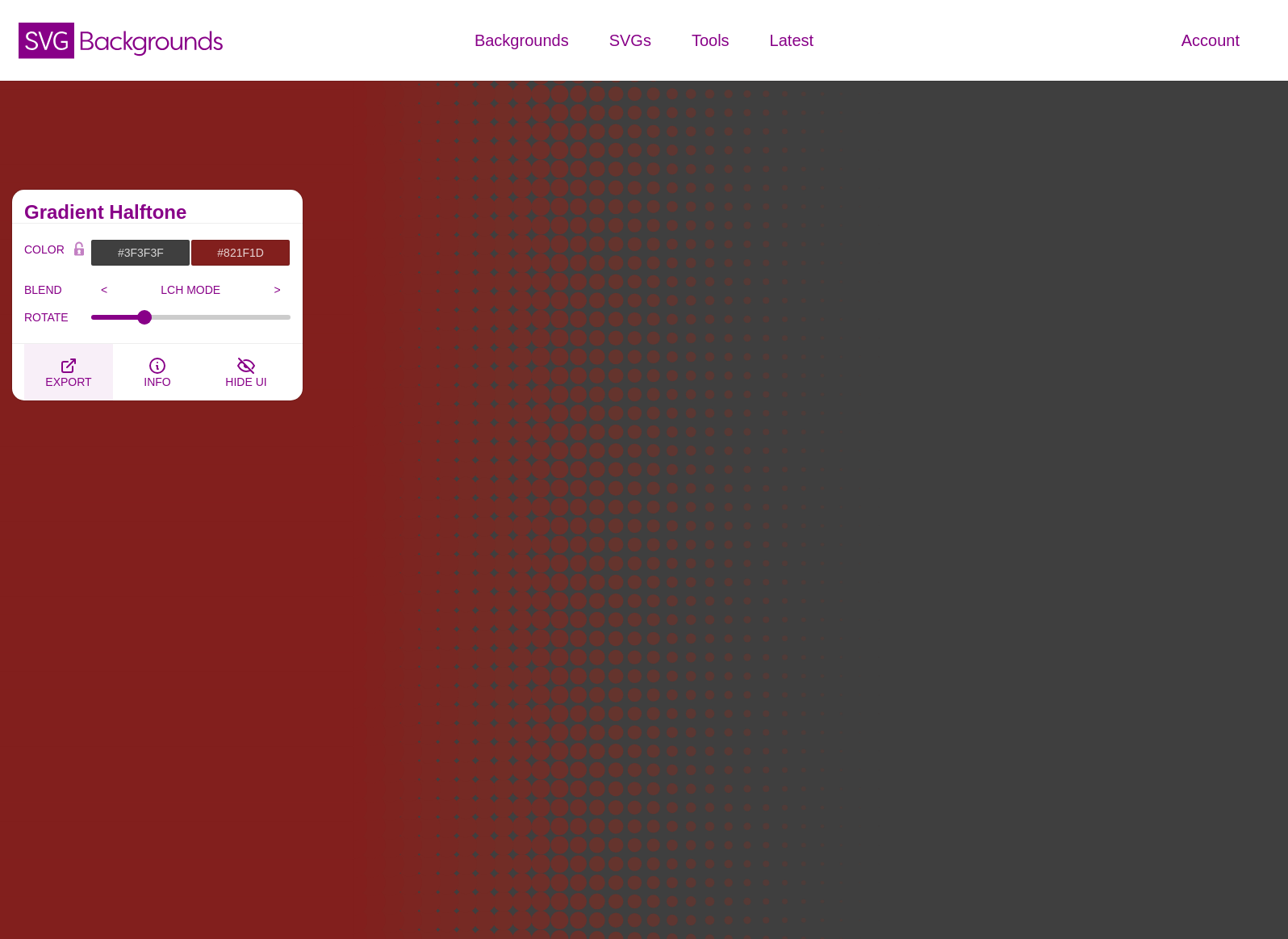
click at [67, 368] on icon "button" at bounding box center [68, 366] width 19 height 19
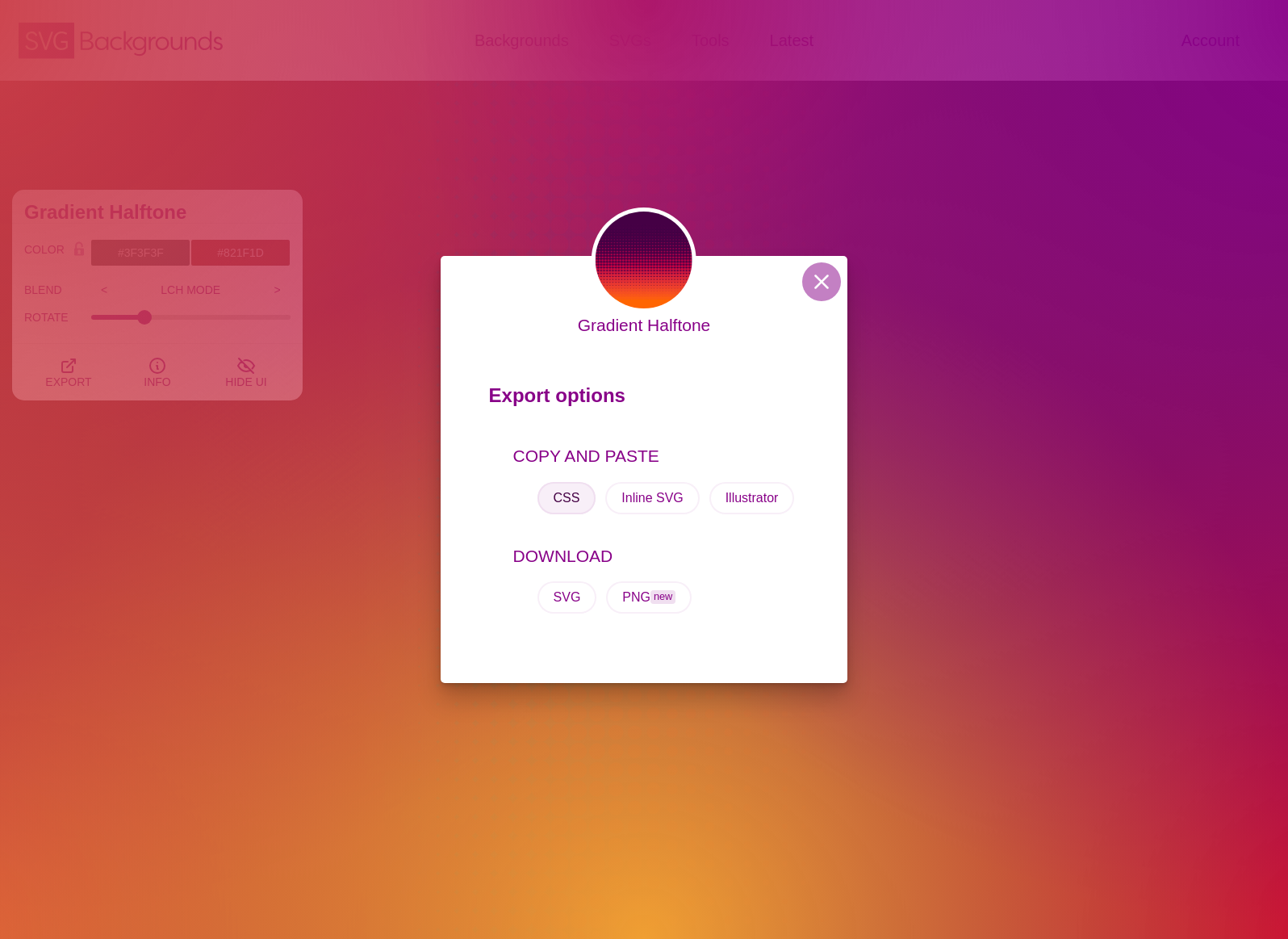
click at [573, 498] on button "CSS" at bounding box center [567, 498] width 59 height 32
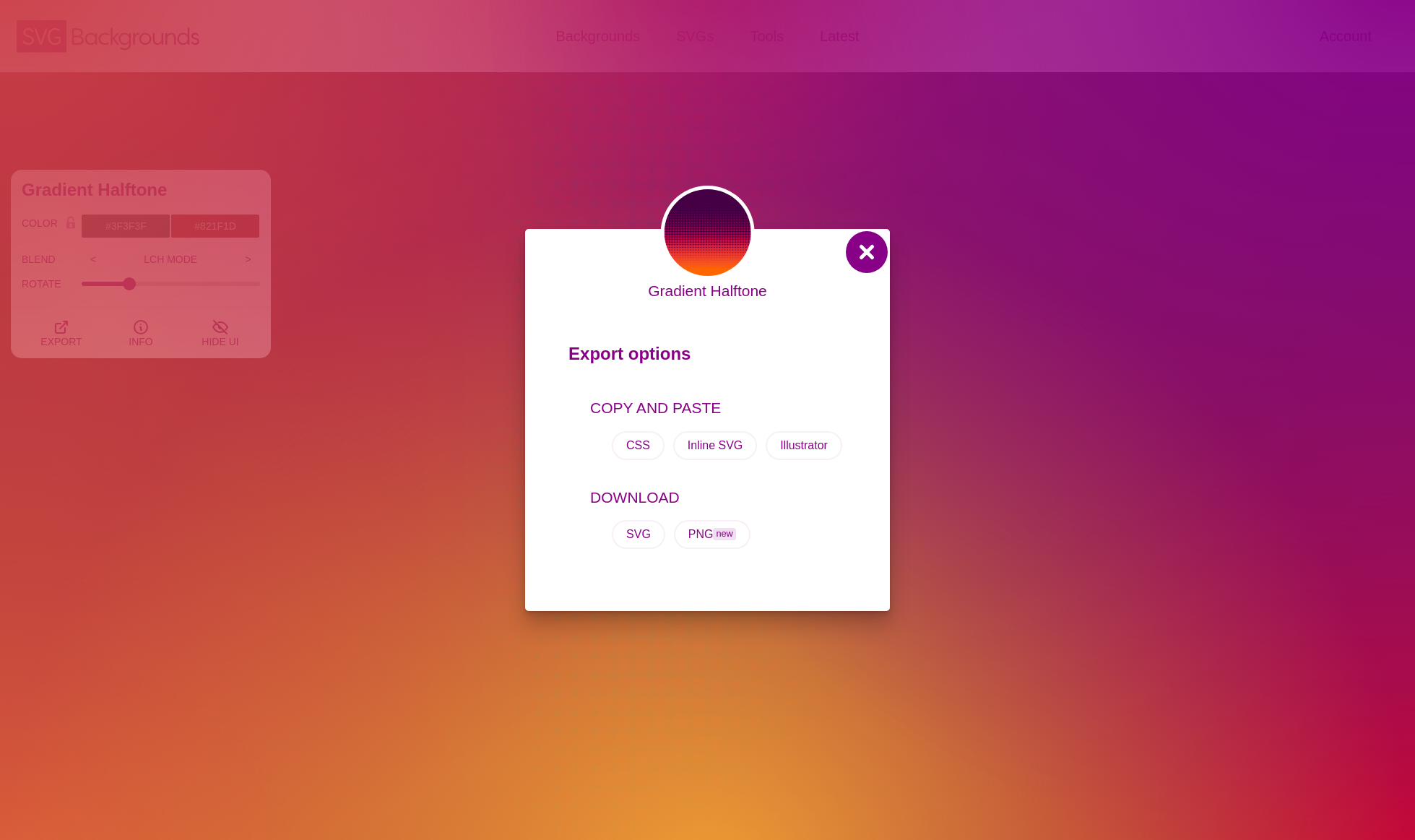
click at [870, 251] on button at bounding box center [866, 252] width 35 height 35
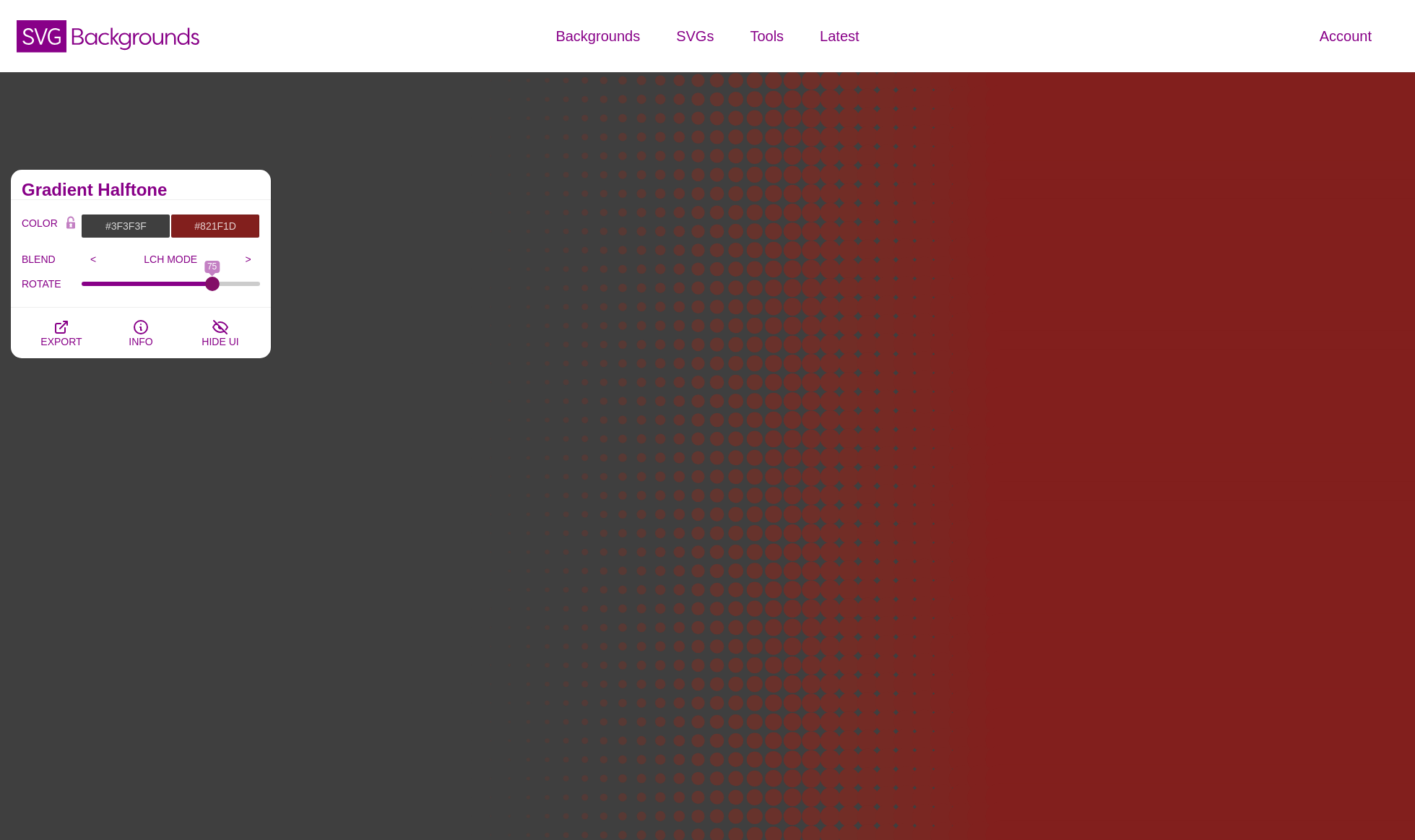
drag, startPoint x: 132, startPoint y: 282, endPoint x: 211, endPoint y: 286, distance: 79.1
type input "75"
click at [211, 286] on input "ROTATE" at bounding box center [171, 283] width 179 height 6
click at [53, 324] on icon "button" at bounding box center [61, 327] width 17 height 17
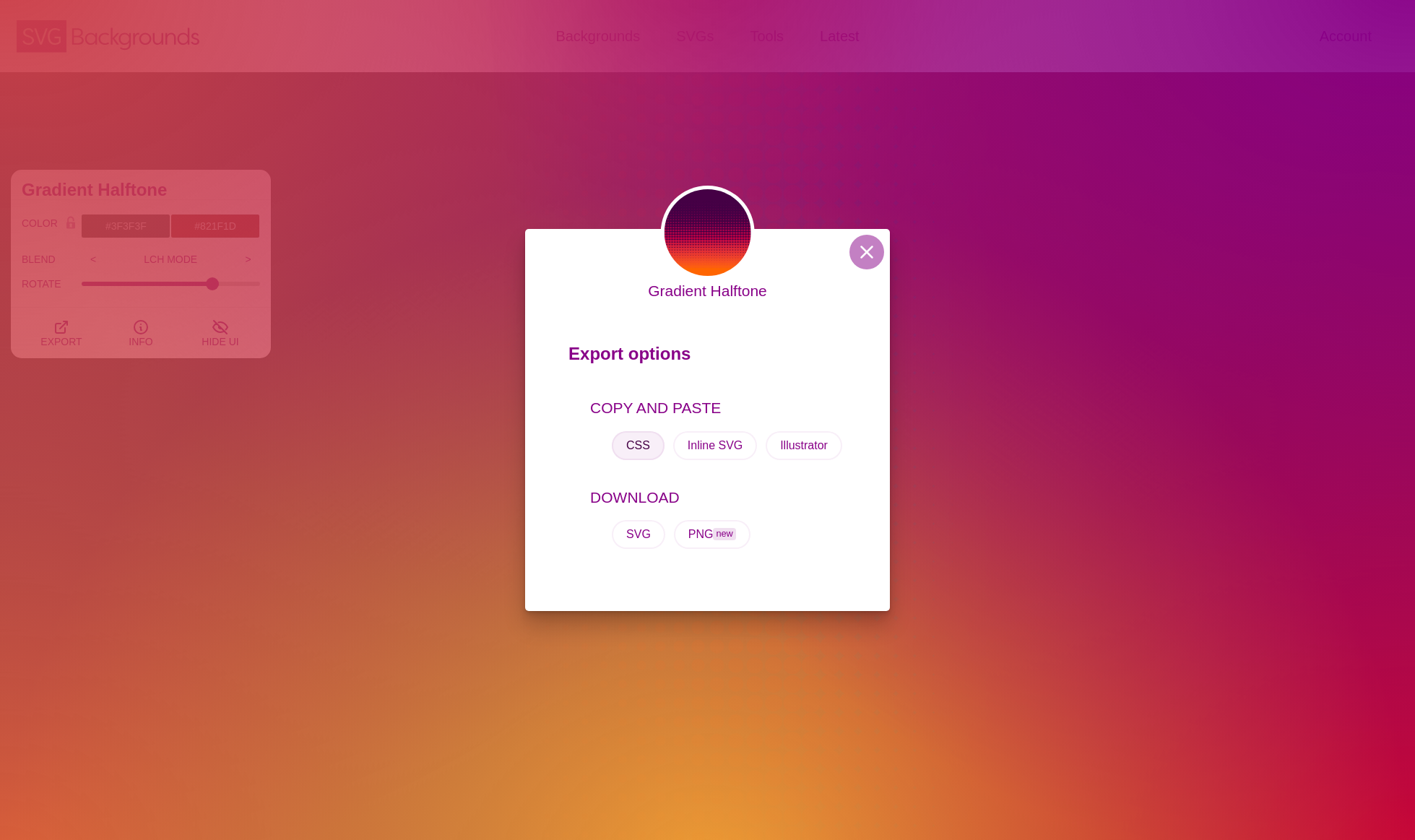
click at [647, 439] on button "CSS" at bounding box center [638, 445] width 53 height 29
click at [868, 255] on button at bounding box center [866, 252] width 35 height 35
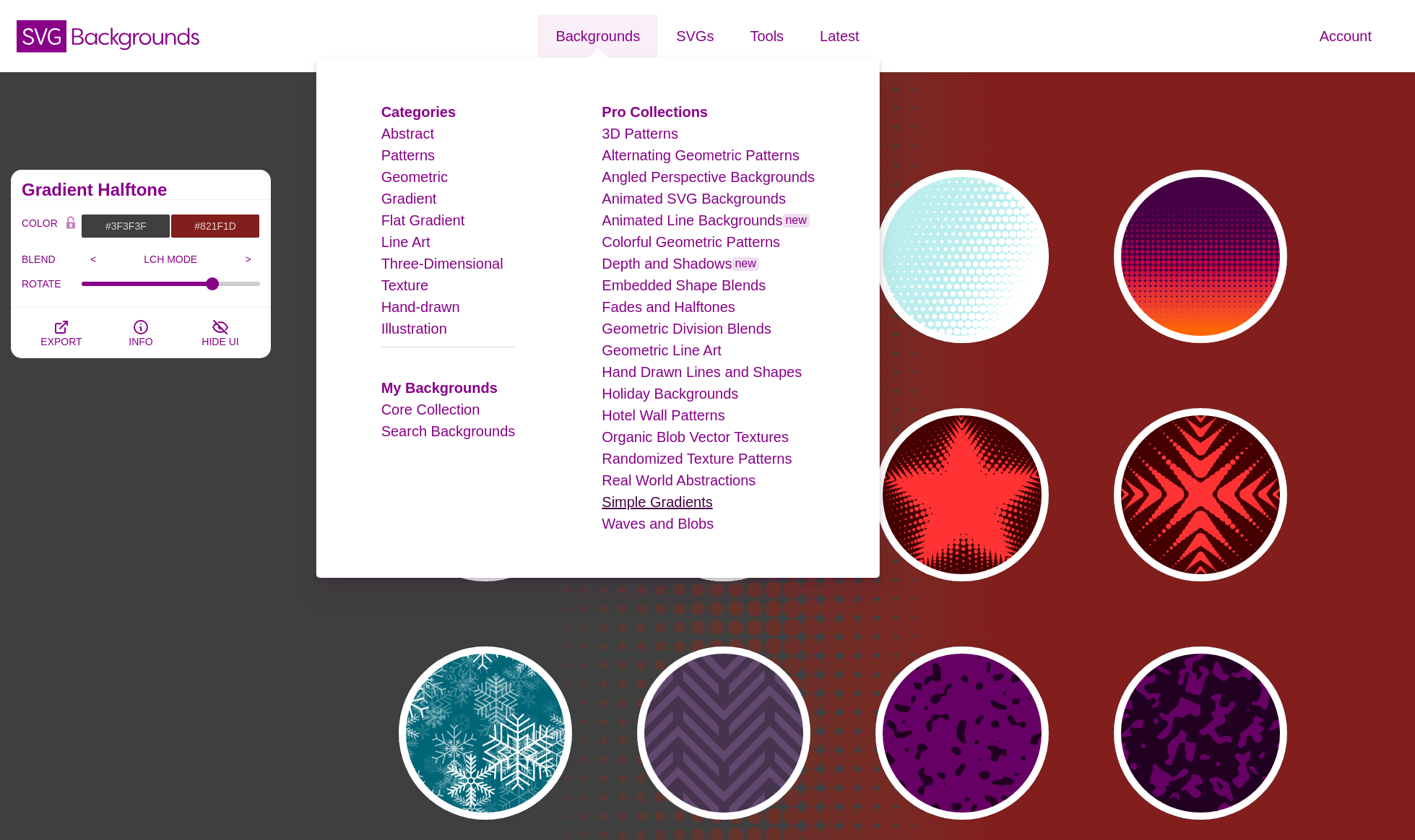
click at [609, 501] on link "Simple Gradients" at bounding box center [657, 502] width 110 height 15
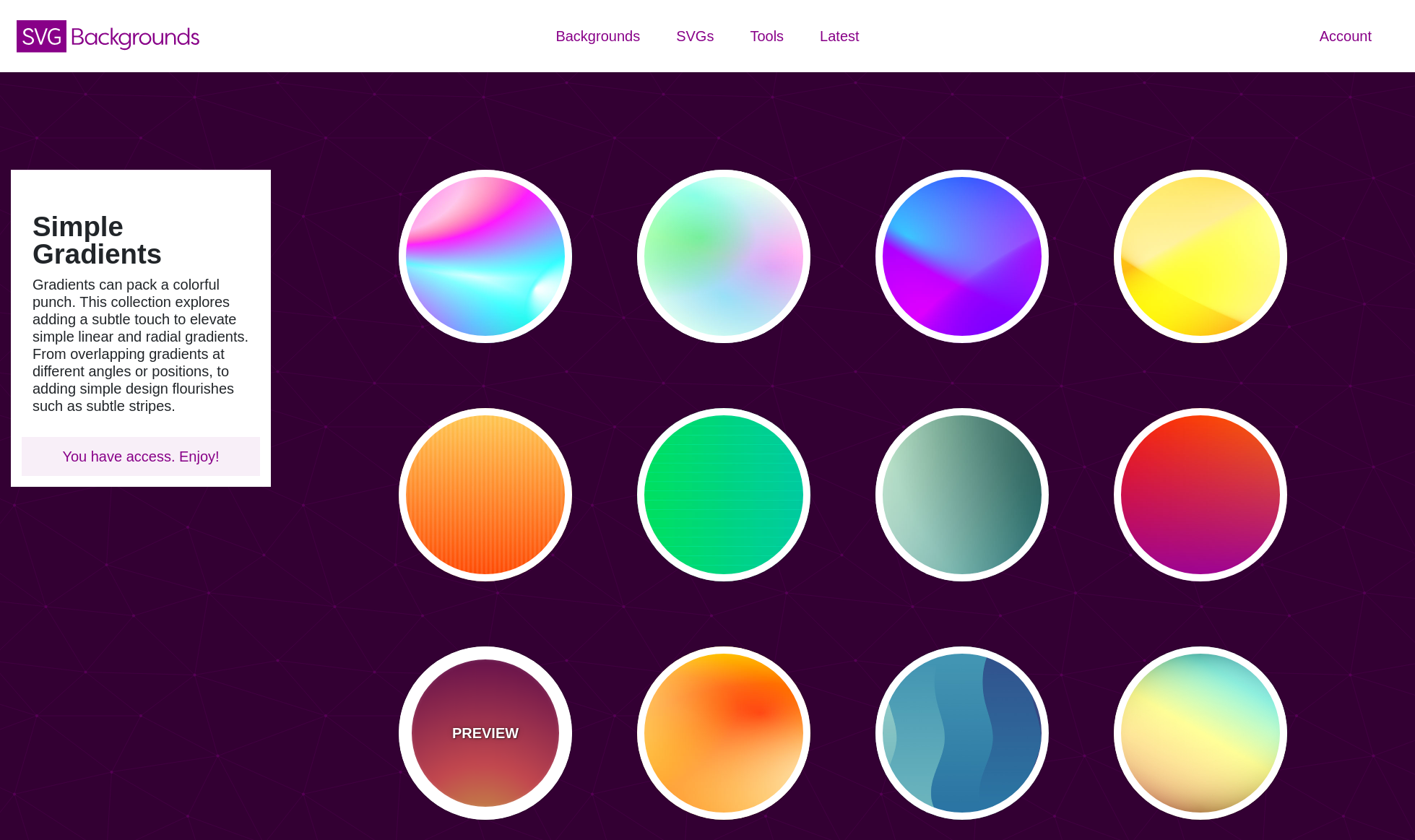
click at [524, 715] on div "PREVIEW" at bounding box center [485, 733] width 174 height 174
type input "#FFCC40"
type input "#FE4A54"
type input "#7F004F"
type input "#33003E"
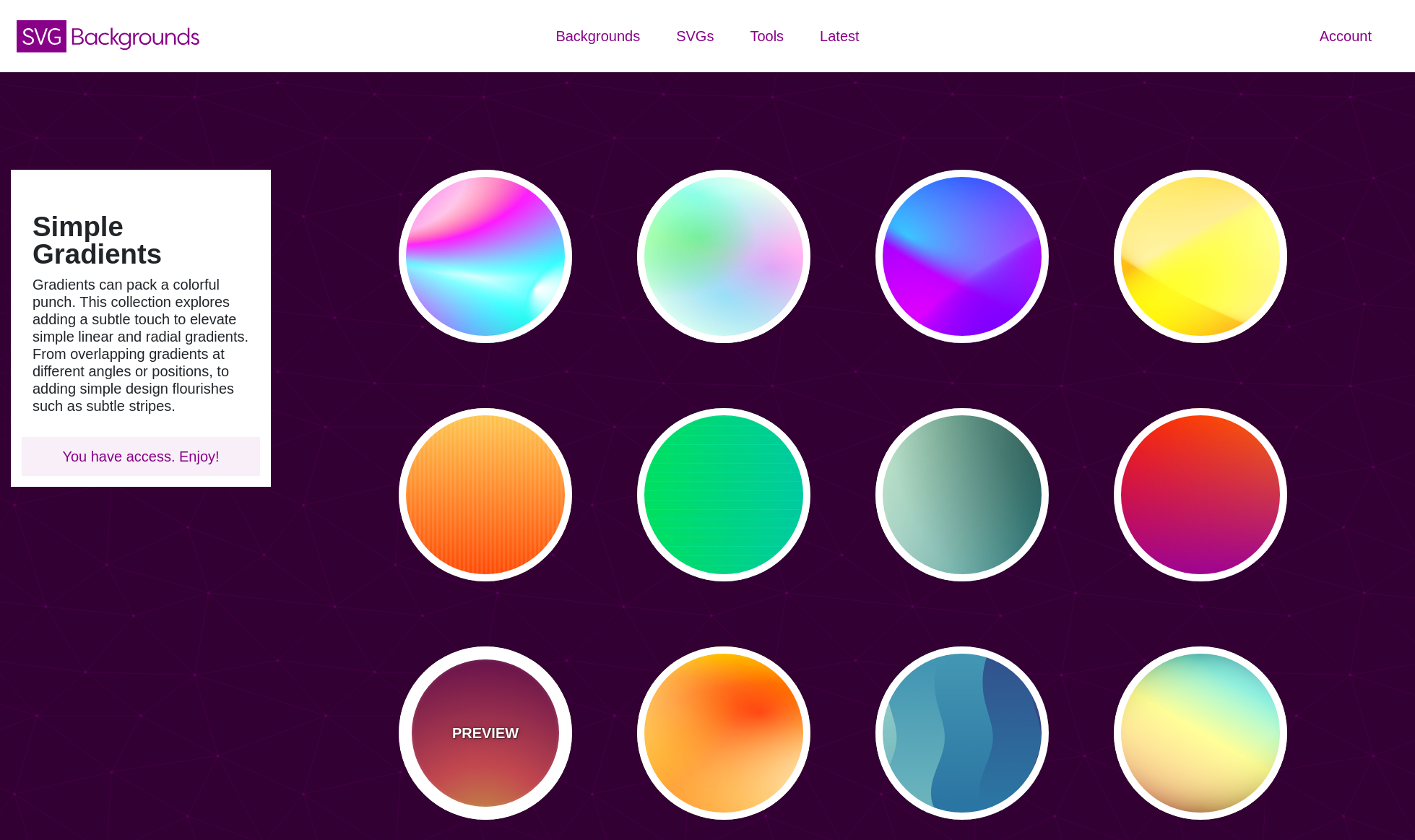
type input "100"
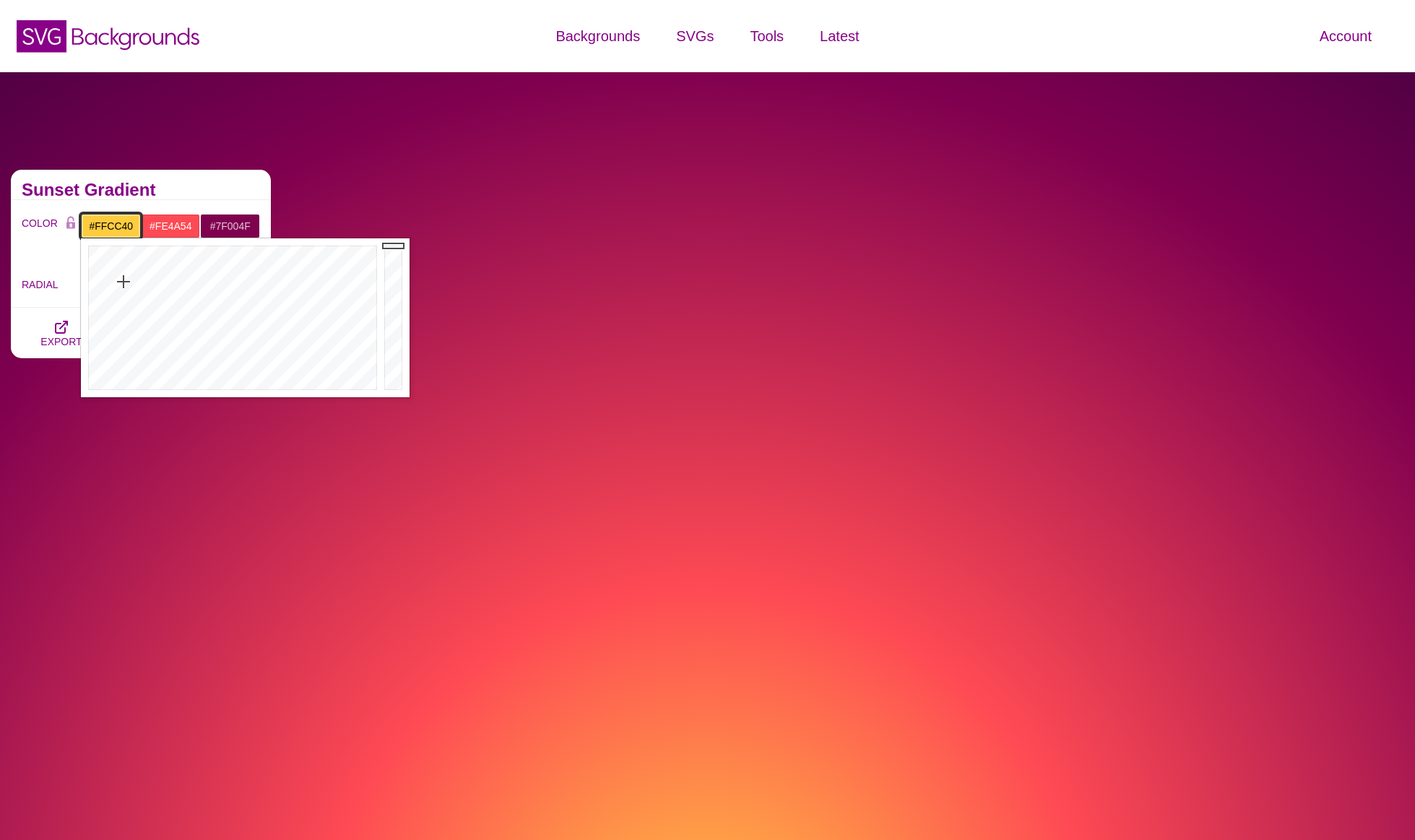
drag, startPoint x: 90, startPoint y: 224, endPoint x: 140, endPoint y: 228, distance: 50.2
click at [140, 227] on input "#FFCC40" at bounding box center [110, 226] width 60 height 24
paste input "background-color: #3F3F3F; background-image: url("data:image/svg+xml,%3Csvg xml…"
type input "#FFCC40"
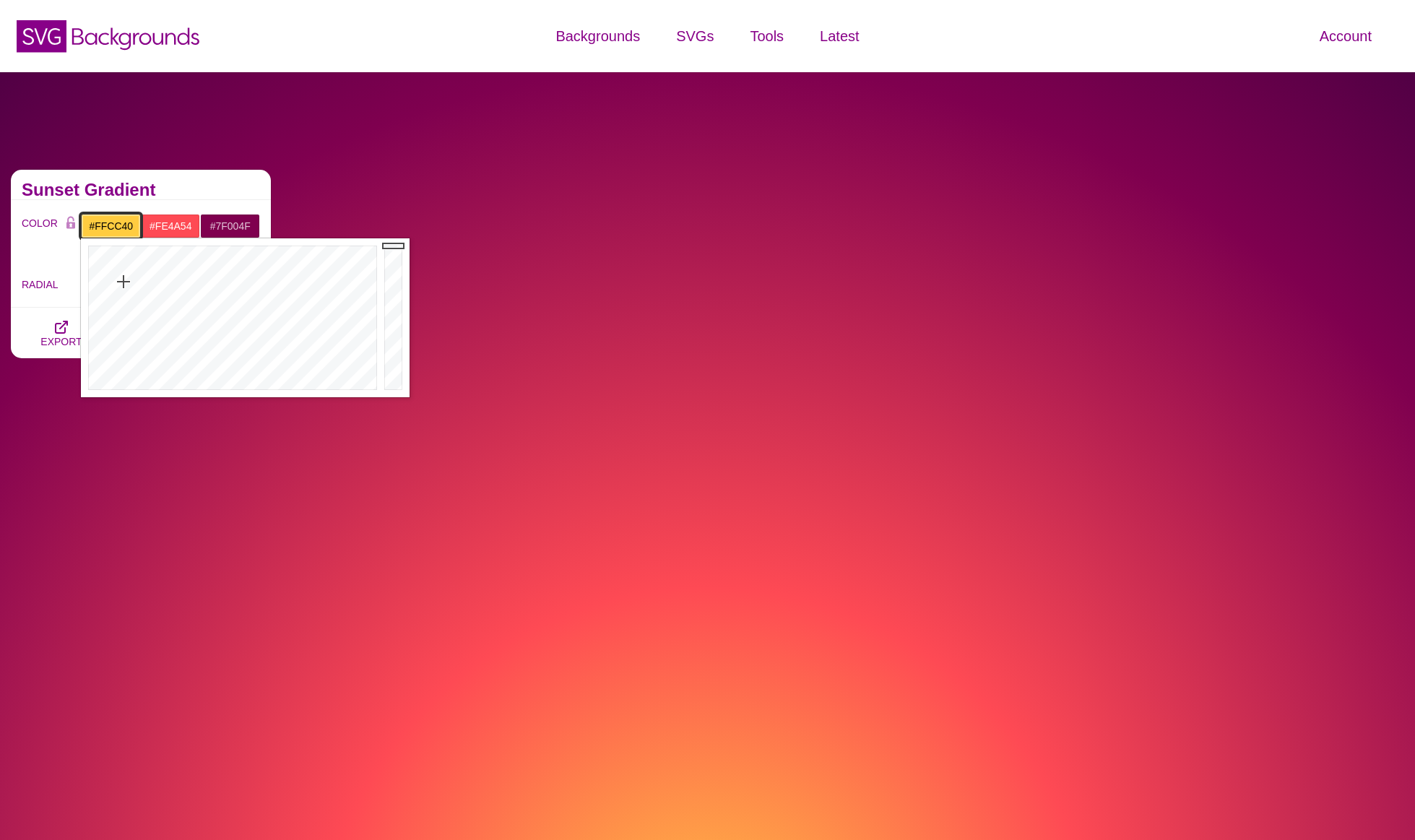
scroll to position [0, 0]
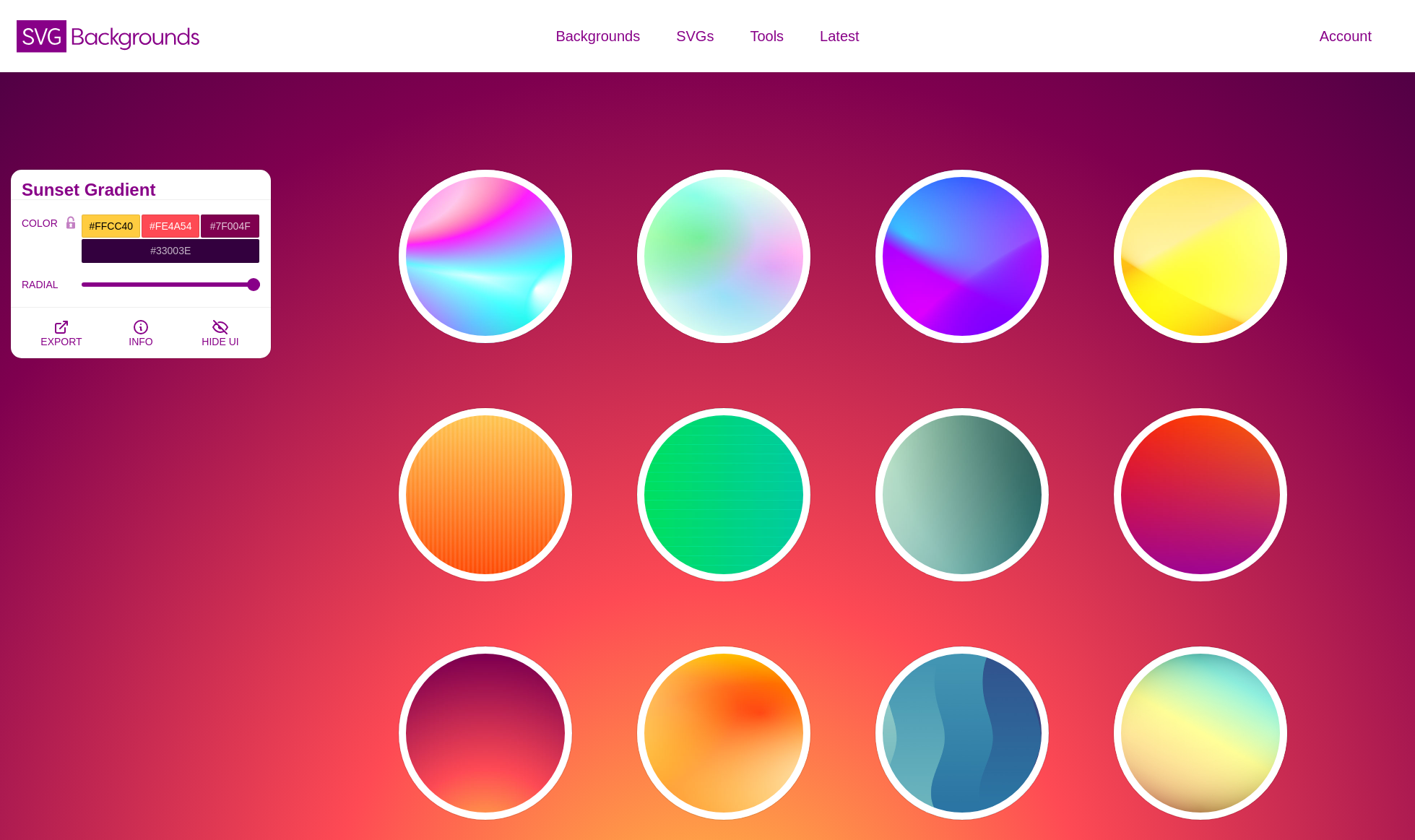
click at [369, 174] on div "PREVIEW PREVIEW PREVIEW PREVIEW PREVIEW PREVIEW PREVIEW PREVIEW PREVIEW PREVIEW…" at bounding box center [847, 495] width 1133 height 672
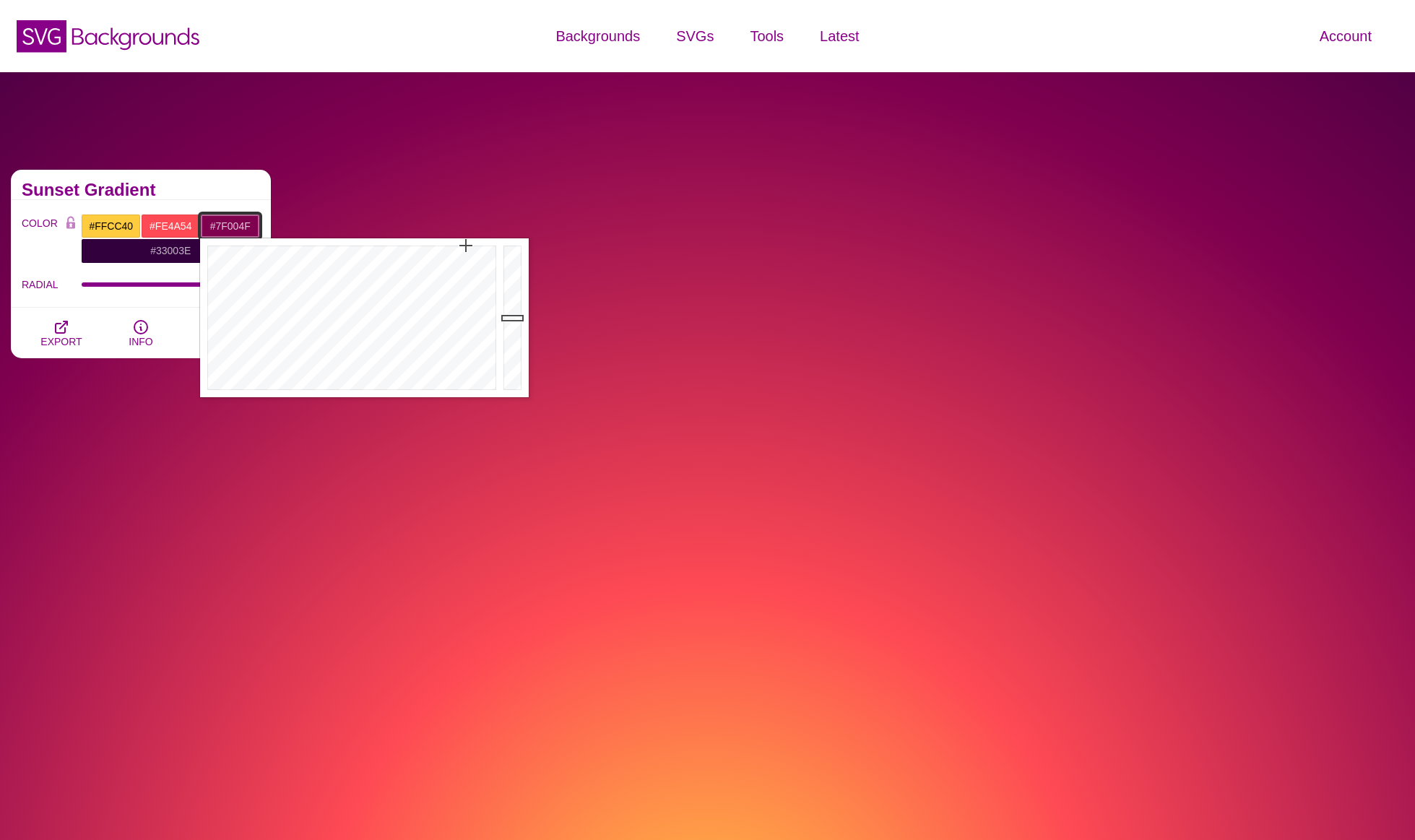
drag, startPoint x: 206, startPoint y: 227, endPoint x: 258, endPoint y: 226, distance: 52.0
click at [258, 226] on input "#7F004F" at bounding box center [229, 226] width 60 height 24
paste input "821F1D"
type input "#821F1D"
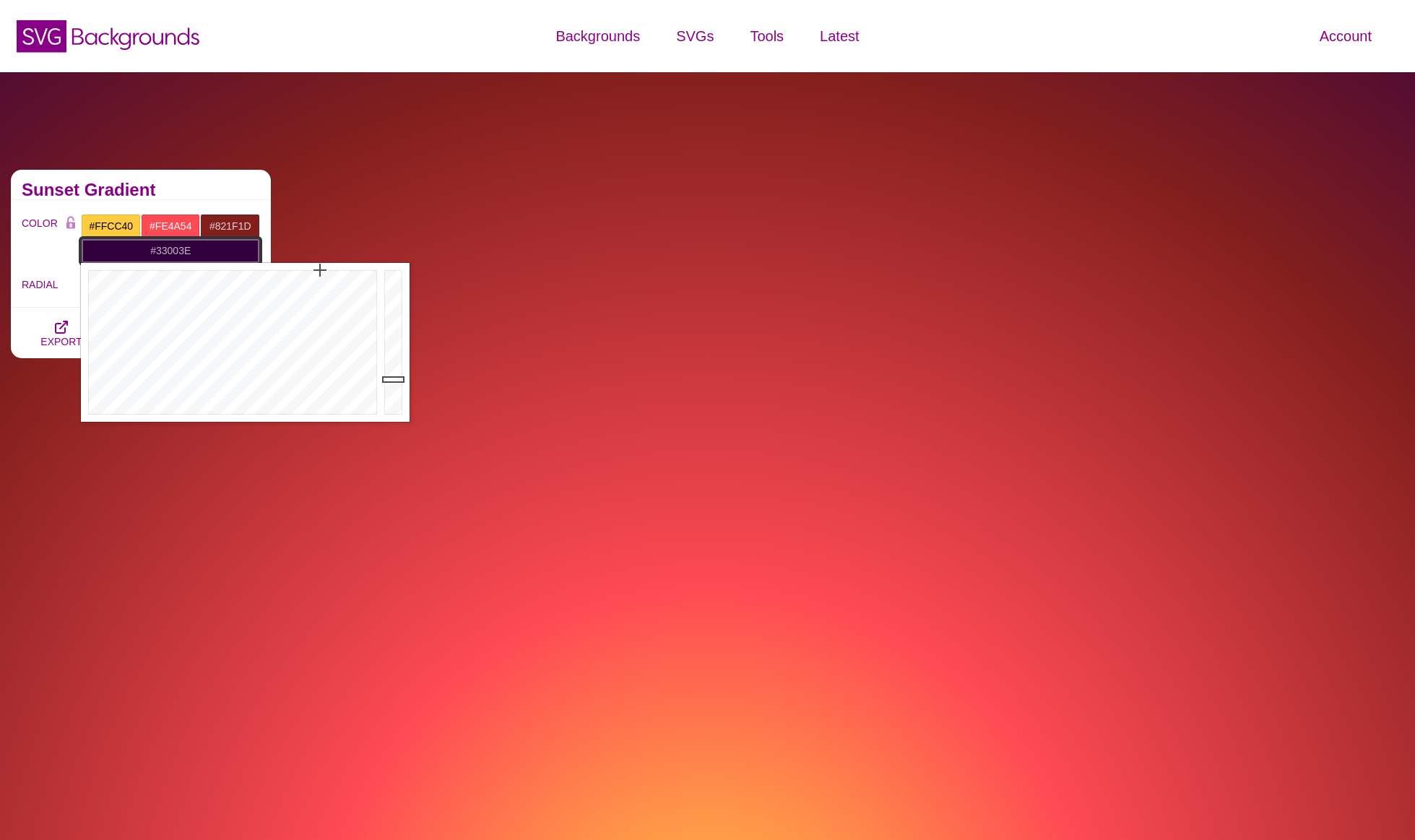
drag, startPoint x: 197, startPoint y: 254, endPoint x: 157, endPoint y: 255, distance: 40.0
click at [157, 255] on input "#33003E" at bounding box center [170, 250] width 179 height 24
type input "#000000"
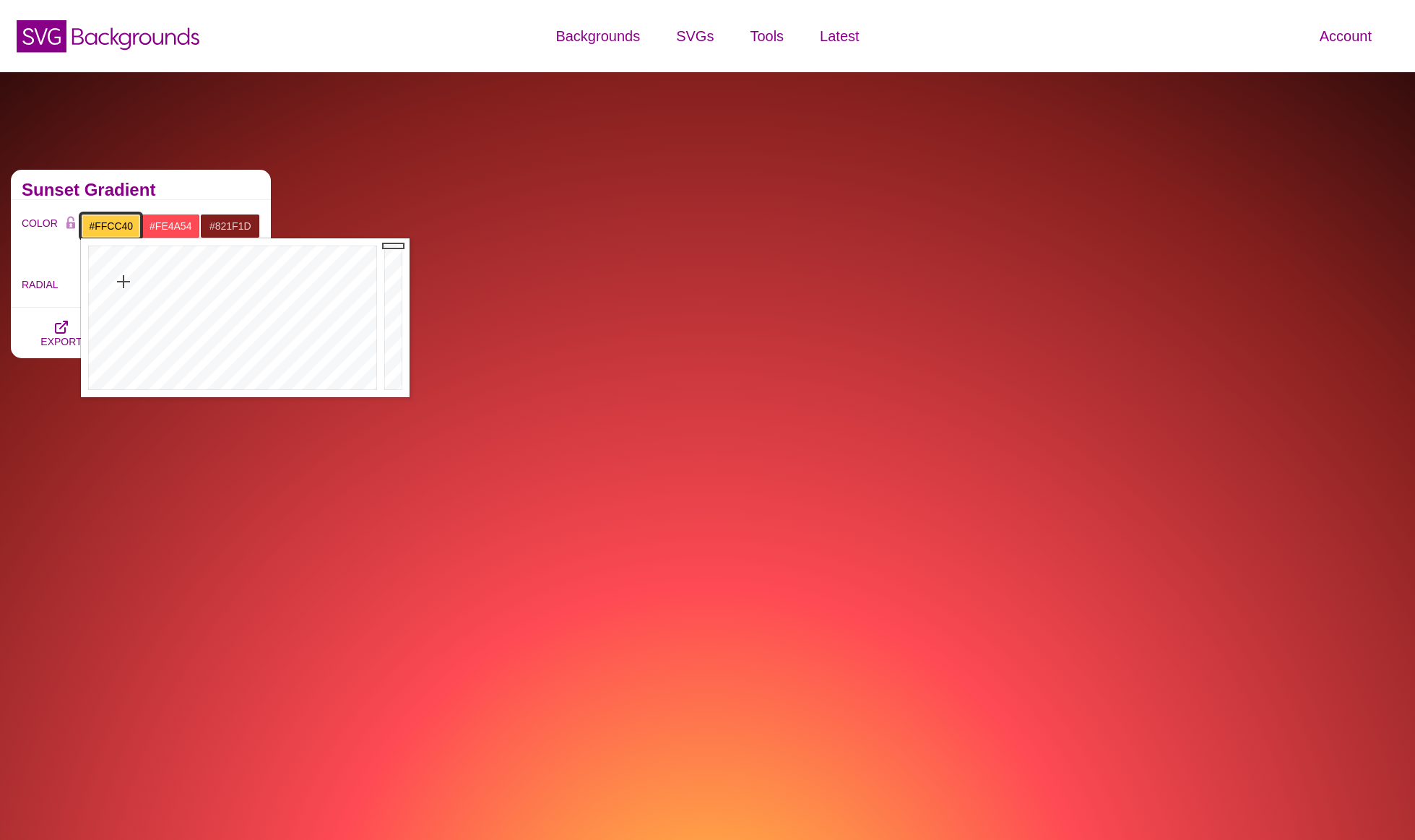
drag, startPoint x: 135, startPoint y: 226, endPoint x: 95, endPoint y: 229, distance: 40.1
click at [95, 229] on input "#FFCC40" at bounding box center [110, 226] width 60 height 24
type input "#3F3F3F"
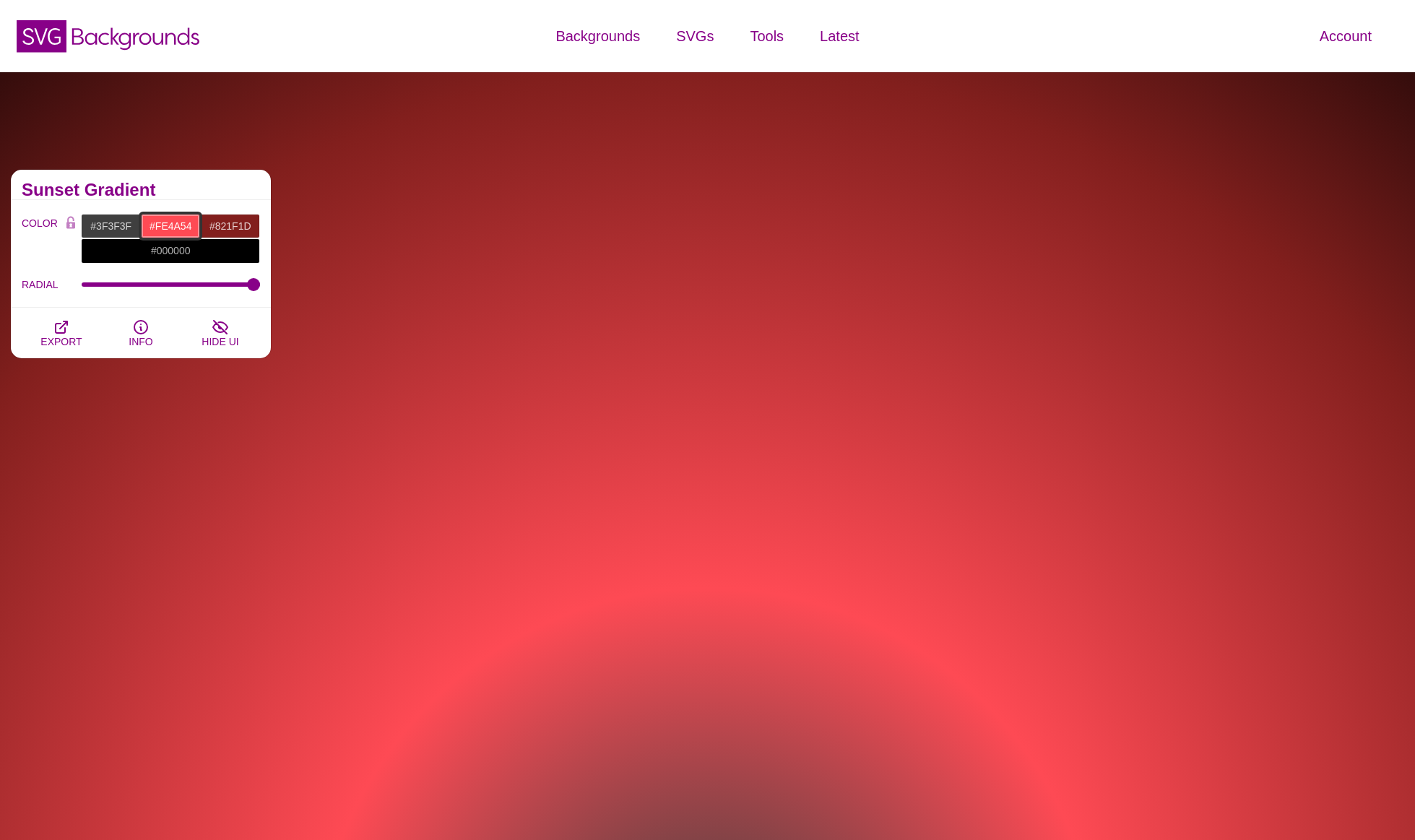
click at [170, 231] on input "#FE4A54" at bounding box center [170, 226] width 60 height 24
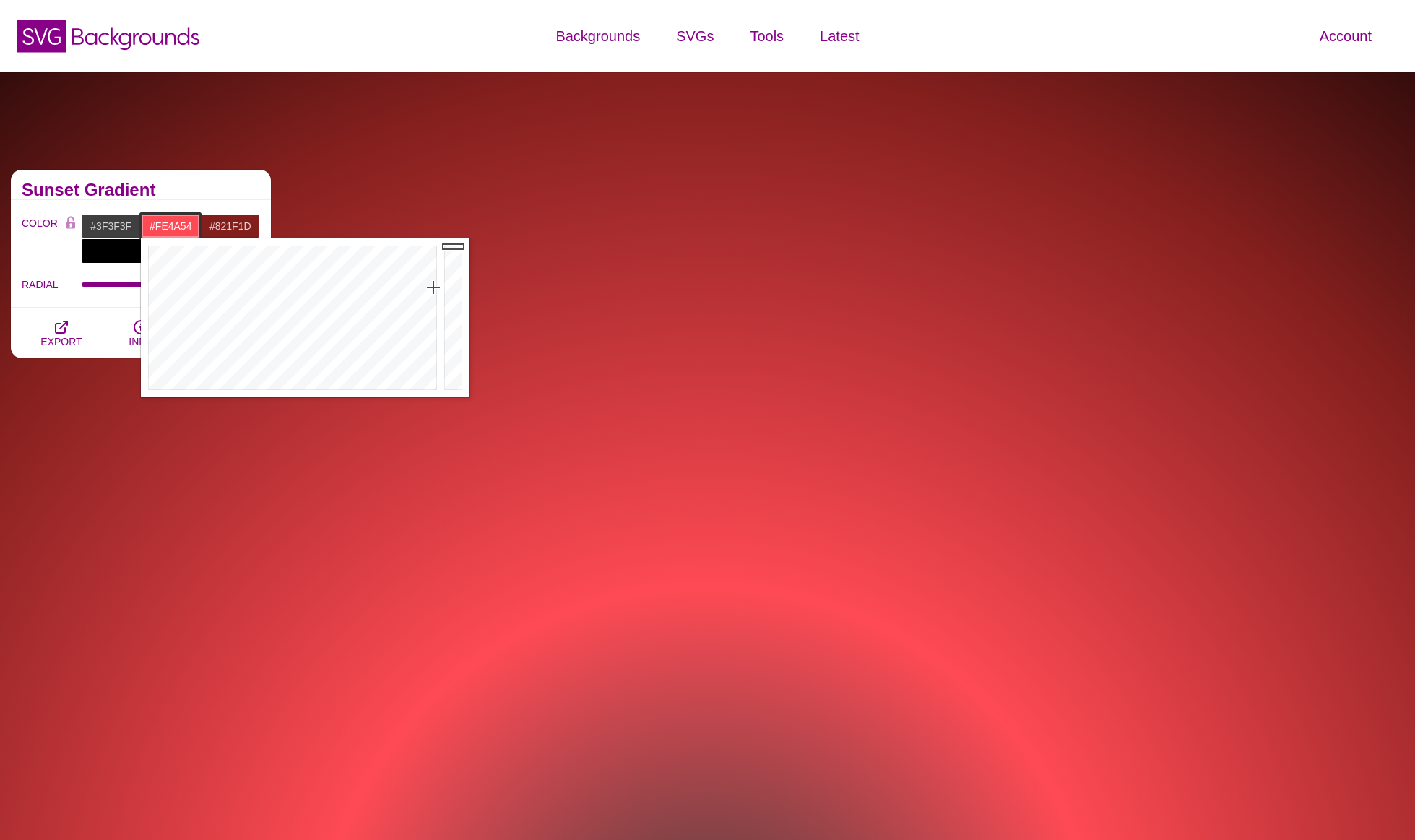
drag, startPoint x: 146, startPoint y: 227, endPoint x: 192, endPoint y: 228, distance: 46.0
click at [192, 229] on input "#FE4A54" at bounding box center [170, 226] width 60 height 24
paste input "821F1D"
drag, startPoint x: 455, startPoint y: 312, endPoint x: 455, endPoint y: 287, distance: 25.0
click at [455, 287] on div at bounding box center [454, 317] width 29 height 159
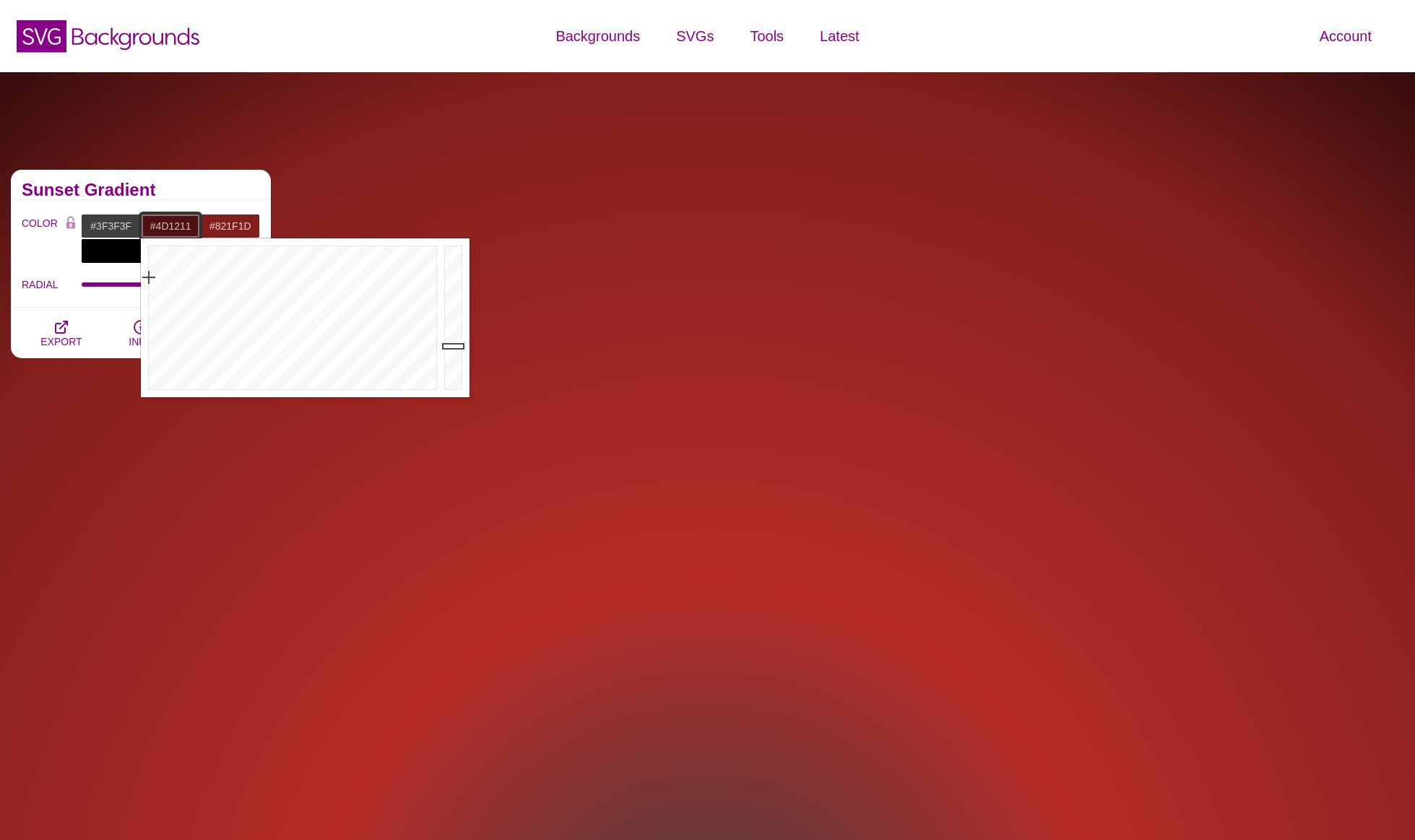
drag, startPoint x: 456, startPoint y: 287, endPoint x: 457, endPoint y: 346, distance: 59.0
click at [457, 346] on div at bounding box center [454, 317] width 29 height 159
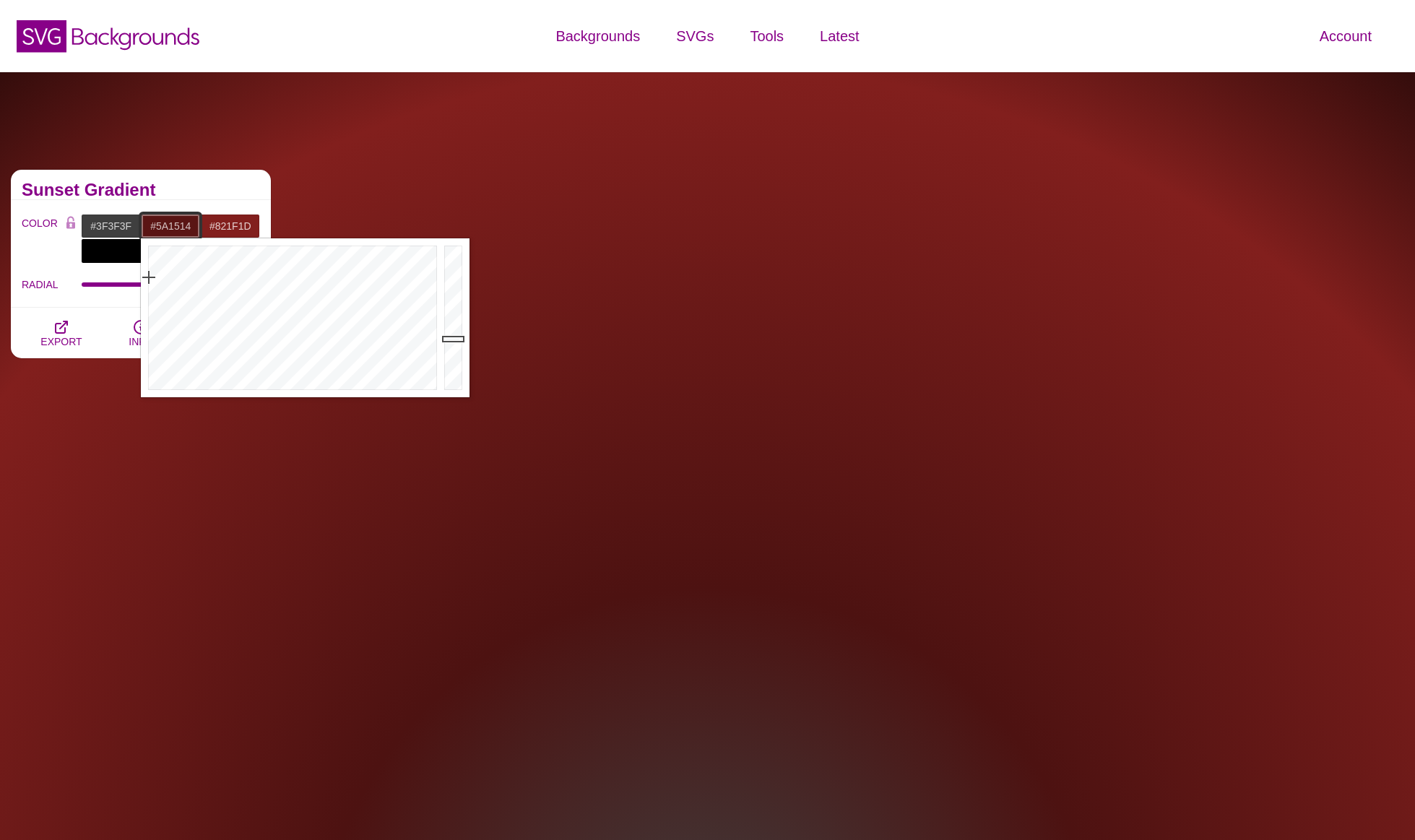
drag, startPoint x: 457, startPoint y: 347, endPoint x: 458, endPoint y: 338, distance: 9.1
click at [458, 338] on div at bounding box center [454, 317] width 29 height 159
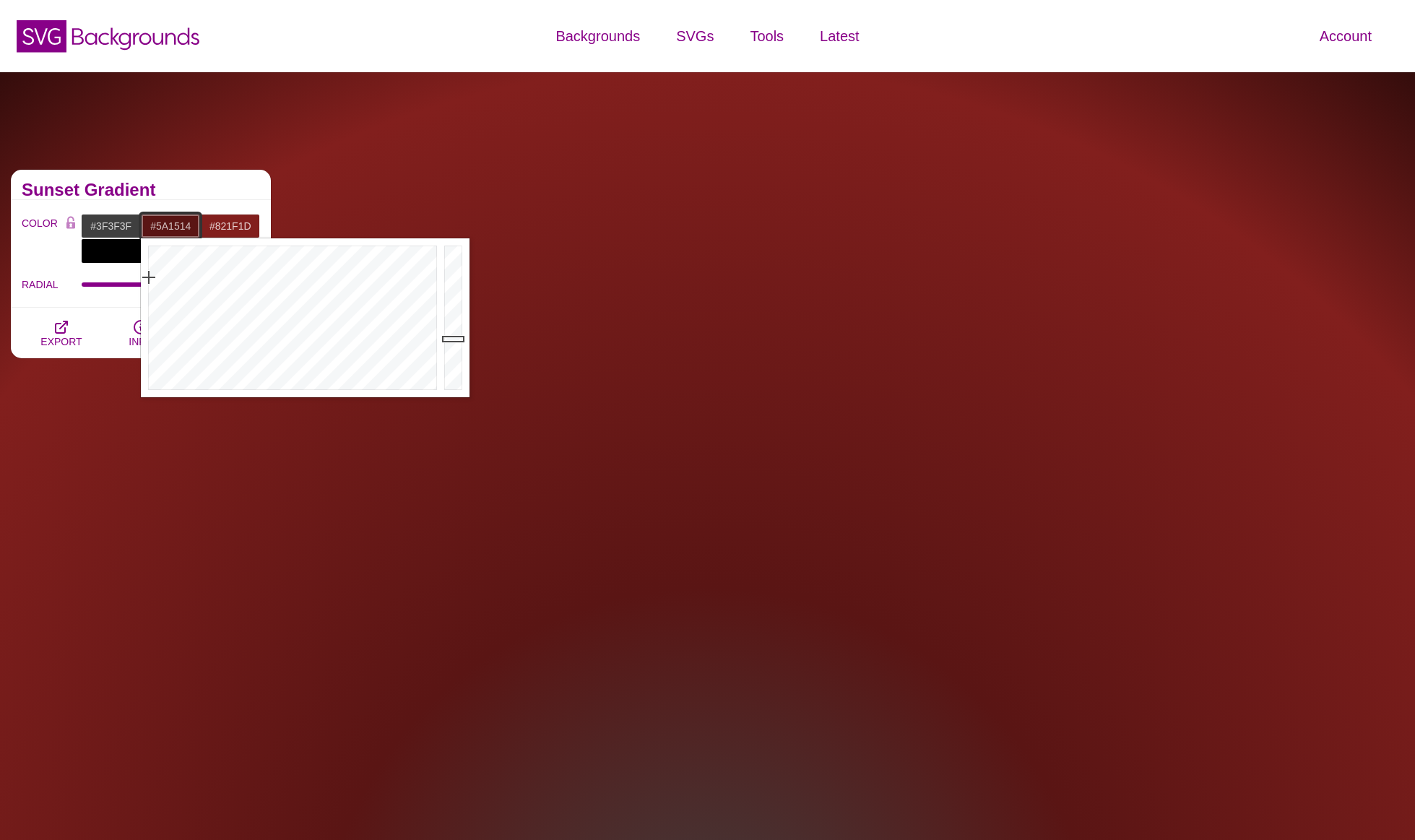
type input "#5A1514"
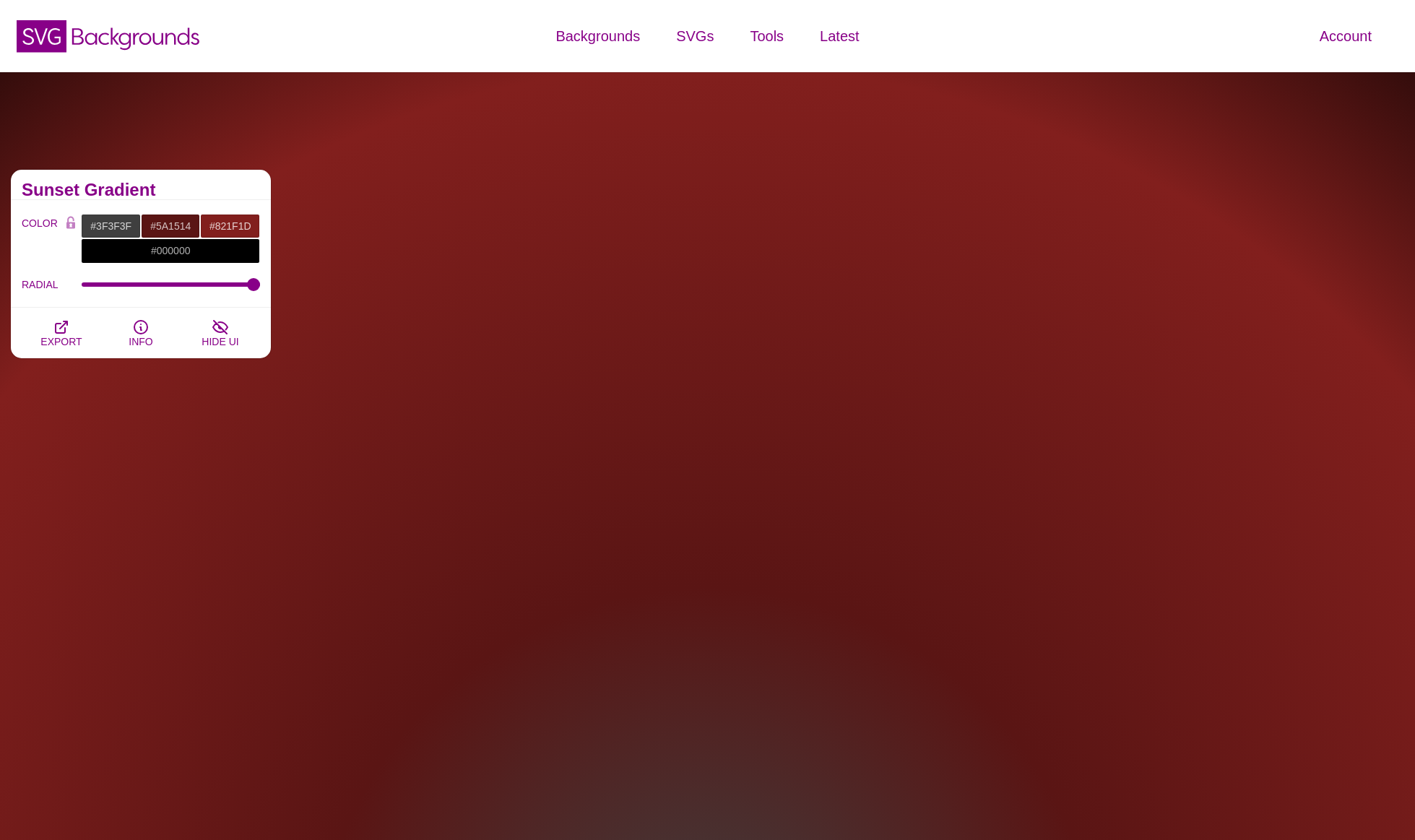
click at [243, 193] on h2 "Sunset Gradient" at bounding box center [141, 190] width 238 height 11
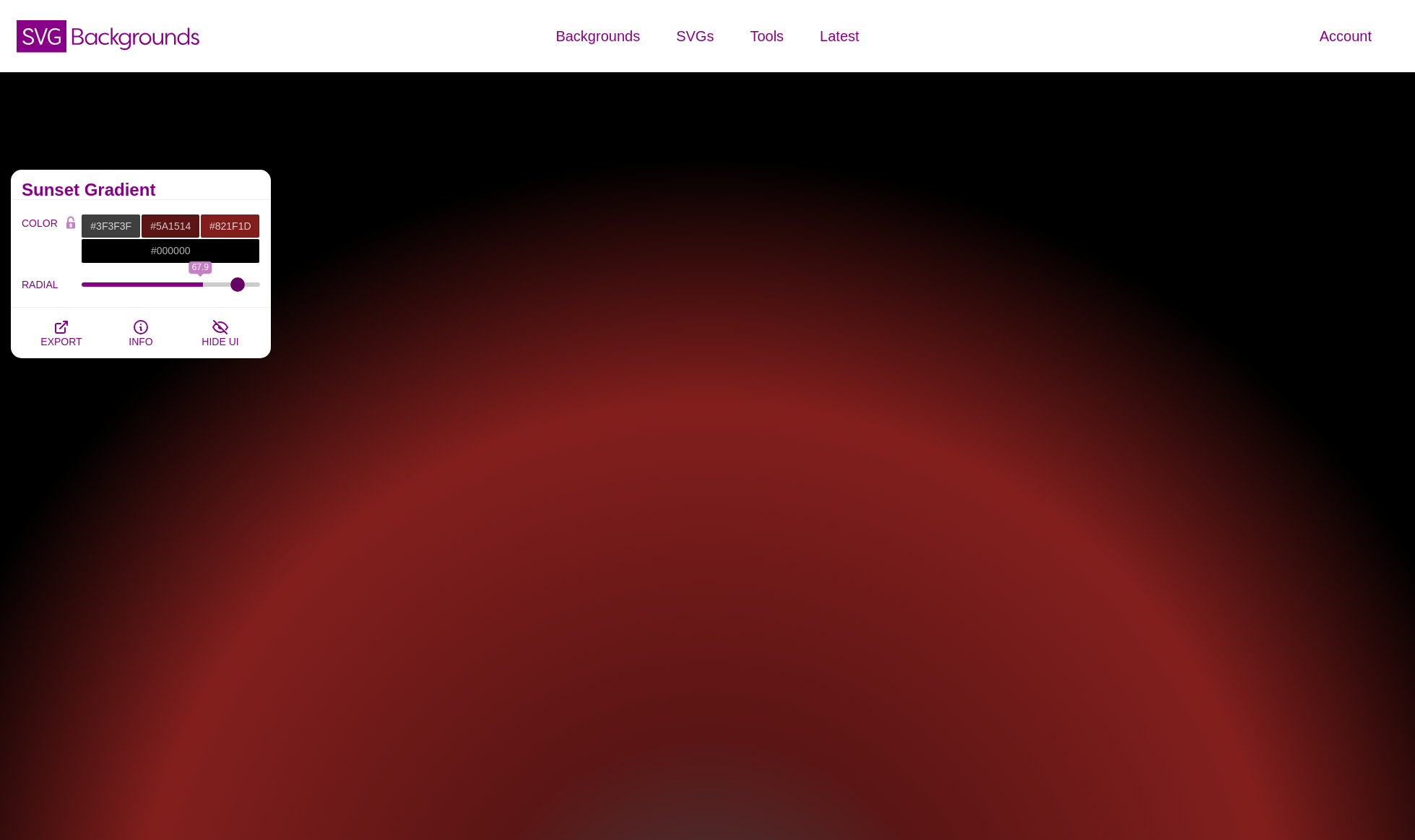
type input "100"
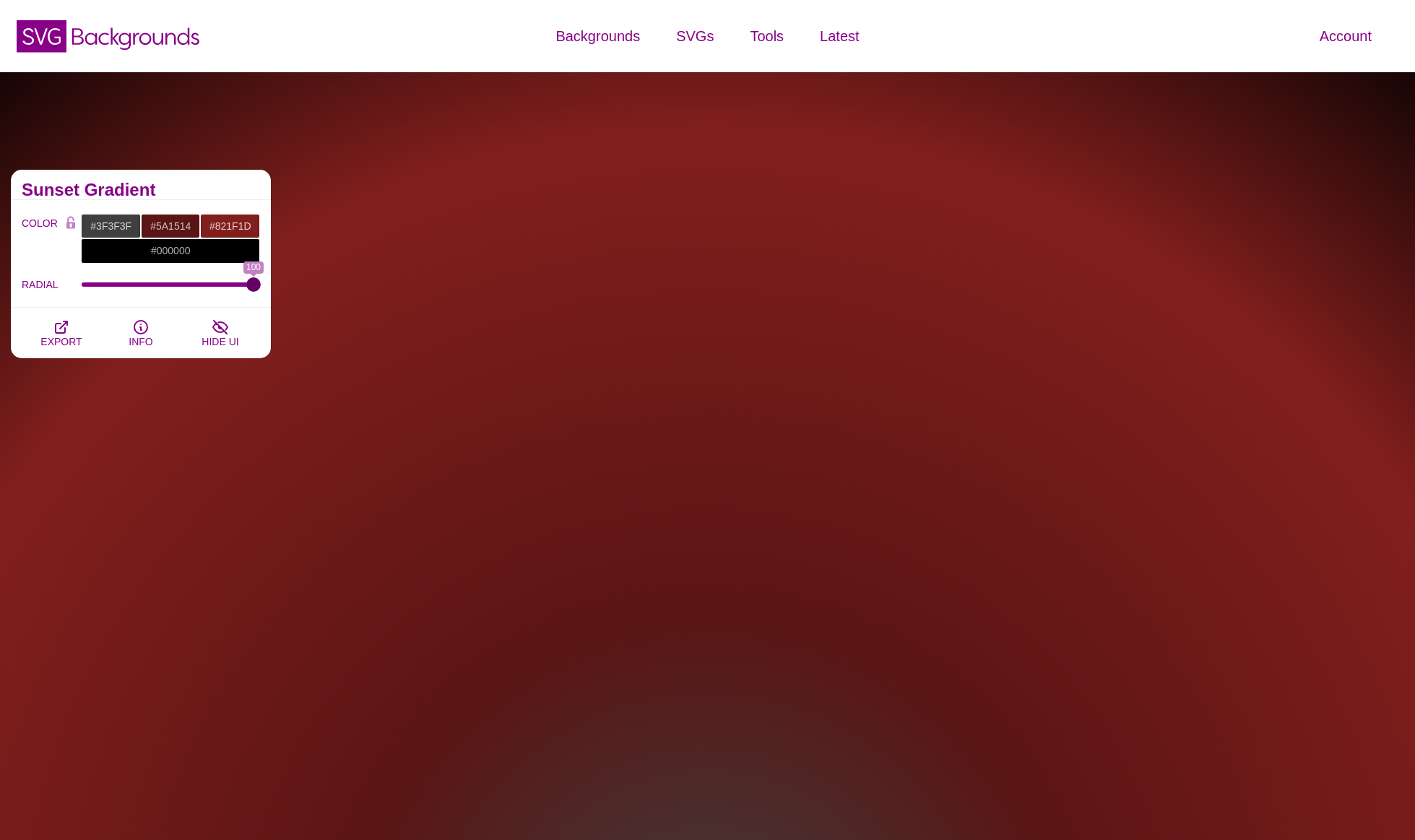
drag, startPoint x: 255, startPoint y: 281, endPoint x: 306, endPoint y: 280, distance: 51.0
click at [261, 281] on input "RADIAL" at bounding box center [171, 284] width 179 height 6
click at [64, 329] on icon "button" at bounding box center [61, 327] width 17 height 17
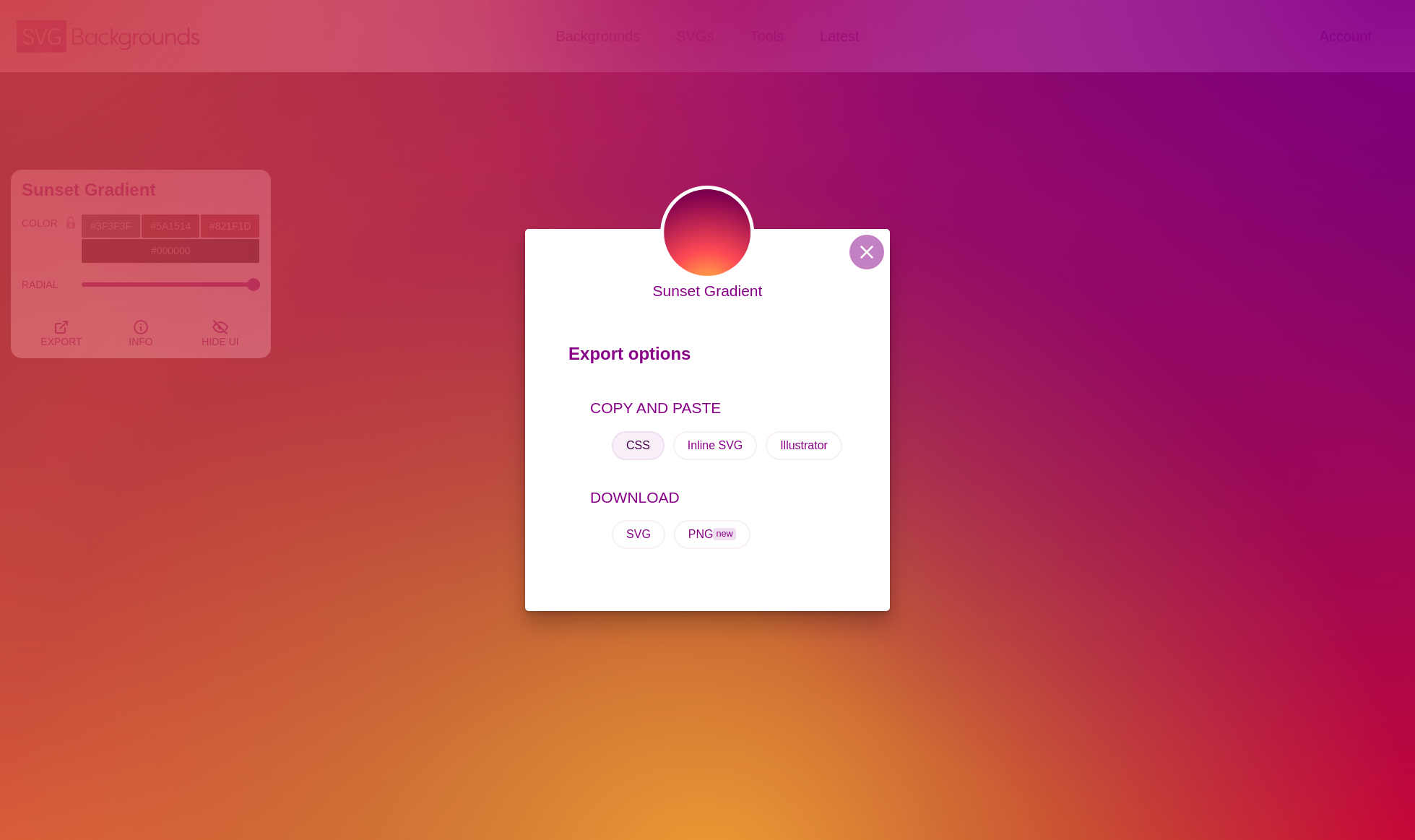
click at [635, 442] on button "CSS" at bounding box center [638, 445] width 53 height 29
click at [867, 247] on button at bounding box center [866, 252] width 35 height 35
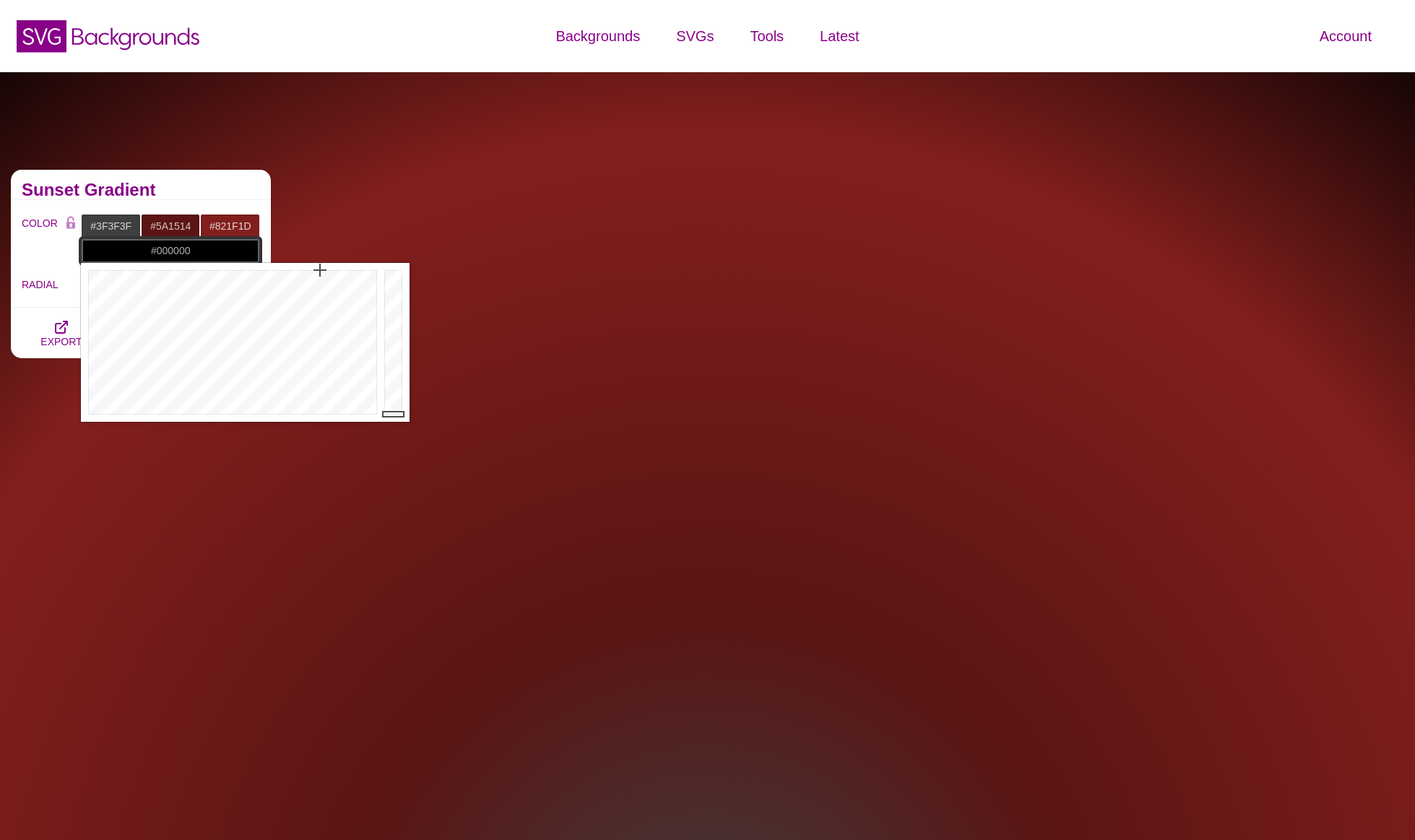
drag, startPoint x: 201, startPoint y: 254, endPoint x: 144, endPoint y: 255, distance: 57.0
click at [144, 255] on input "#000000" at bounding box center [170, 250] width 179 height 24
paste input "background-color: #3F3F3F; background-image: url("data:image/svg+xml,%3Csvg xml…"
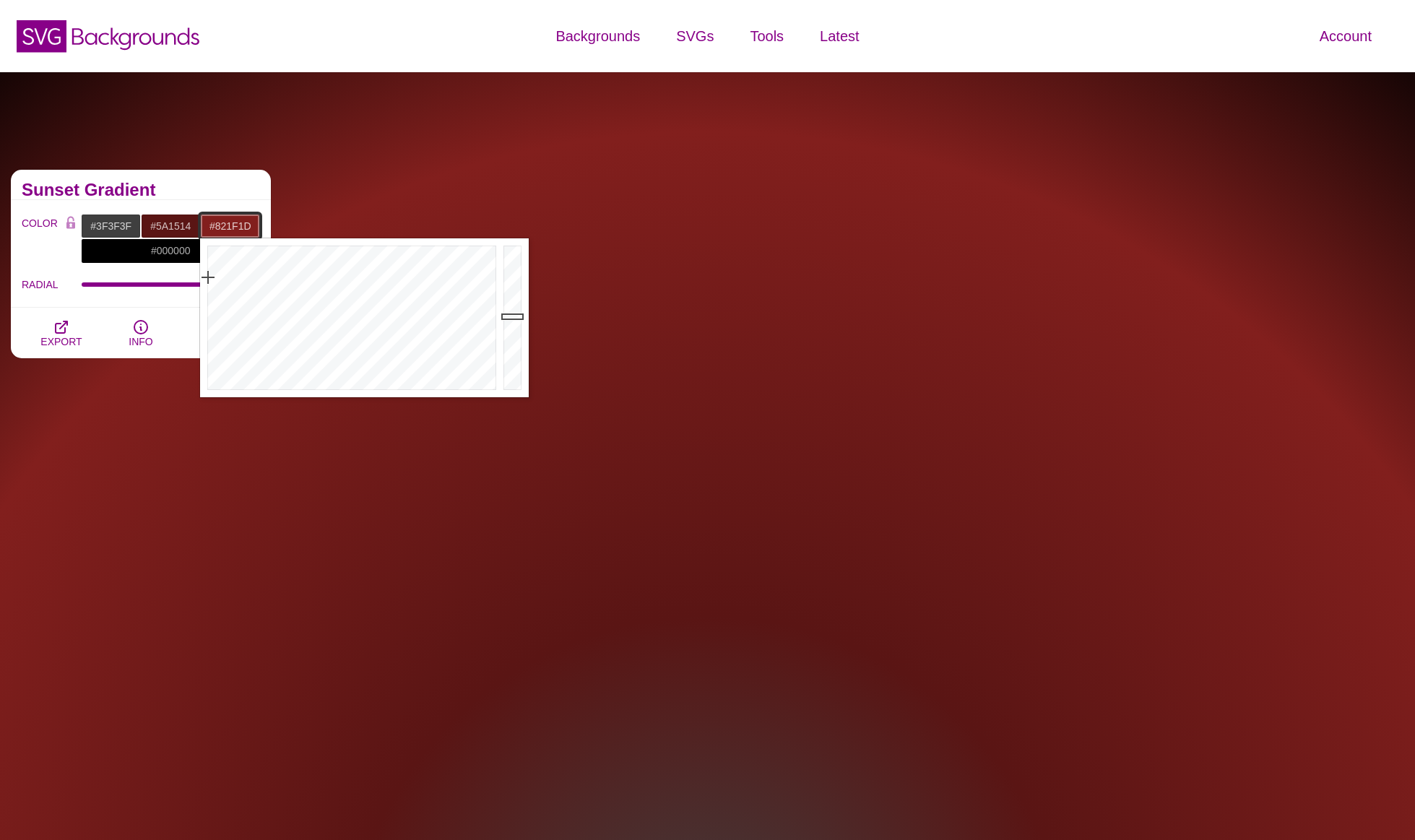
click at [203, 226] on input "#821F1D" at bounding box center [229, 226] width 60 height 24
drag, startPoint x: 205, startPoint y: 226, endPoint x: 256, endPoint y: 227, distance: 51.0
click at [256, 227] on input "#821F1D" at bounding box center [229, 226] width 60 height 24
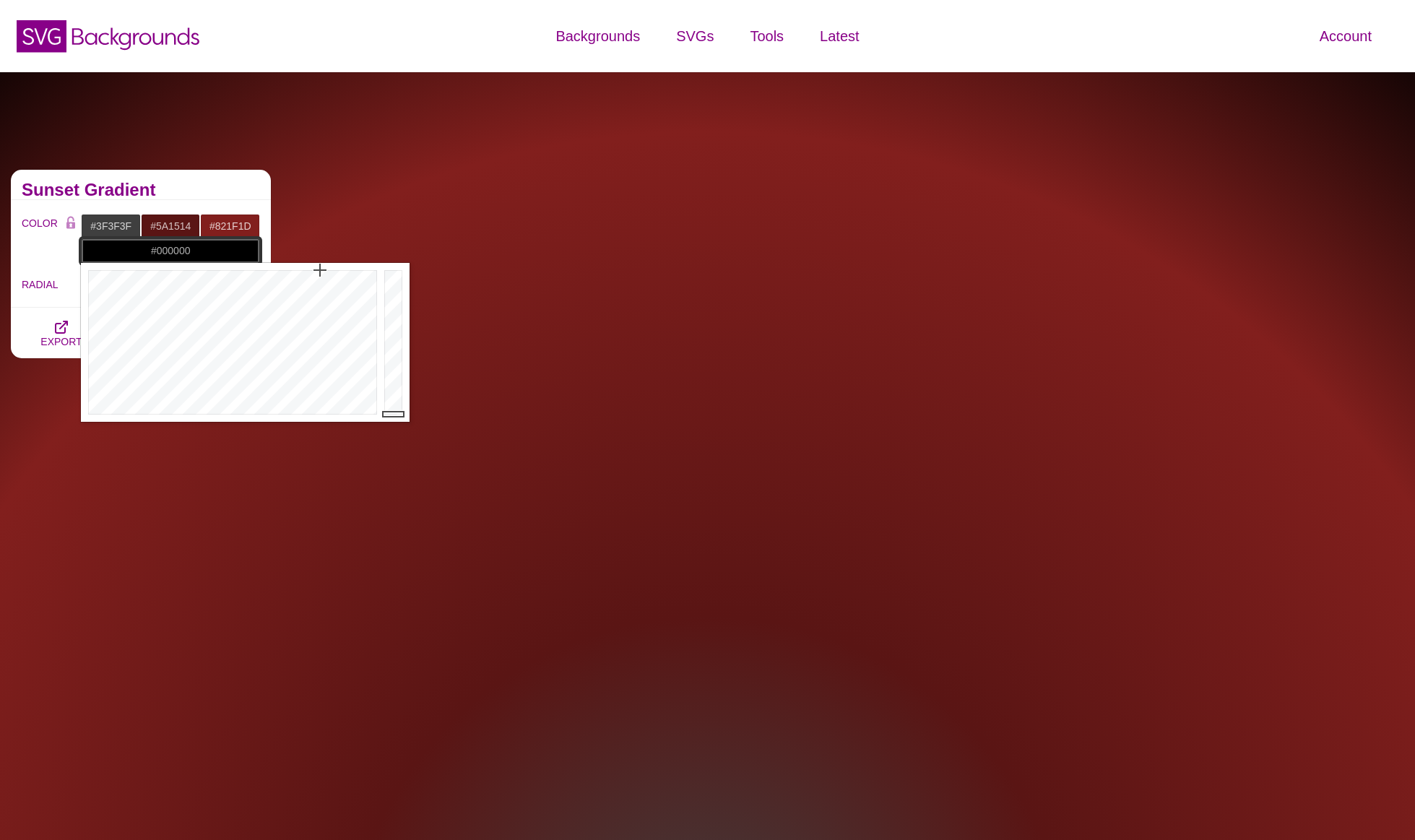
click at [147, 255] on input "#000000" at bounding box center [170, 250] width 179 height 24
drag, startPoint x: 147, startPoint y: 254, endPoint x: 214, endPoint y: 254, distance: 67.0
click at [214, 254] on input "#000000" at bounding box center [170, 250] width 179 height 24
paste input "821F1D"
type input "#821F1D"
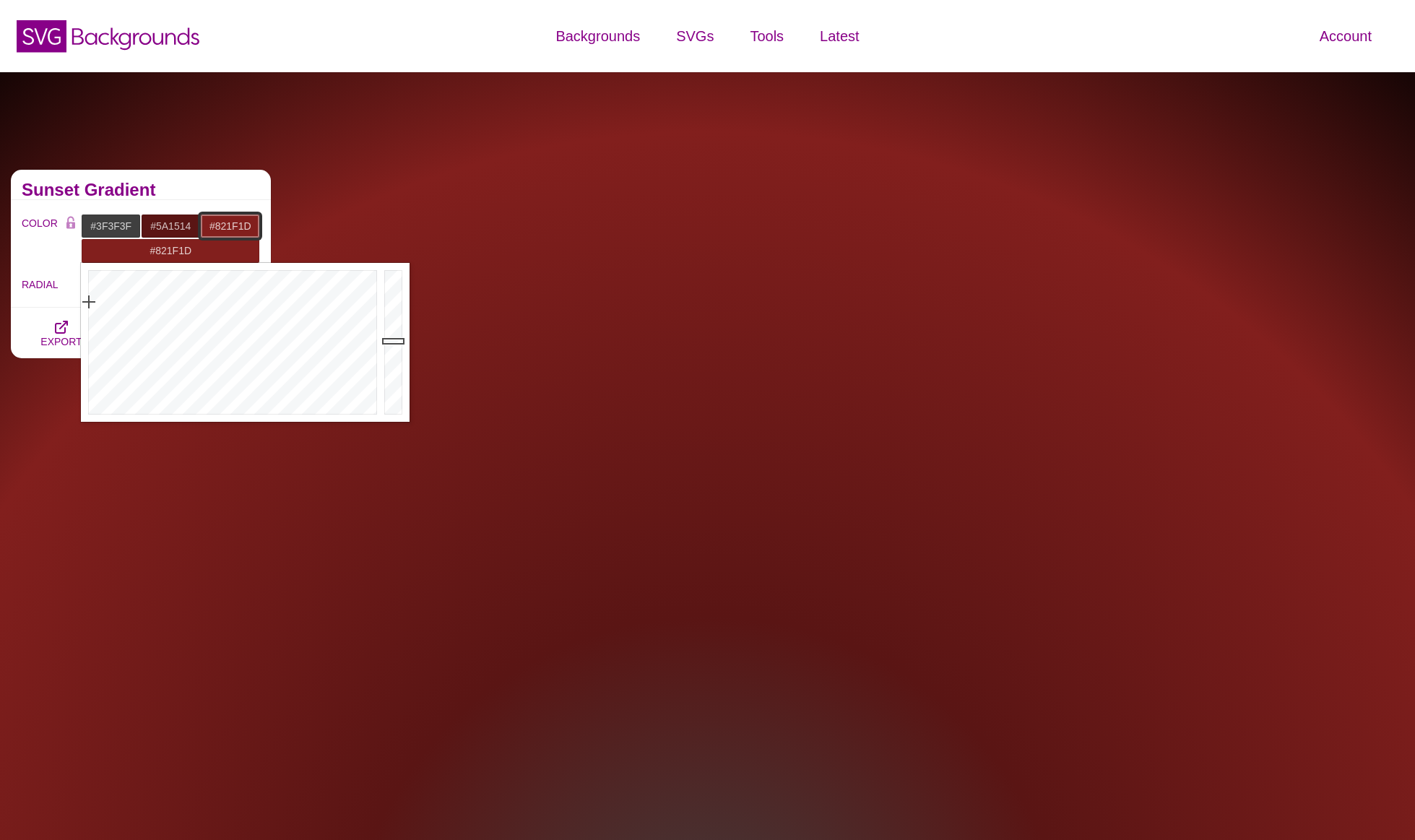
click at [210, 226] on input "#821F1D" at bounding box center [229, 226] width 60 height 24
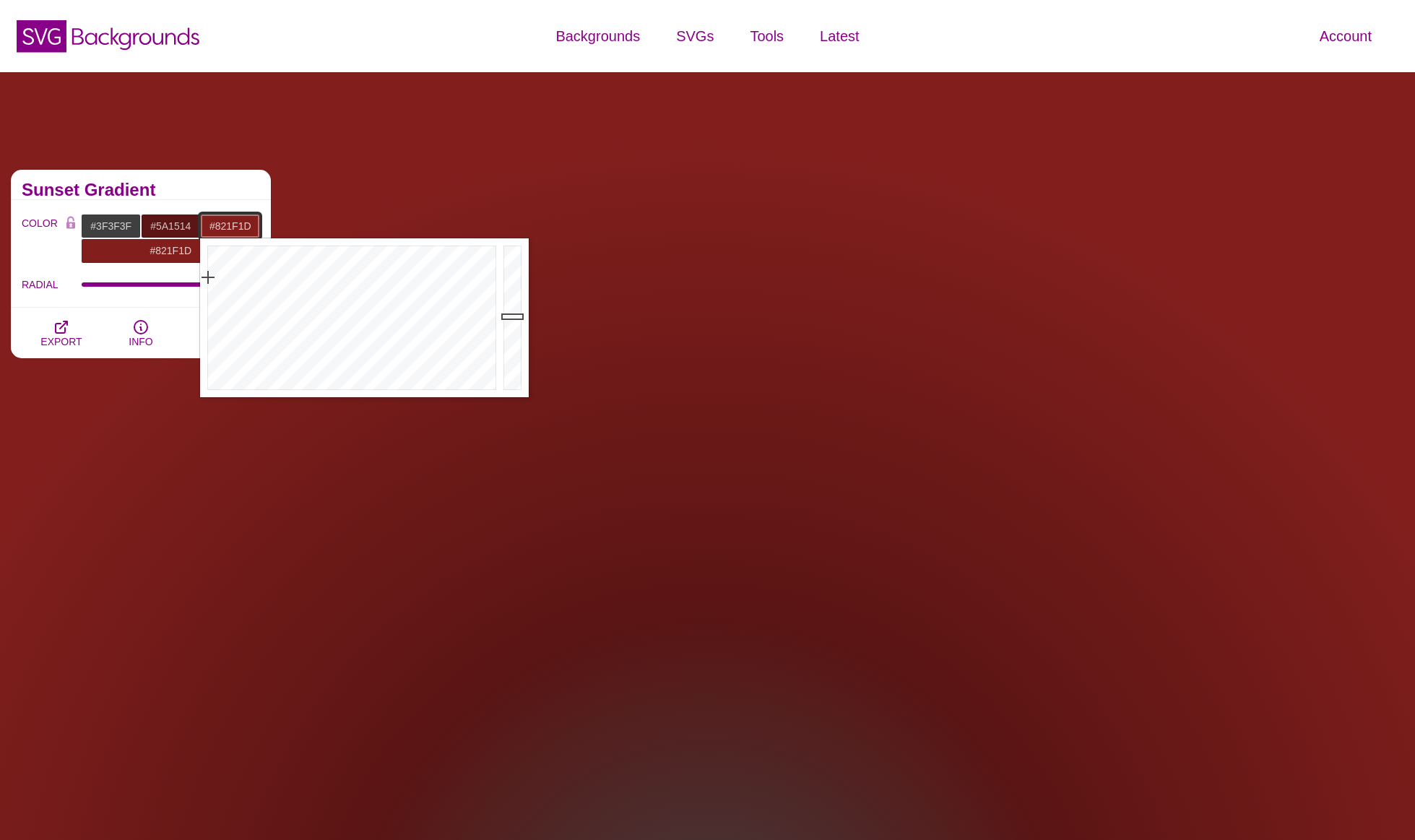
drag, startPoint x: 207, startPoint y: 227, endPoint x: 256, endPoint y: 227, distance: 49.0
click at [256, 227] on input "#821F1D" at bounding box center [229, 226] width 60 height 24
type input "#000000"
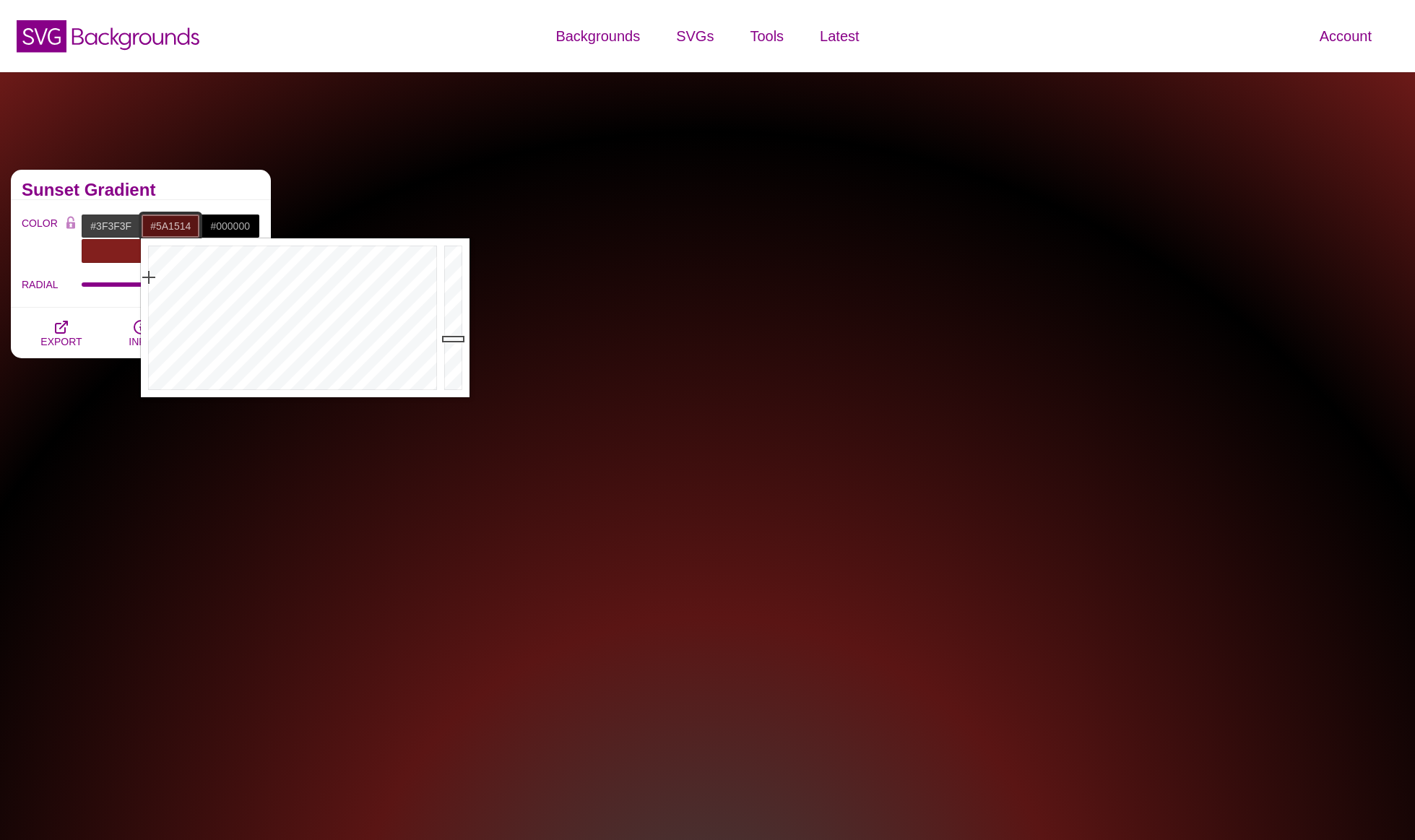
drag, startPoint x: 157, startPoint y: 228, endPoint x: 199, endPoint y: 228, distance: 42.0
click at [199, 228] on input "#5A1514" at bounding box center [170, 226] width 60 height 24
type input "#3F3F3F"
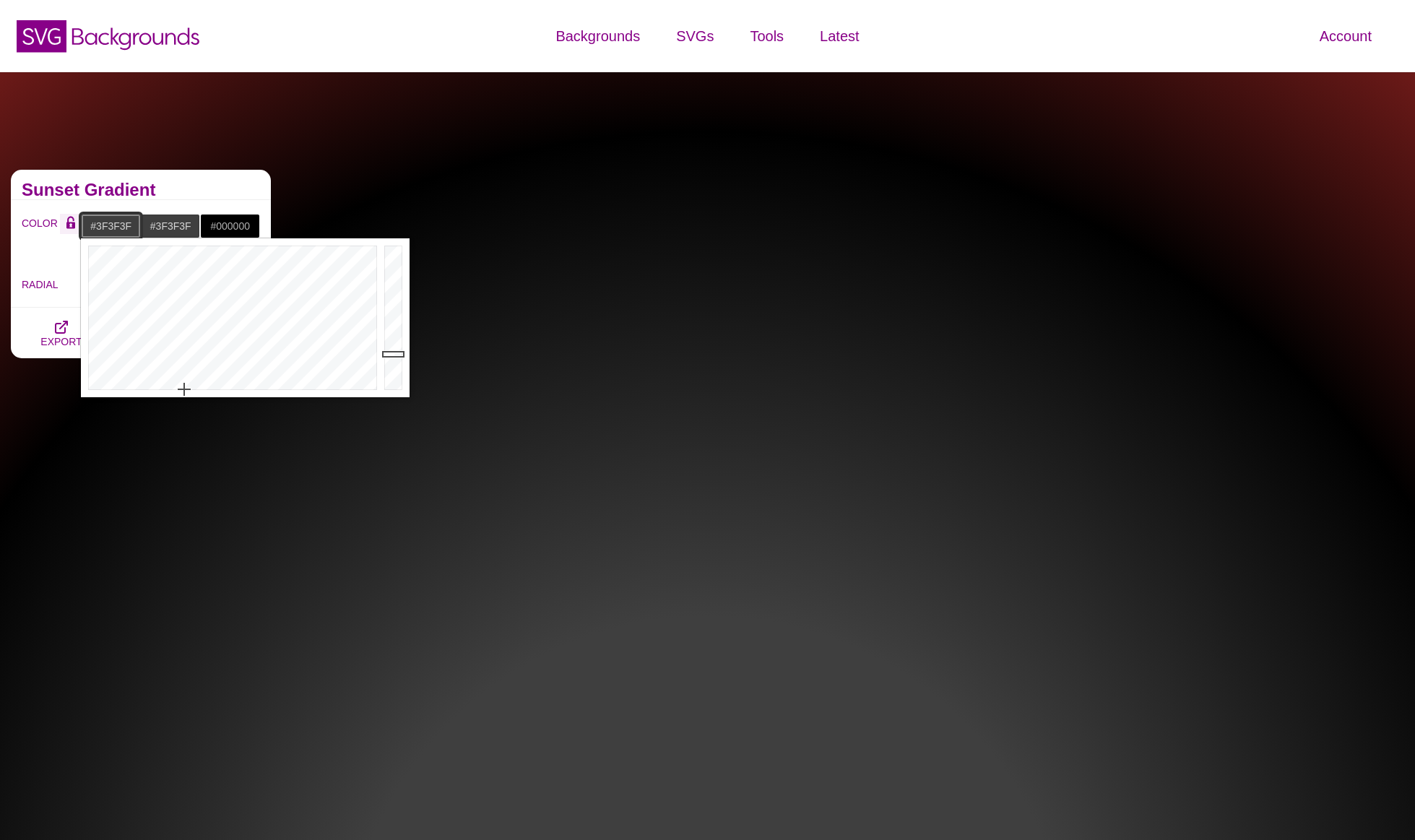
drag, startPoint x: 133, startPoint y: 226, endPoint x: 77, endPoint y: 227, distance: 56.0
click at [77, 227] on div "COLOR #3F3F3F #3F3F3F #000000 #821F1D #555555 #666666 #777777 #888888 #999999" at bounding box center [141, 238] width 238 height 50
paste input "821F1D"
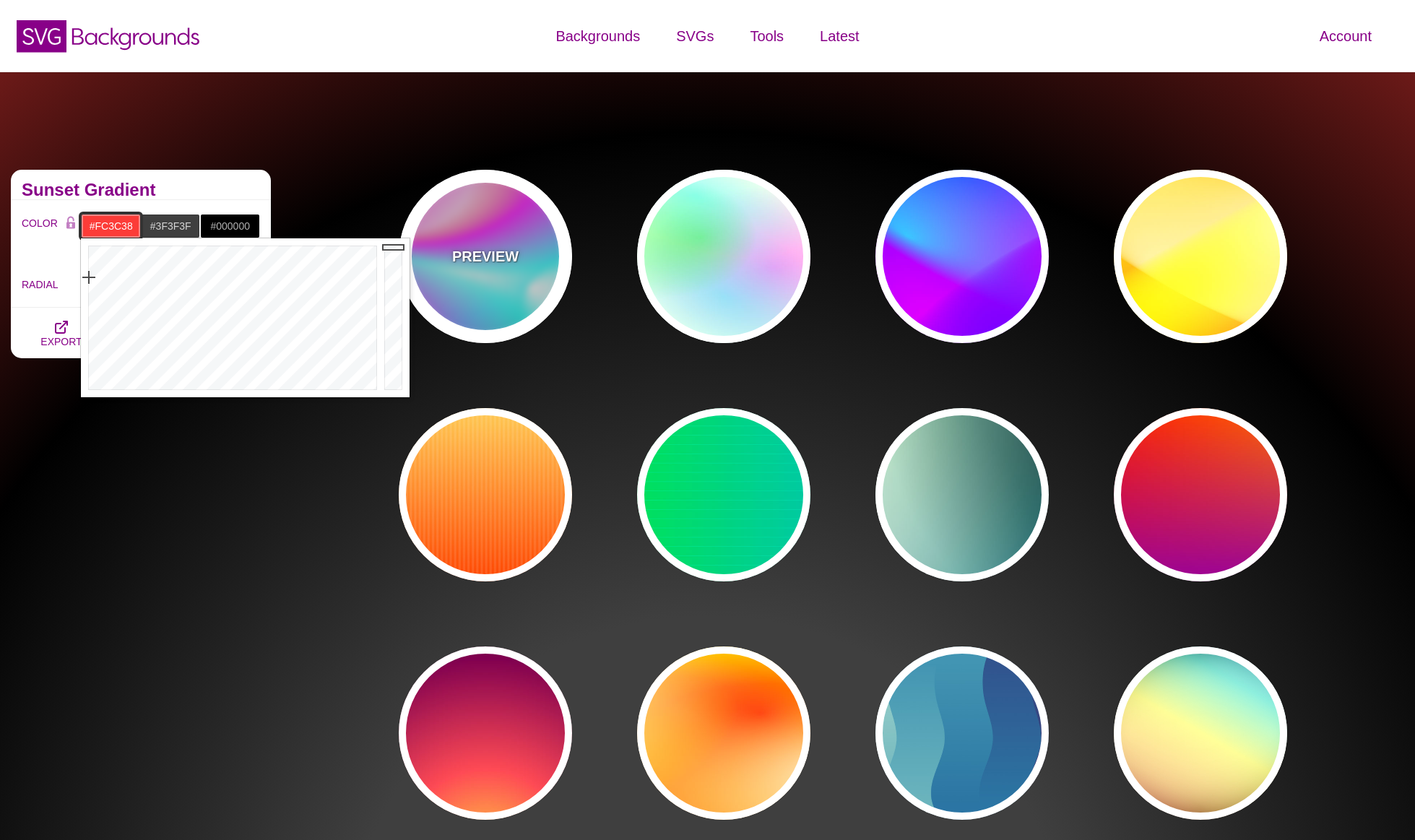
drag, startPoint x: 392, startPoint y: 312, endPoint x: 411, endPoint y: 247, distance: 67.7
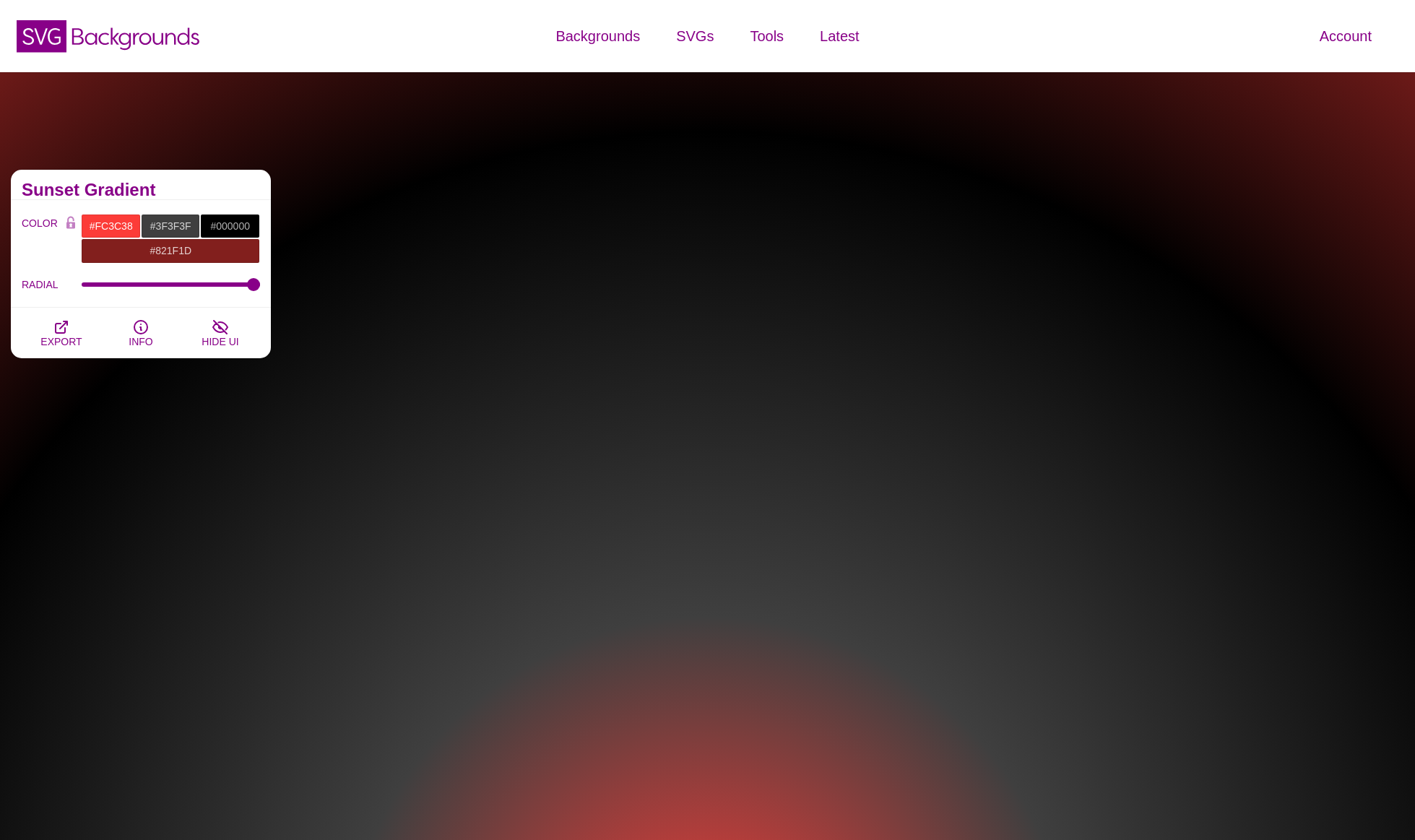
click at [236, 181] on div "Sunset Gradient" at bounding box center [140, 184] width 260 height 30
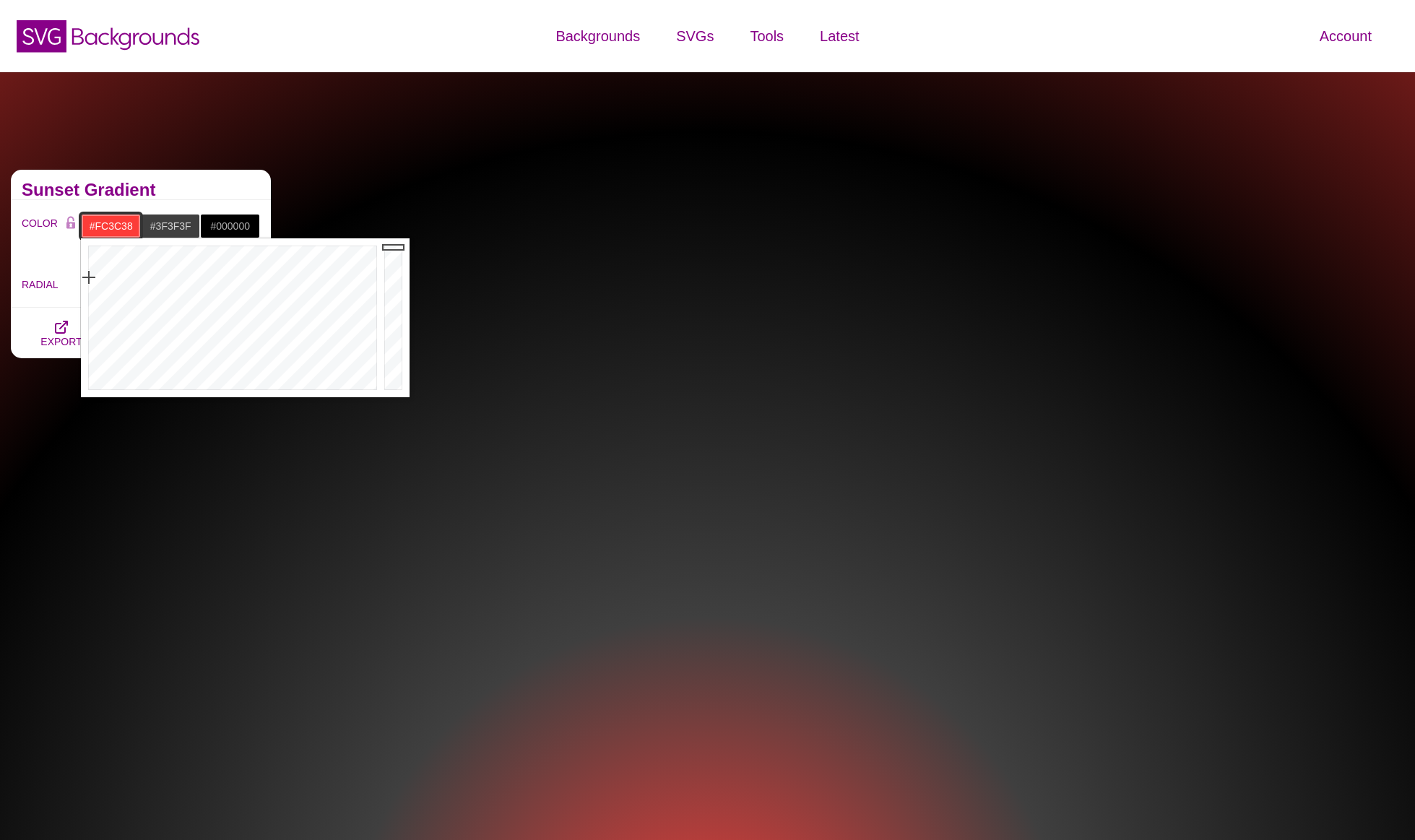
drag, startPoint x: 136, startPoint y: 227, endPoint x: 104, endPoint y: 229, distance: 32.1
click at [104, 229] on input "#FC3C38" at bounding box center [110, 226] width 60 height 24
paste input "821F1D"
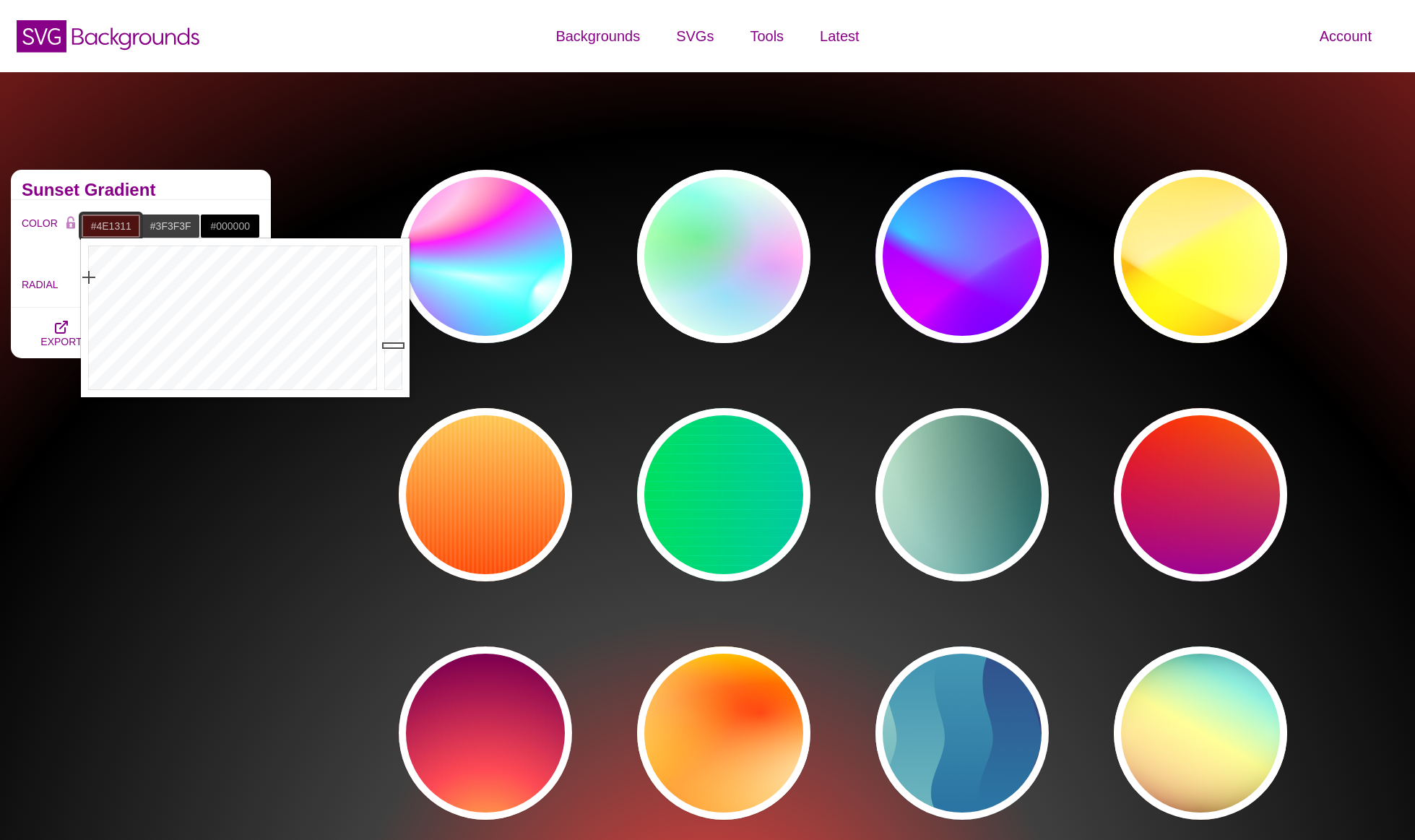
drag, startPoint x: 390, startPoint y: 317, endPoint x: 393, endPoint y: 345, distance: 28.2
click at [393, 345] on div at bounding box center [395, 317] width 29 height 159
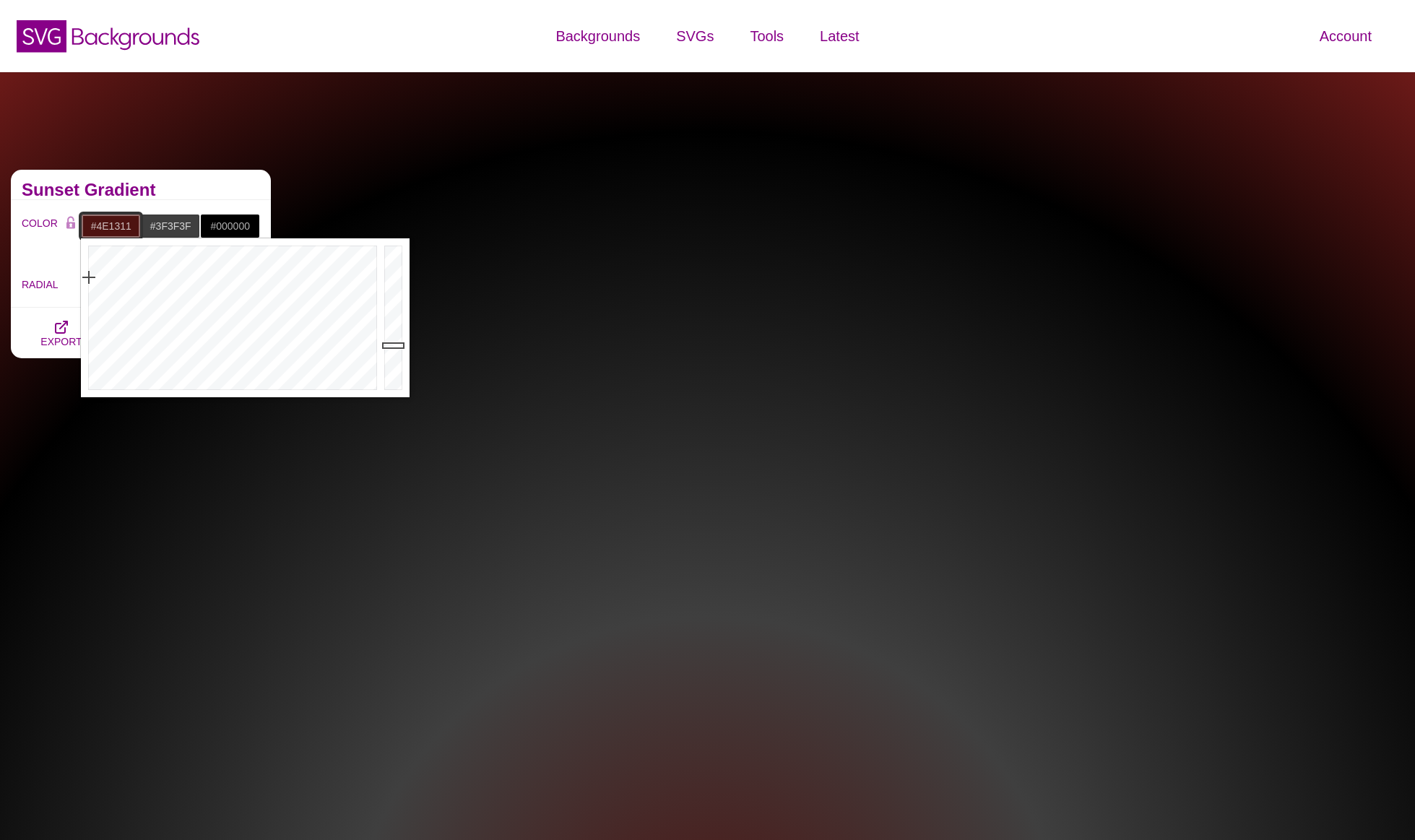
type input "#4E1311"
click at [175, 228] on input "#3F3F3F" at bounding box center [170, 226] width 60 height 24
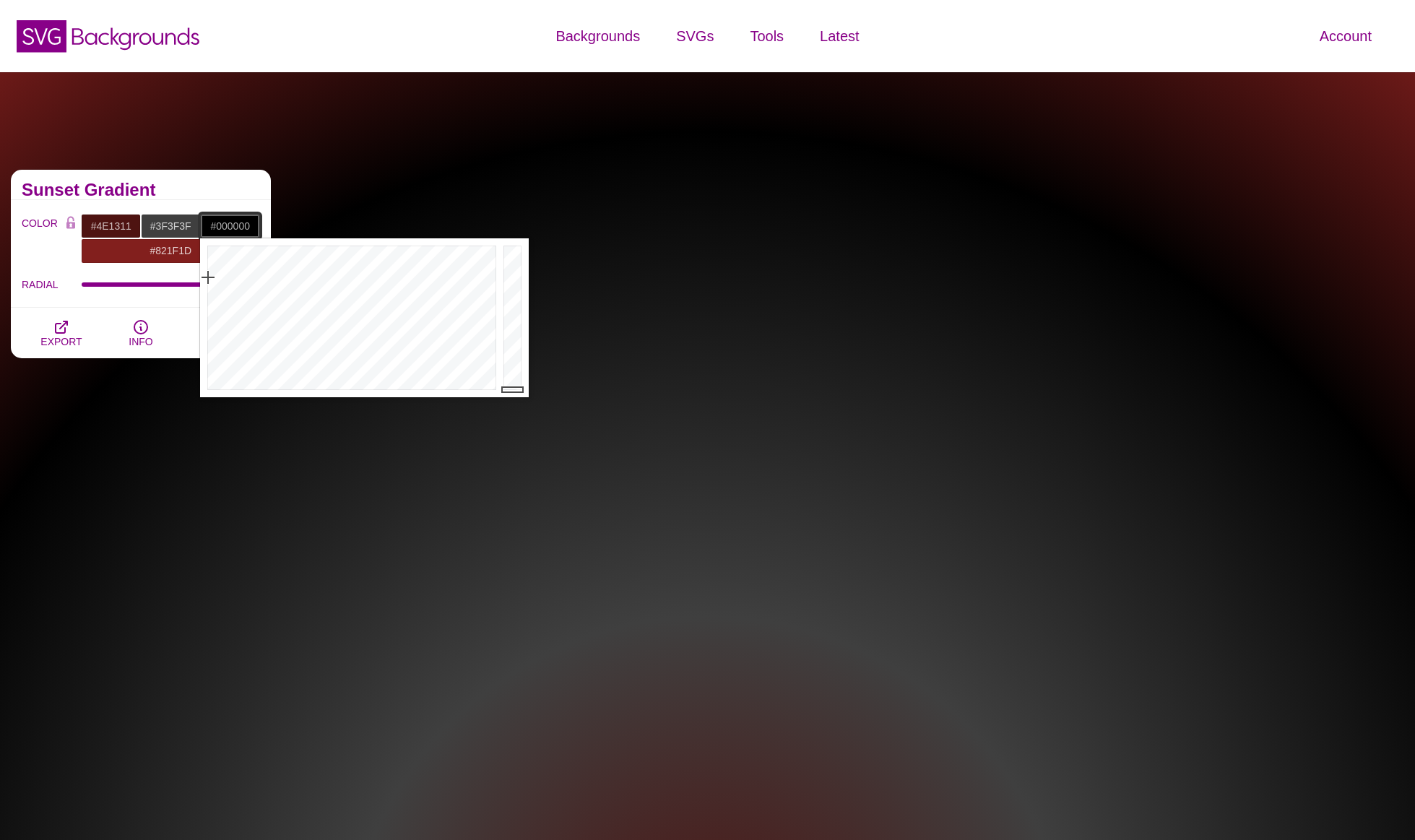
click at [209, 228] on input "#000000" at bounding box center [229, 226] width 60 height 24
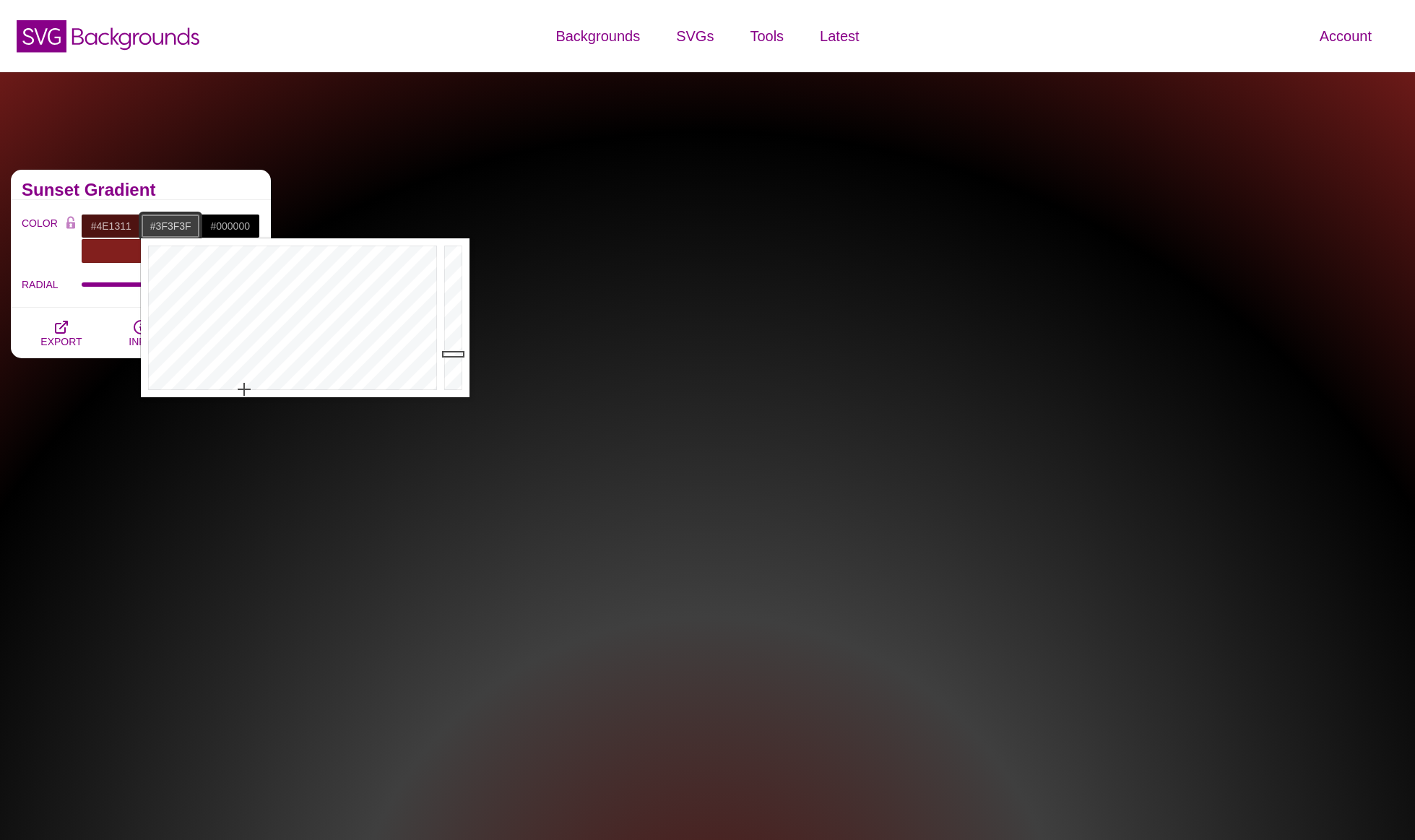
drag, startPoint x: 189, startPoint y: 228, endPoint x: 157, endPoint y: 230, distance: 32.1
click at [157, 230] on input "#3F3F3F" at bounding box center [170, 226] width 60 height 24
paste input "#821F1D"
click at [157, 230] on input "##821F1D" at bounding box center [170, 226] width 60 height 24
click at [230, 192] on h2 "Sunset Gradient" at bounding box center [141, 190] width 238 height 11
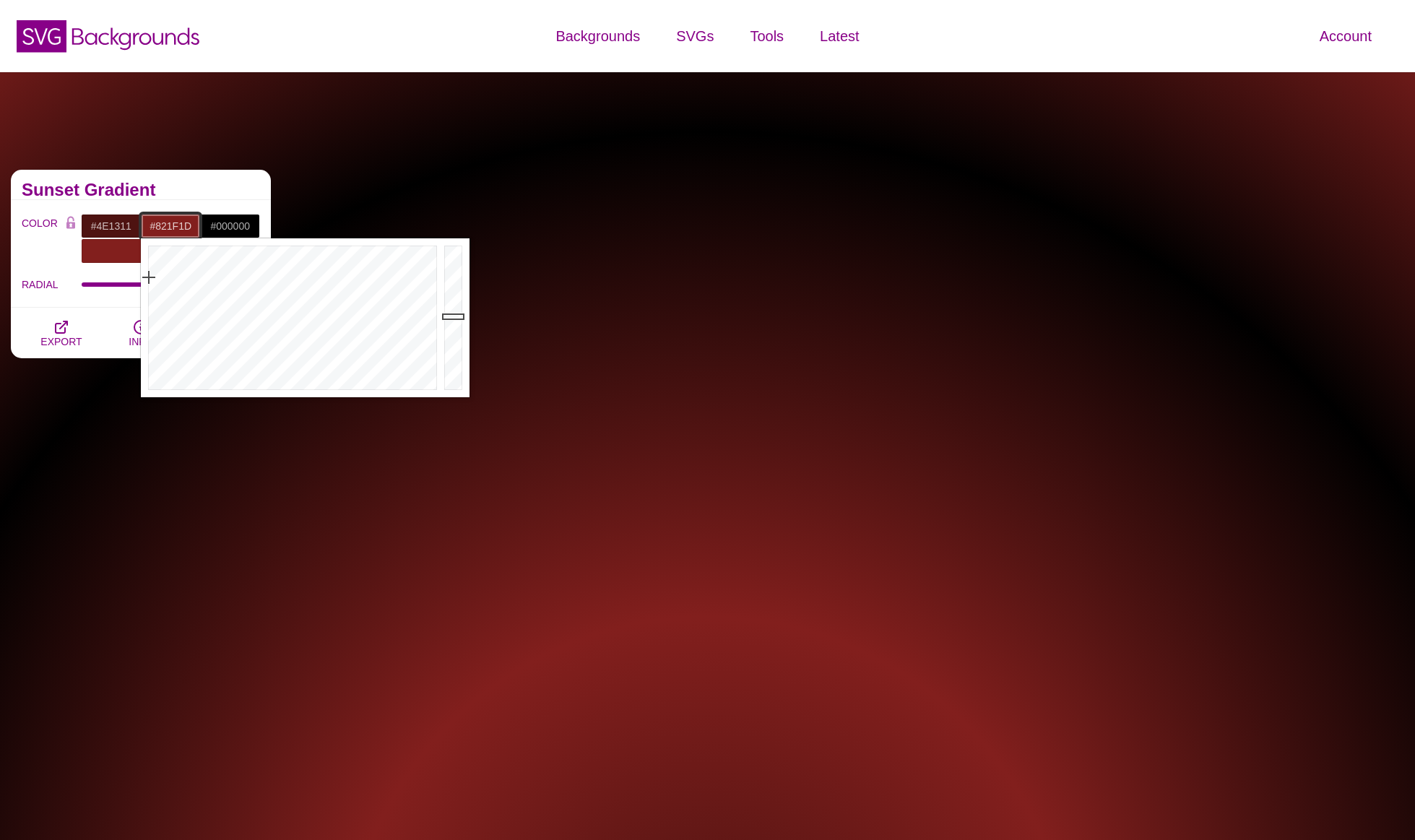
click at [179, 224] on input "#821F1D" at bounding box center [170, 226] width 60 height 24
type input "#350D0C"
drag, startPoint x: 451, startPoint y: 316, endPoint x: 452, endPoint y: 360, distance: 44.0
click at [452, 360] on div at bounding box center [454, 317] width 29 height 159
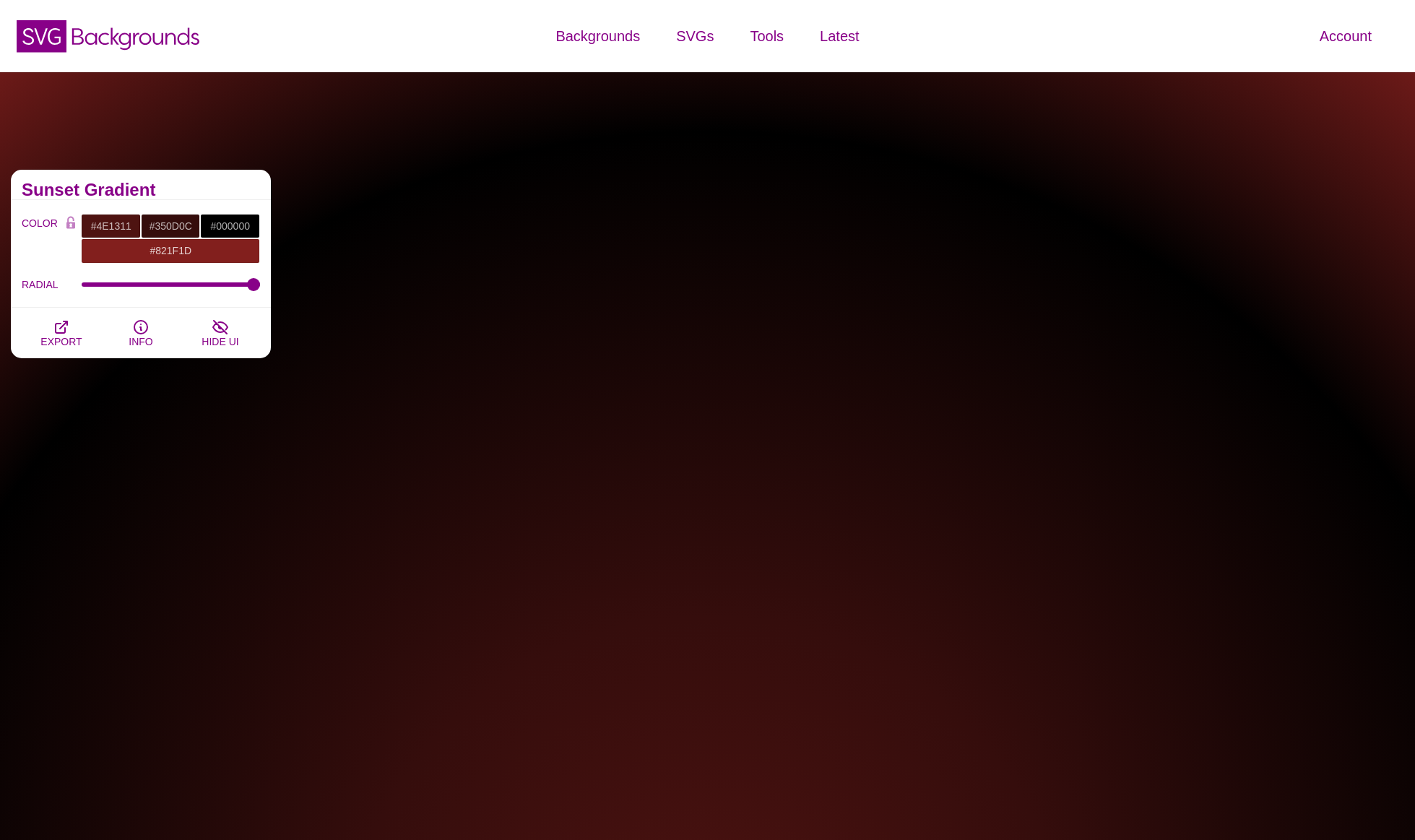
click at [228, 184] on h2 "Sunset Gradient" at bounding box center [141, 190] width 238 height 11
click at [54, 336] on span "EXPORT" at bounding box center [61, 342] width 41 height 11
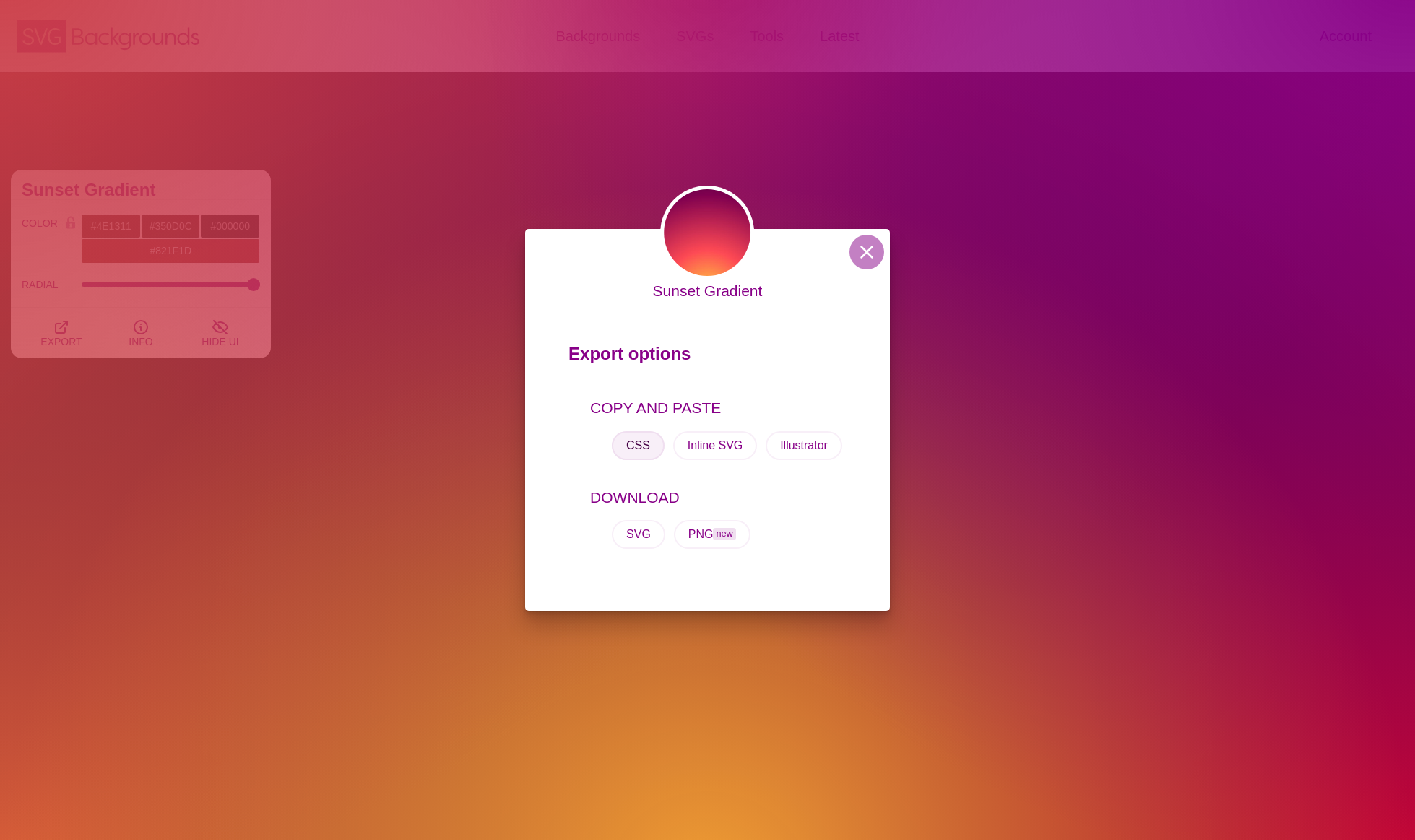
click at [628, 452] on button "CSS" at bounding box center [638, 445] width 53 height 29
click at [875, 256] on button at bounding box center [866, 252] width 35 height 35
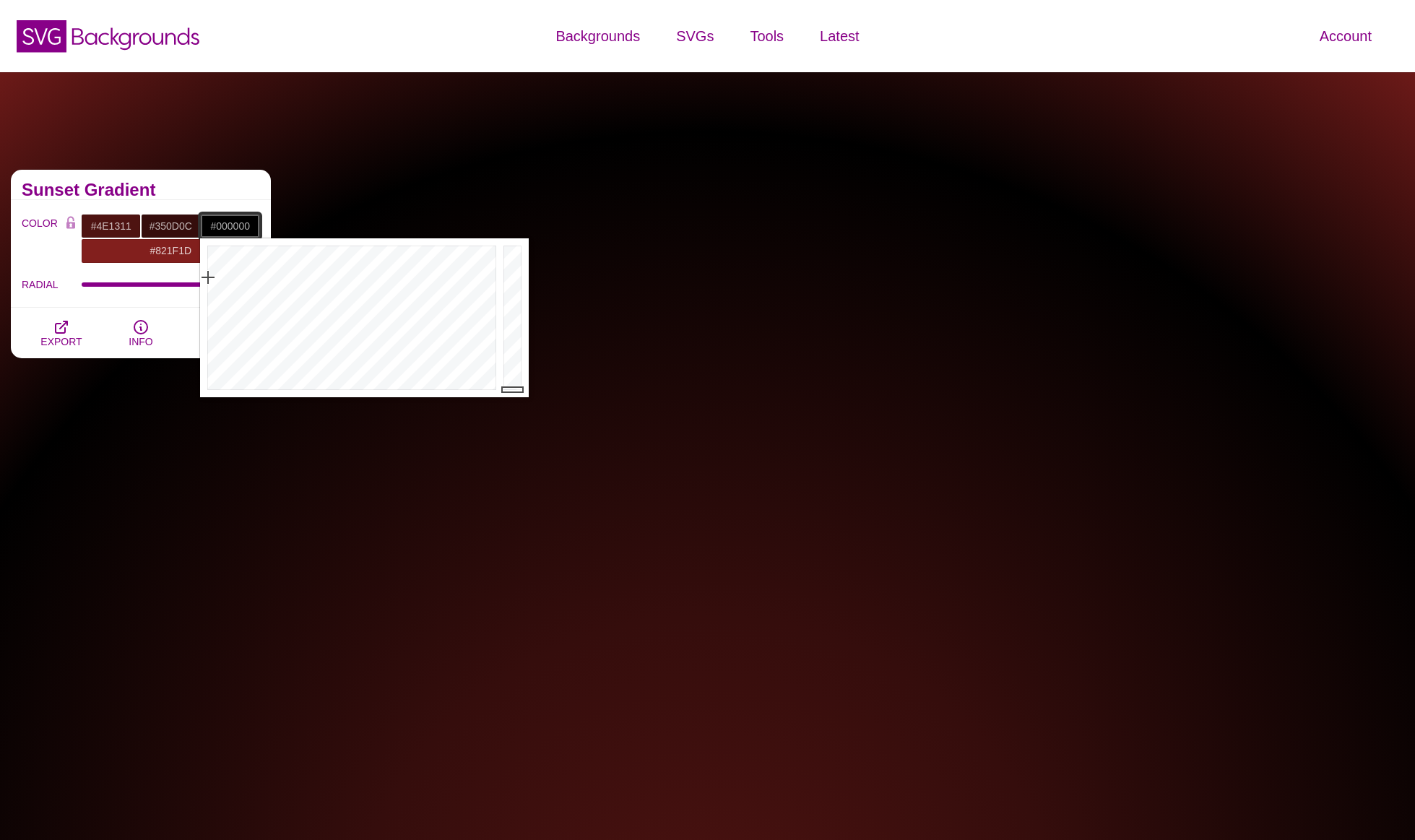
drag, startPoint x: 210, startPoint y: 226, endPoint x: 255, endPoint y: 226, distance: 45.0
click at [255, 226] on input "#000000" at bounding box center [229, 226] width 60 height 24
type input "#3F3F3F"
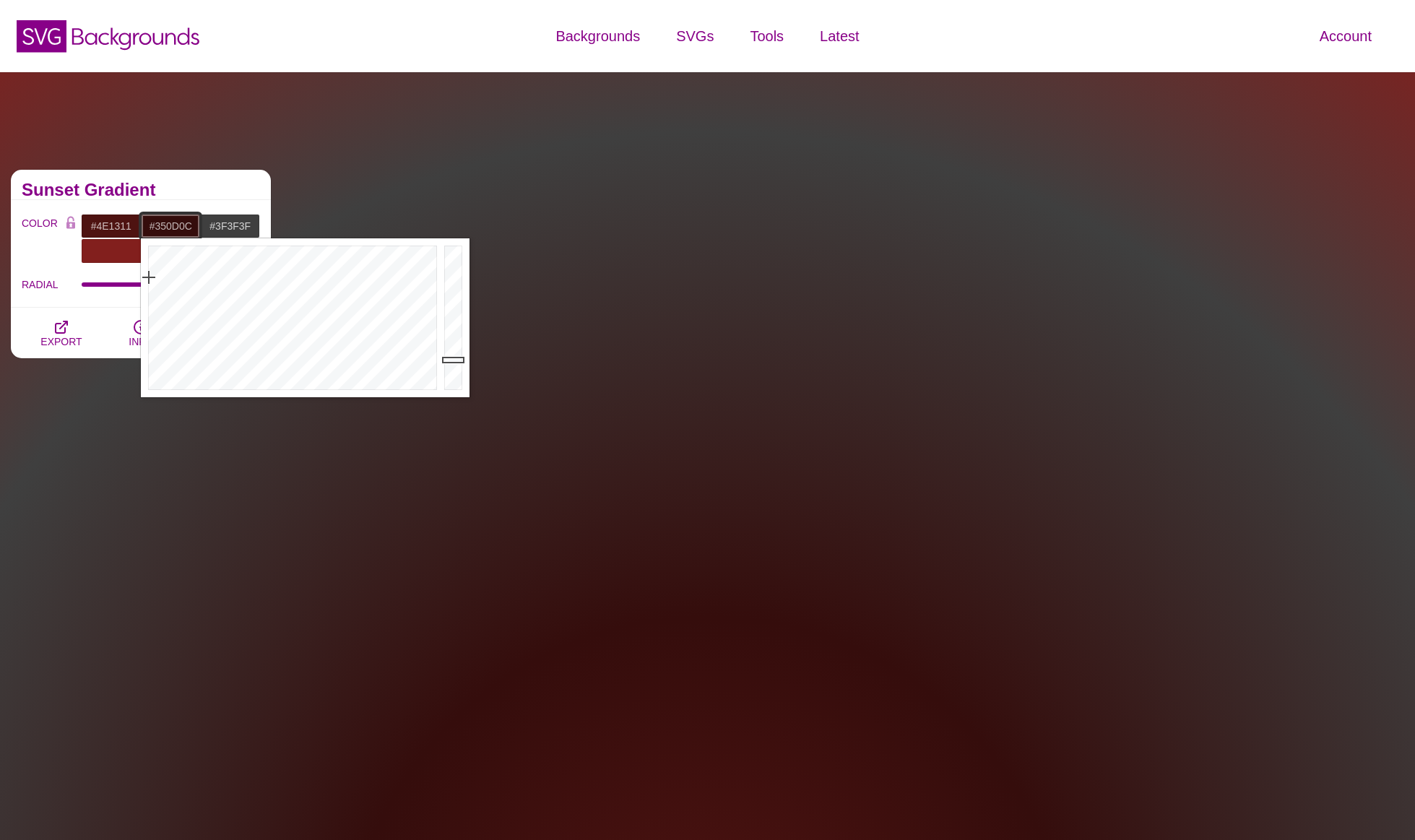
drag, startPoint x: 151, startPoint y: 228, endPoint x: 197, endPoint y: 227, distance: 46.0
click at [197, 227] on input "#350D0C" at bounding box center [170, 226] width 60 height 24
drag, startPoint x: 197, startPoint y: 227, endPoint x: 157, endPoint y: 230, distance: 40.1
click at [157, 230] on input "#350D0C" at bounding box center [170, 226] width 60 height 24
type input "#3F3F3F"
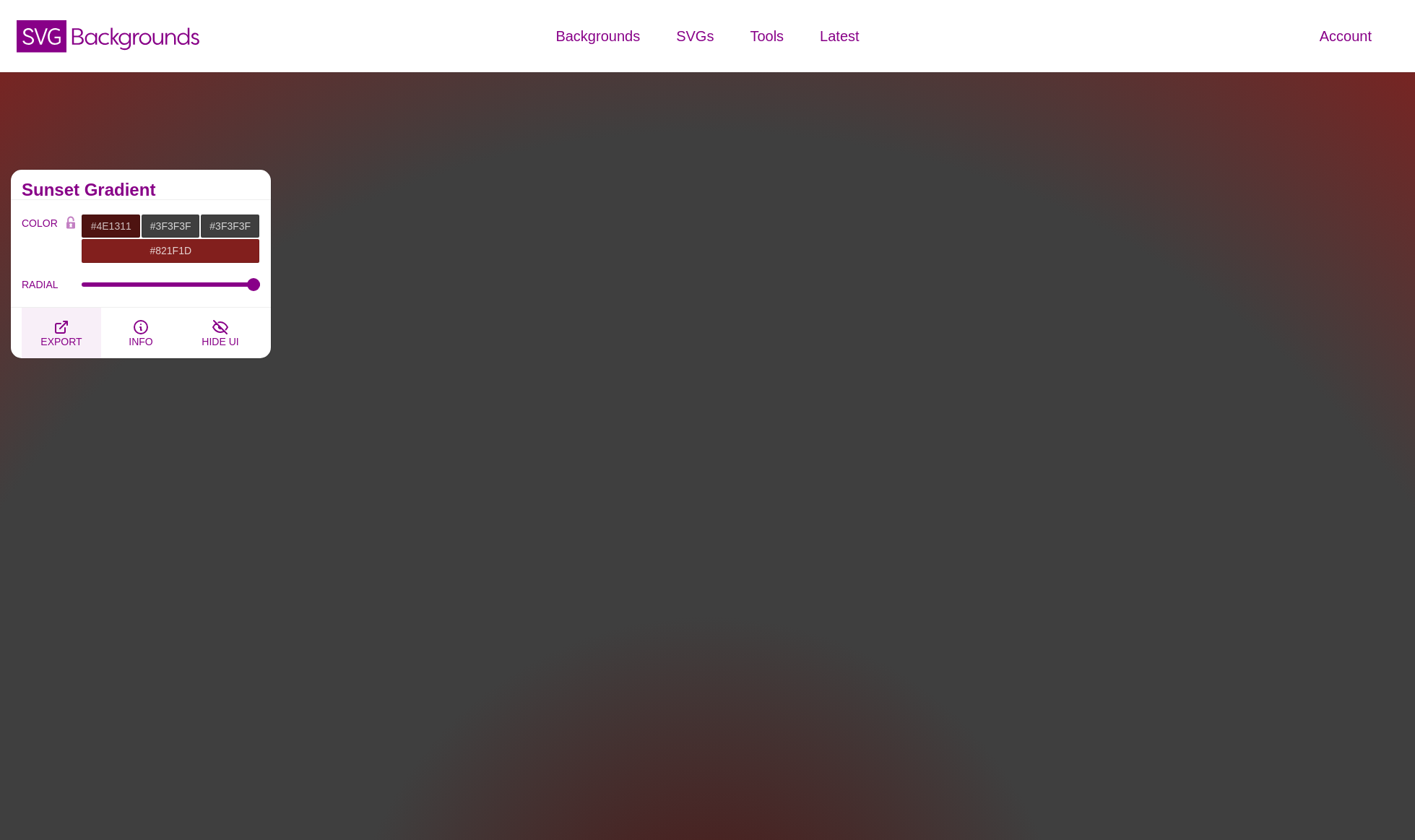
click at [68, 334] on icon "button" at bounding box center [61, 327] width 17 height 17
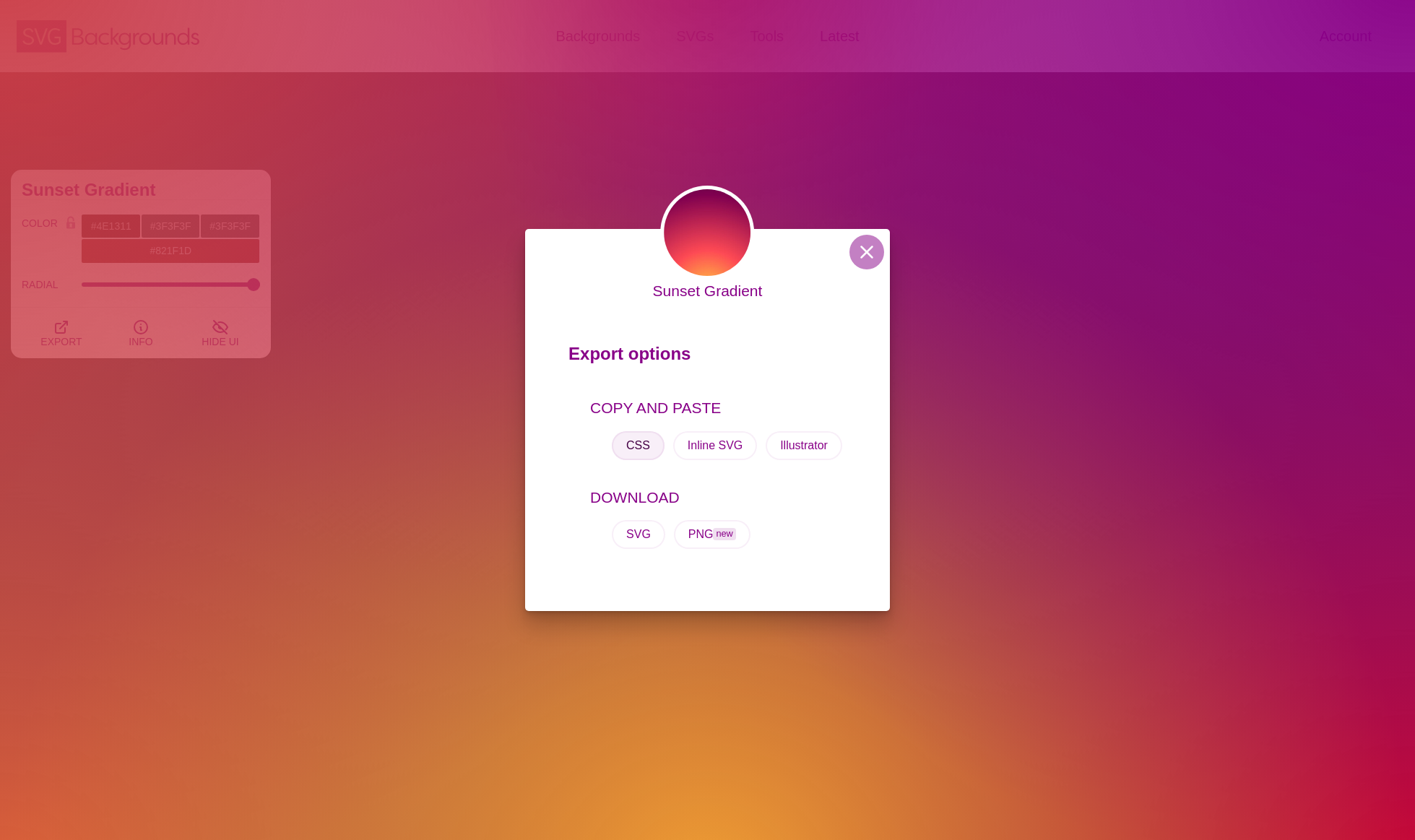
click at [626, 439] on button "CSS" at bounding box center [638, 445] width 53 height 29
